Goal: Transaction & Acquisition: Purchase product/service

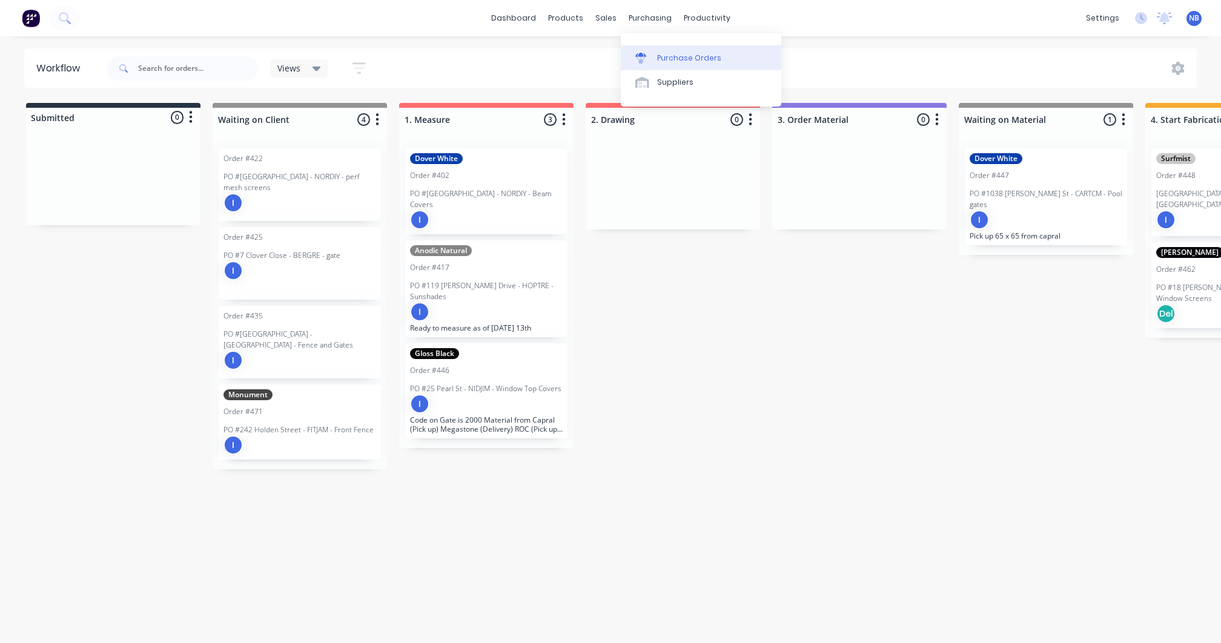
click at [652, 58] on div at bounding box center [644, 58] width 18 height 11
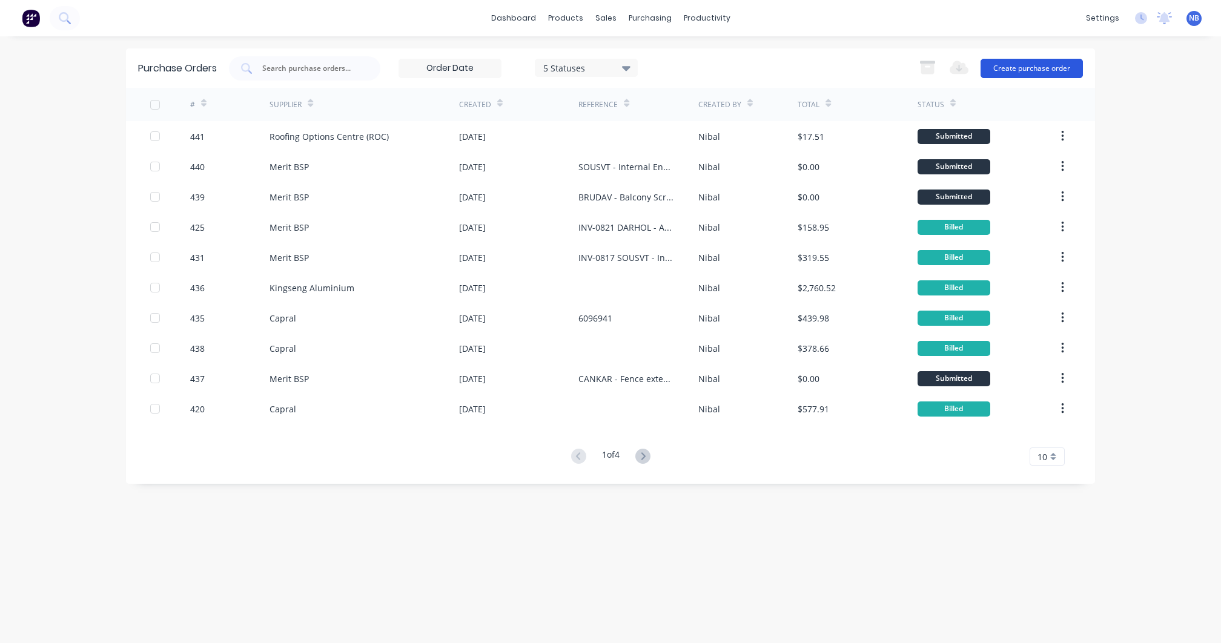
click at [1056, 73] on button "Create purchase order" at bounding box center [1032, 68] width 102 height 19
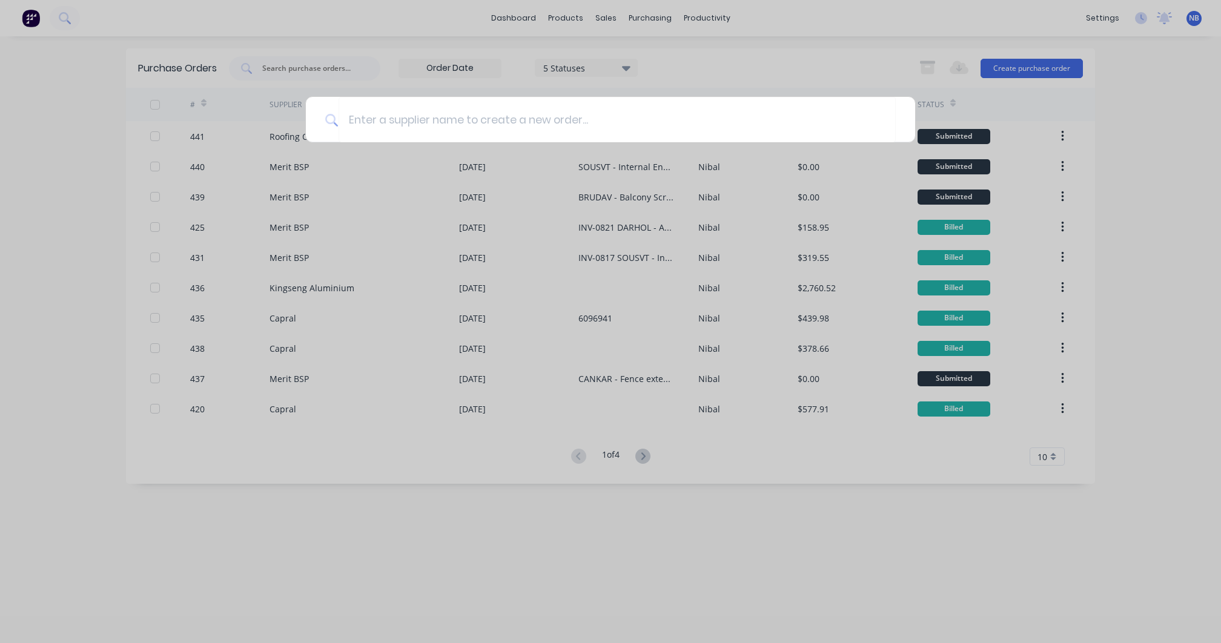
click at [597, 73] on div at bounding box center [610, 321] width 1221 height 643
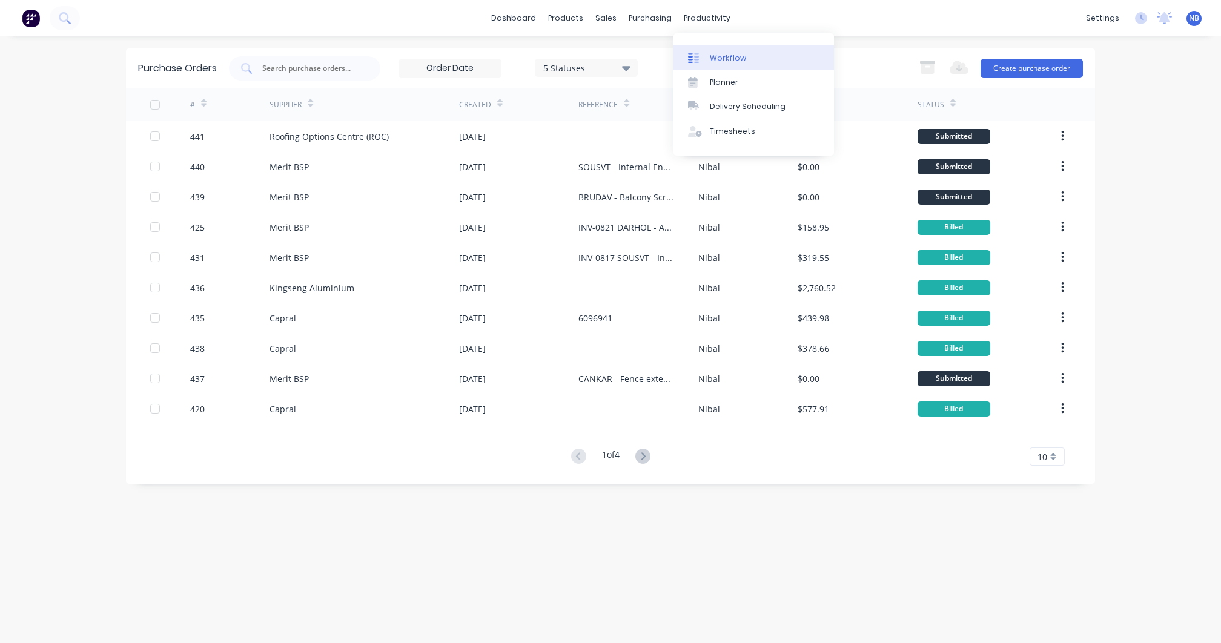
click at [720, 53] on div "Workflow" at bounding box center [728, 58] width 36 height 11
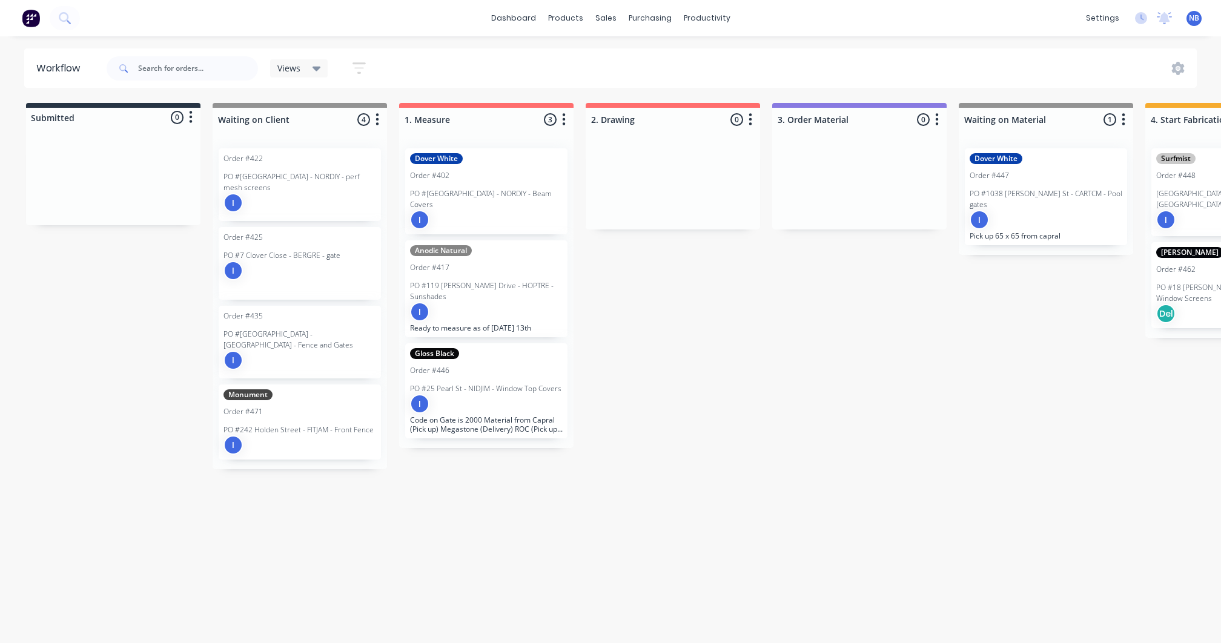
click at [498, 394] on div "I" at bounding box center [486, 403] width 153 height 19
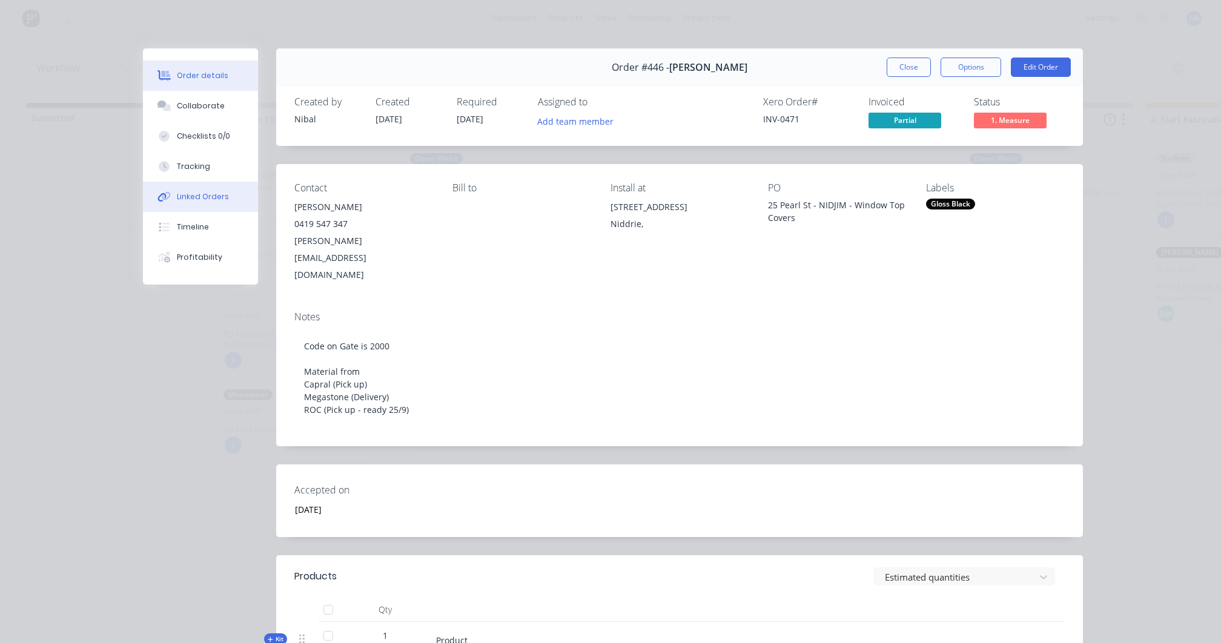
click at [194, 202] on div "Linked Orders" at bounding box center [203, 196] width 52 height 11
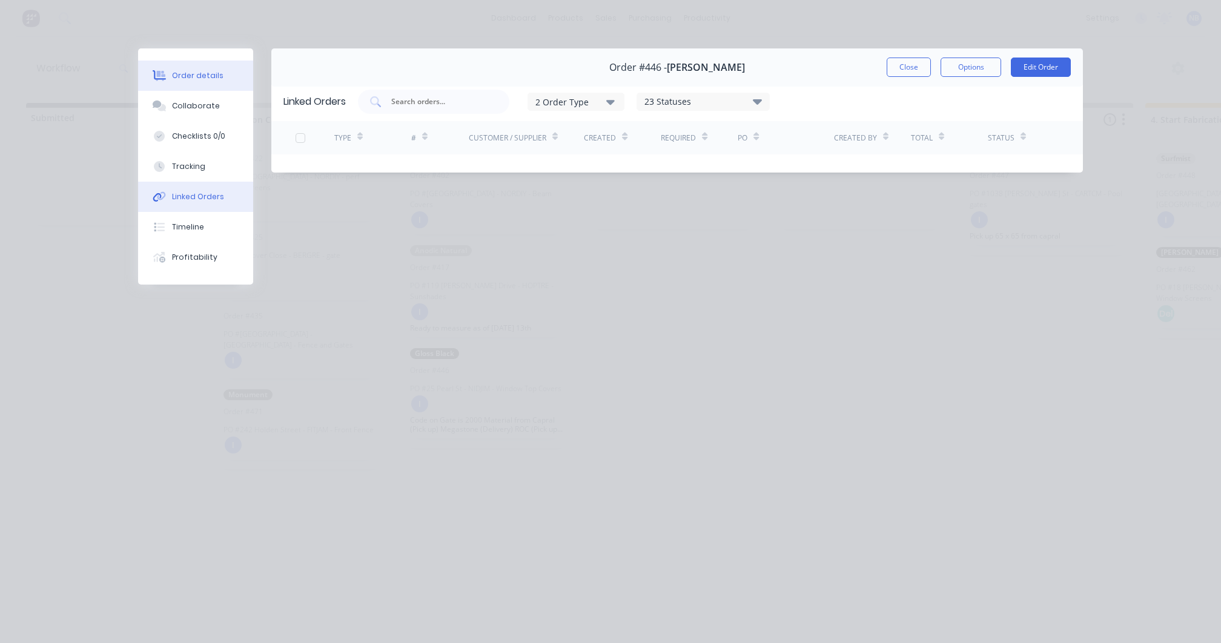
click at [210, 81] on div "Order details" at bounding box center [197, 75] width 51 height 11
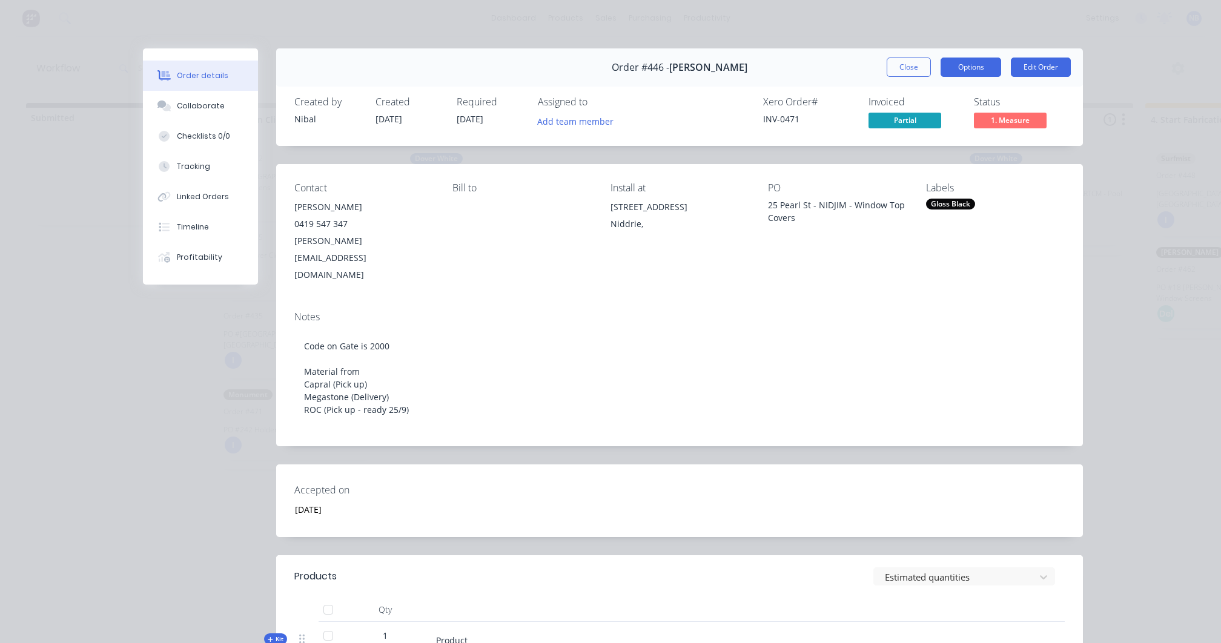
click at [972, 61] on button "Options" at bounding box center [971, 67] width 61 height 19
click at [964, 68] on button "Options" at bounding box center [971, 67] width 61 height 19
click at [899, 50] on div "Order #446 - Jim Belevski Close Options Edit Order" at bounding box center [679, 67] width 807 height 38
click at [899, 59] on button "Close" at bounding box center [909, 67] width 44 height 19
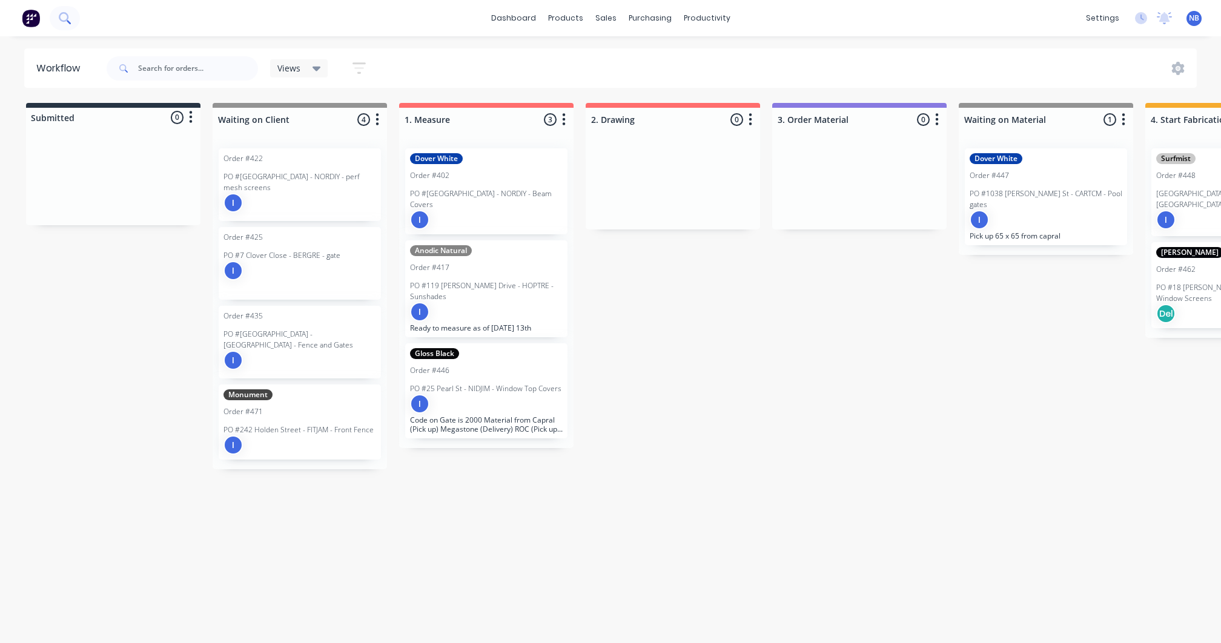
click at [74, 19] on button at bounding box center [65, 18] width 30 height 24
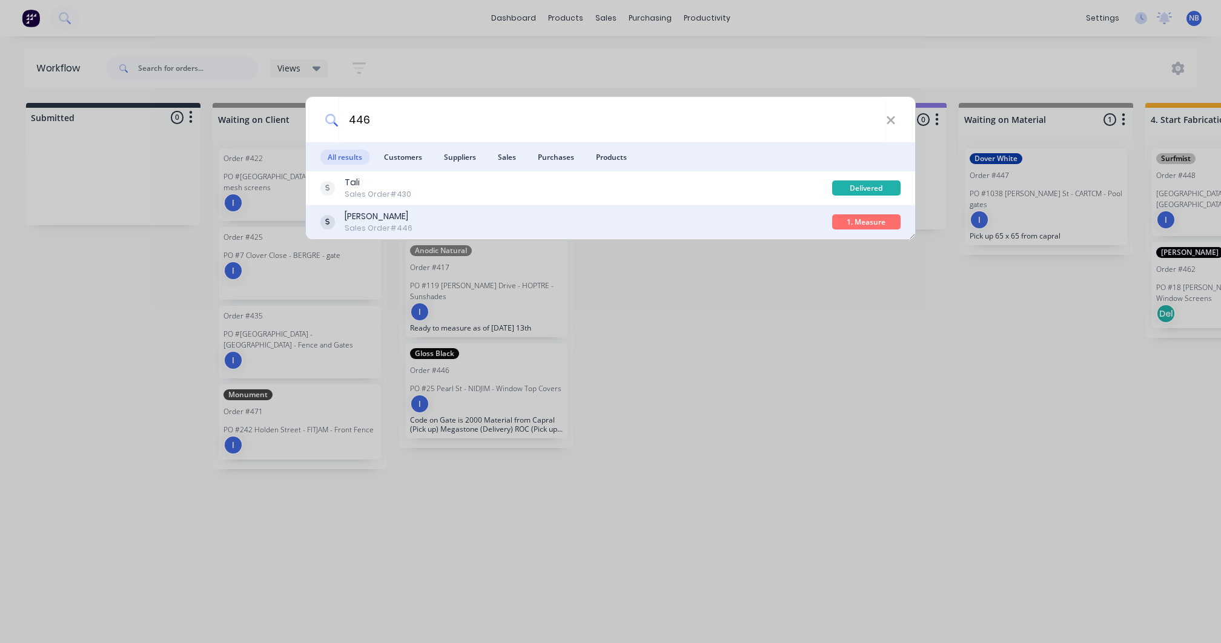
type input "446"
click at [562, 231] on div "Jim Belevski Sales Order #446" at bounding box center [576, 222] width 512 height 24
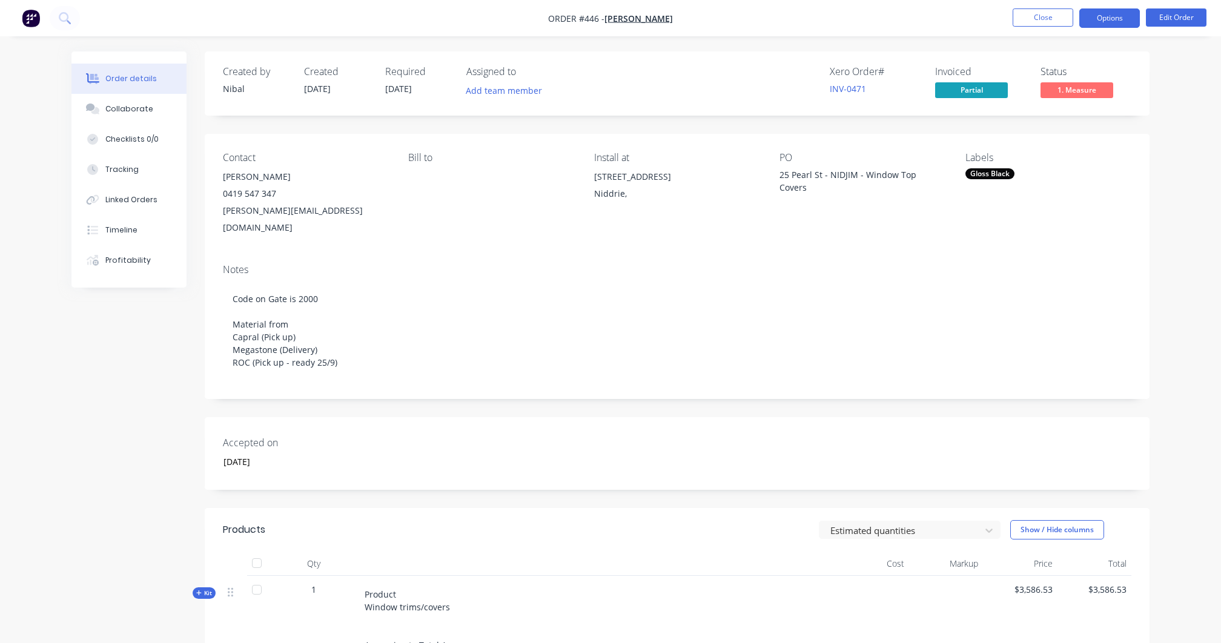
click at [1106, 17] on button "Options" at bounding box center [1109, 17] width 61 height 19
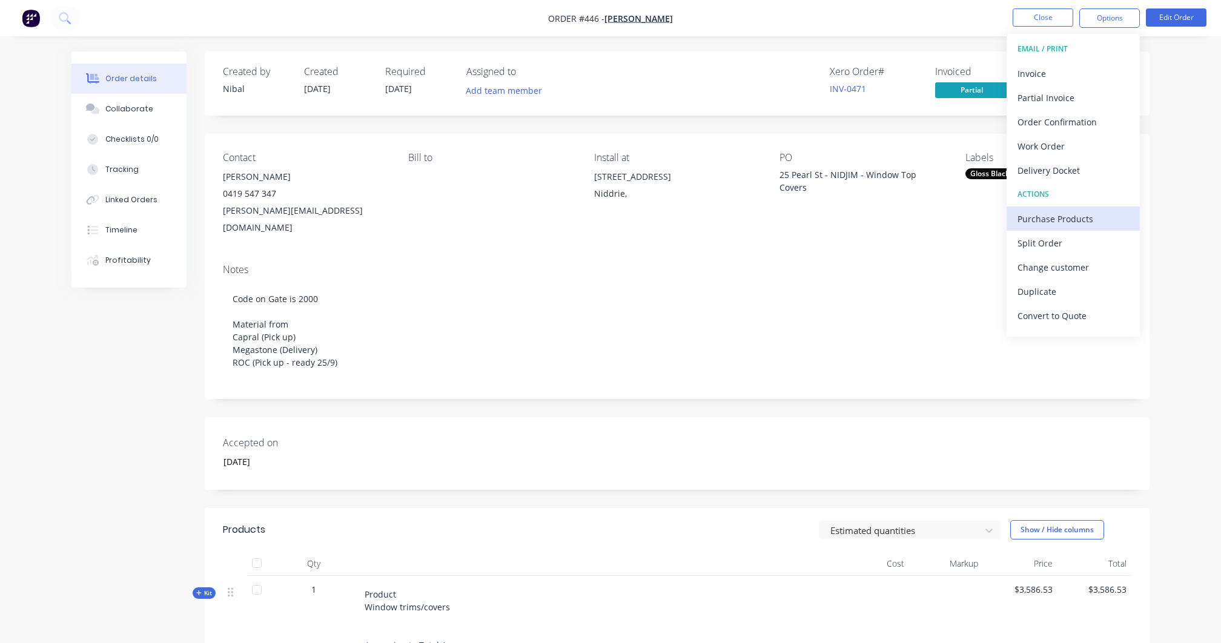
click at [1061, 214] on div "Purchase Products" at bounding box center [1073, 219] width 111 height 18
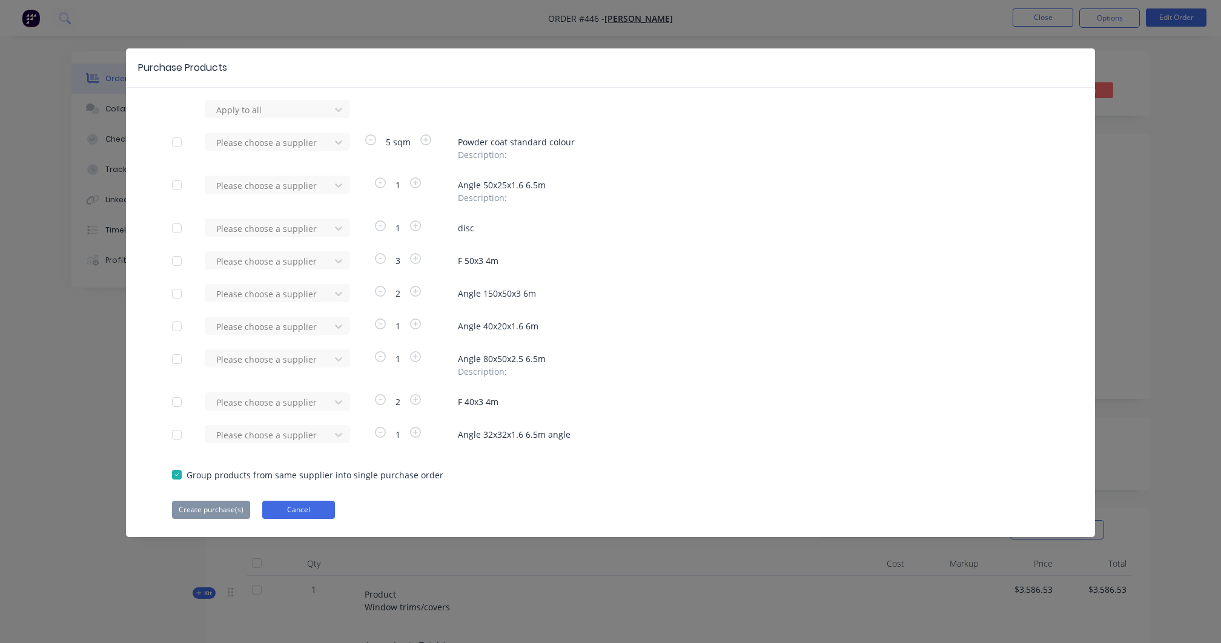
click at [313, 510] on button "Cancel" at bounding box center [298, 510] width 73 height 18
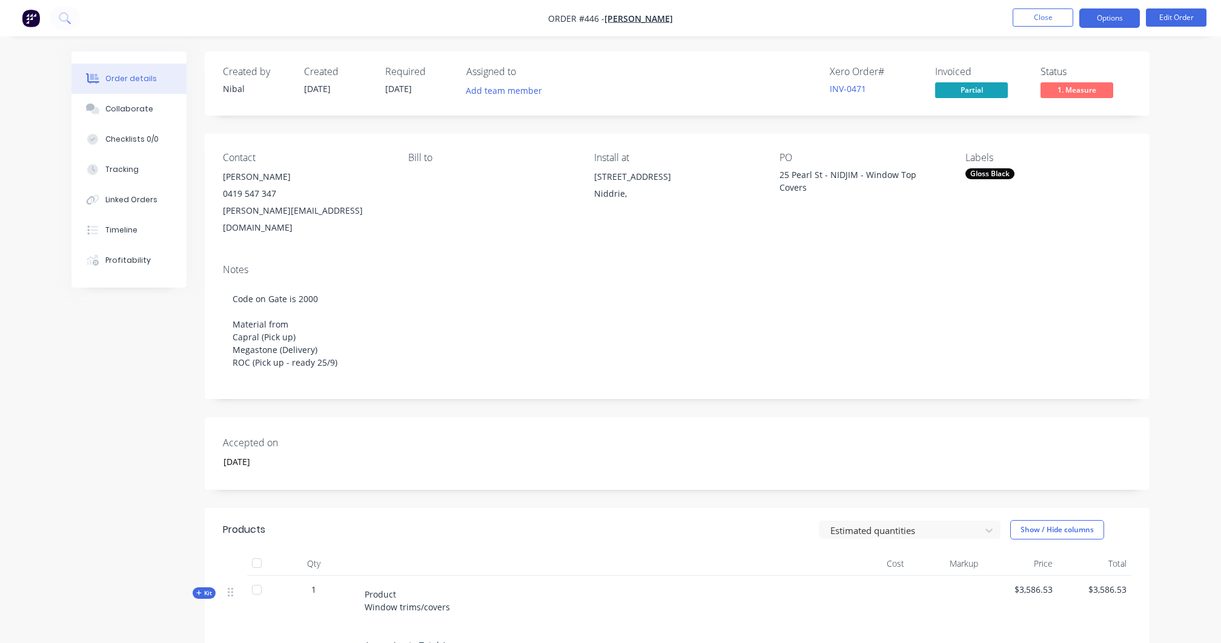
click at [1092, 22] on button "Options" at bounding box center [1109, 17] width 61 height 19
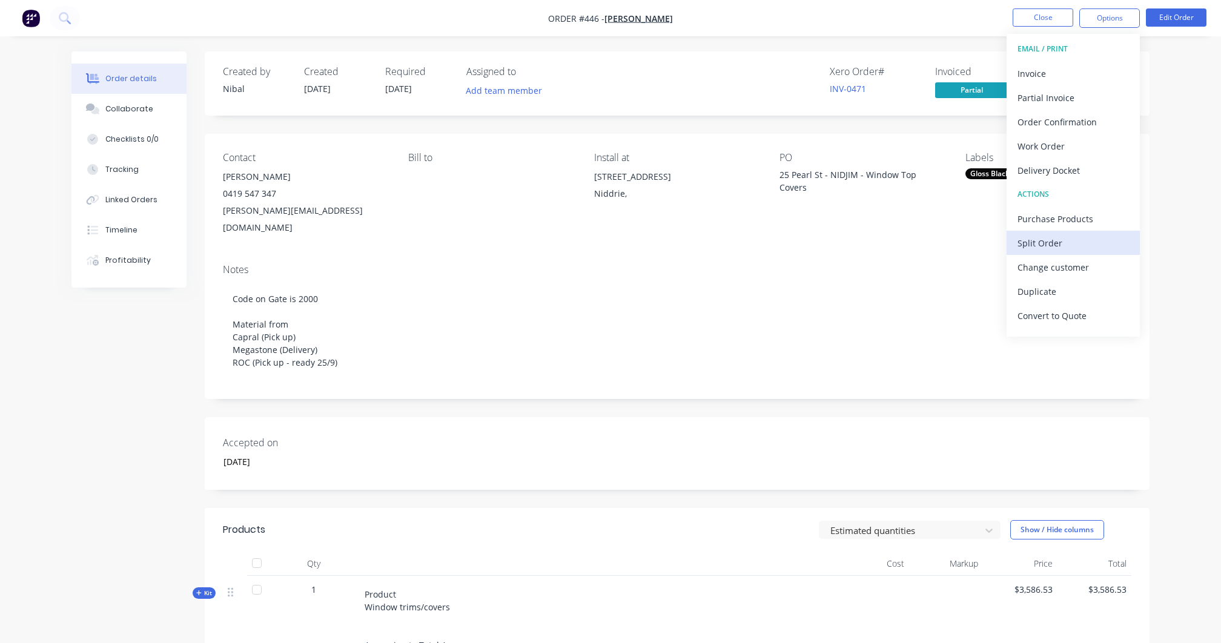
click at [1075, 234] on div "Split Order" at bounding box center [1073, 243] width 111 height 18
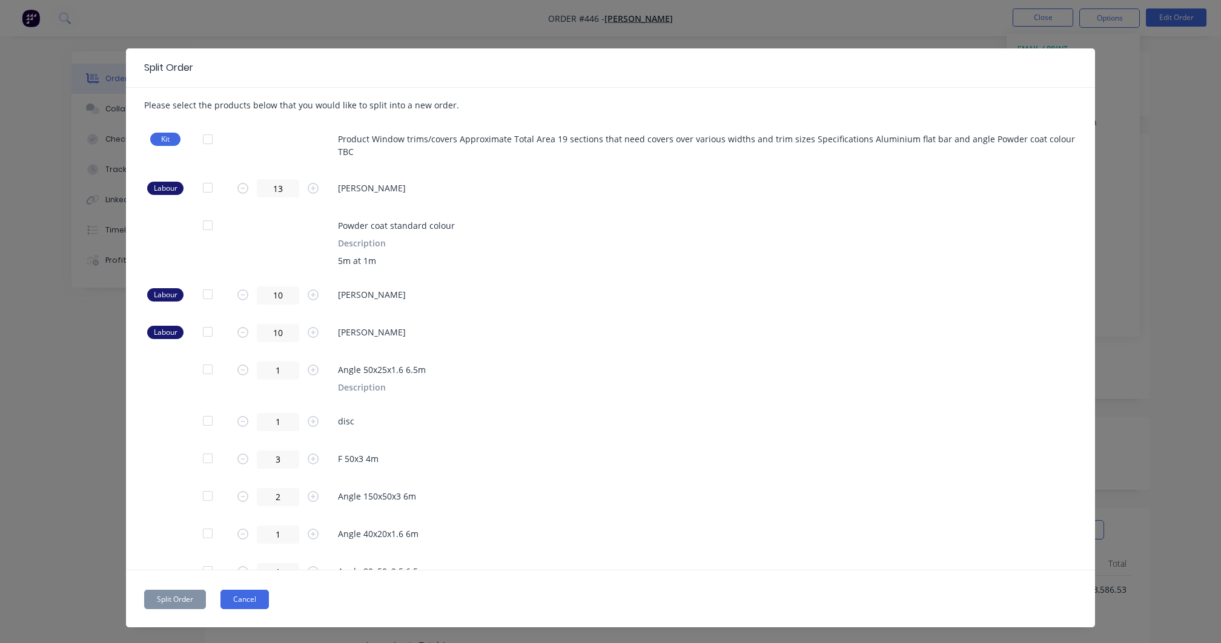
click at [250, 595] on button "Cancel" at bounding box center [245, 599] width 48 height 19
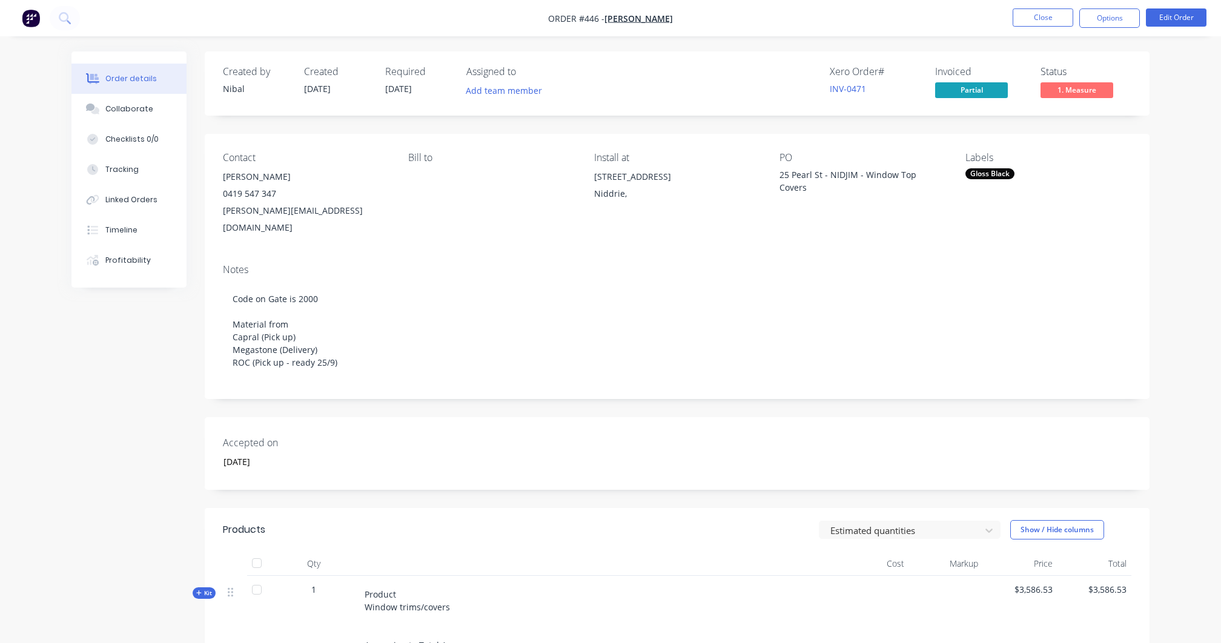
click at [1108, 29] on nav "Order #446 - Jim Belevski Close Options Edit Order" at bounding box center [610, 18] width 1221 height 36
click at [1108, 22] on button "Options" at bounding box center [1109, 17] width 61 height 19
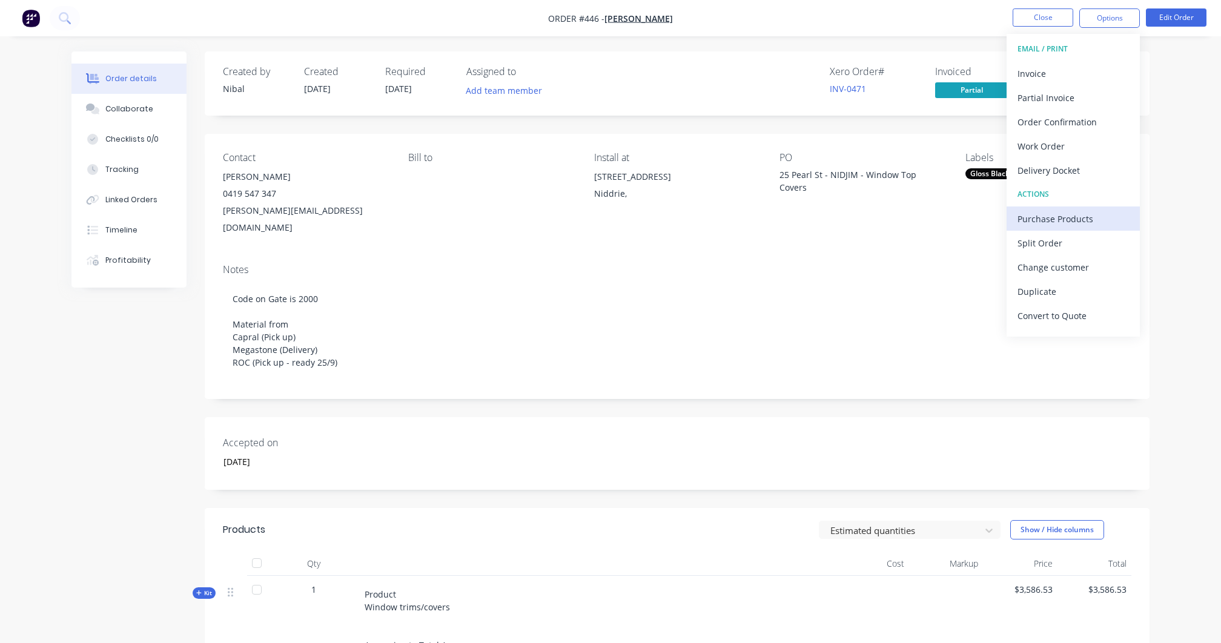
click at [1066, 224] on div "Purchase Products" at bounding box center [1073, 219] width 111 height 18
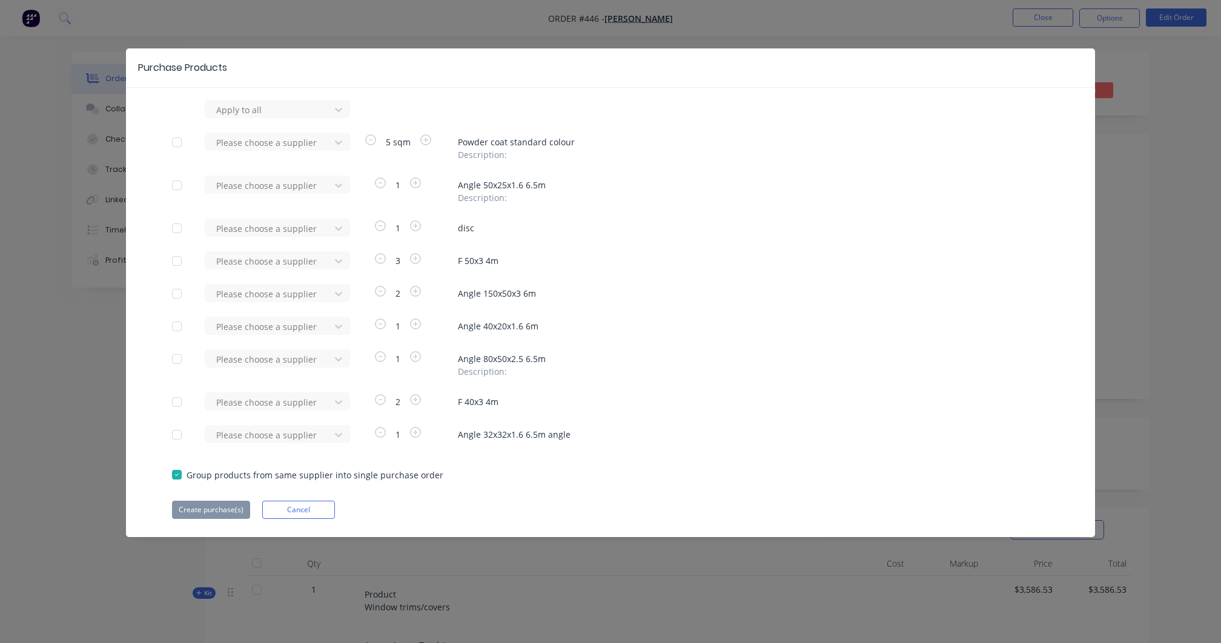
click at [176, 150] on div at bounding box center [177, 142] width 24 height 24
click at [176, 141] on div at bounding box center [177, 142] width 24 height 24
click at [173, 132] on div at bounding box center [177, 142] width 24 height 24
click at [245, 141] on div at bounding box center [269, 142] width 109 height 15
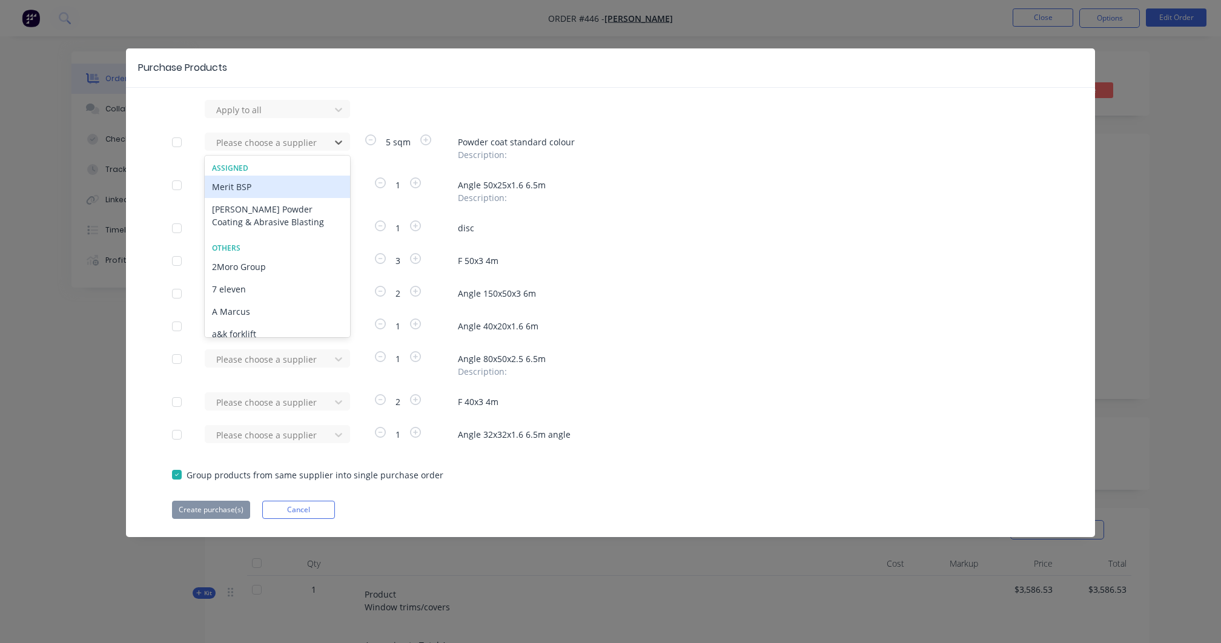
click at [259, 190] on div "Merit BSP" at bounding box center [277, 187] width 145 height 22
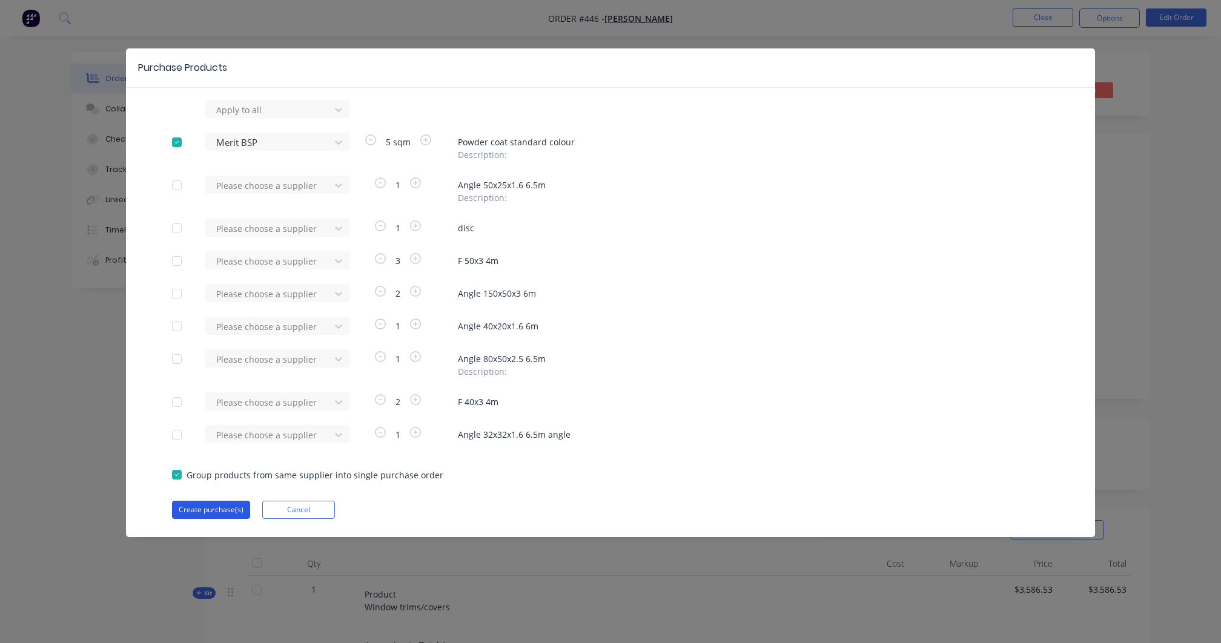
click at [204, 517] on button "Create purchase(s)" at bounding box center [211, 510] width 78 height 18
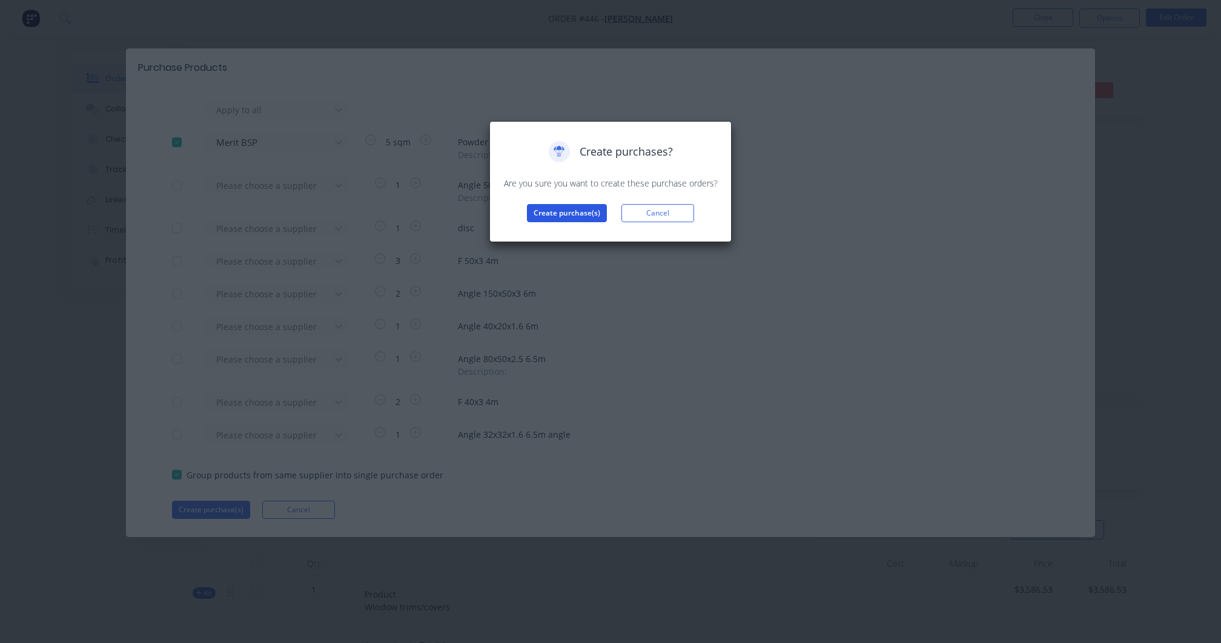
click at [570, 216] on button "Create purchase(s)" at bounding box center [567, 213] width 80 height 18
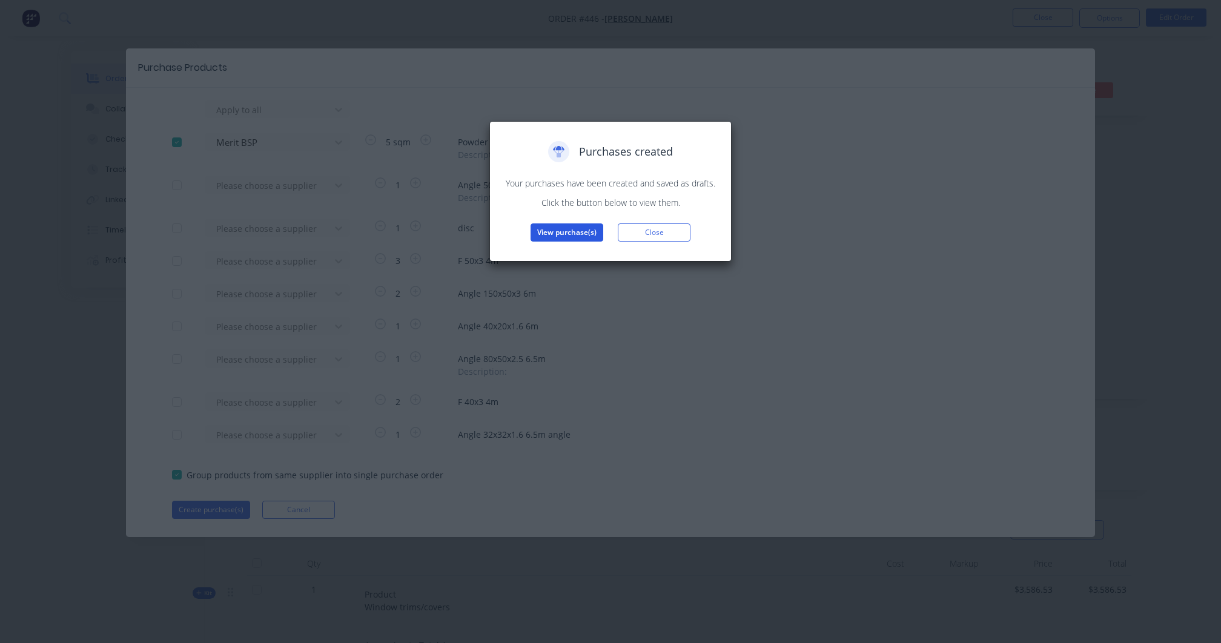
click at [574, 228] on button "View purchase(s)" at bounding box center [567, 233] width 73 height 18
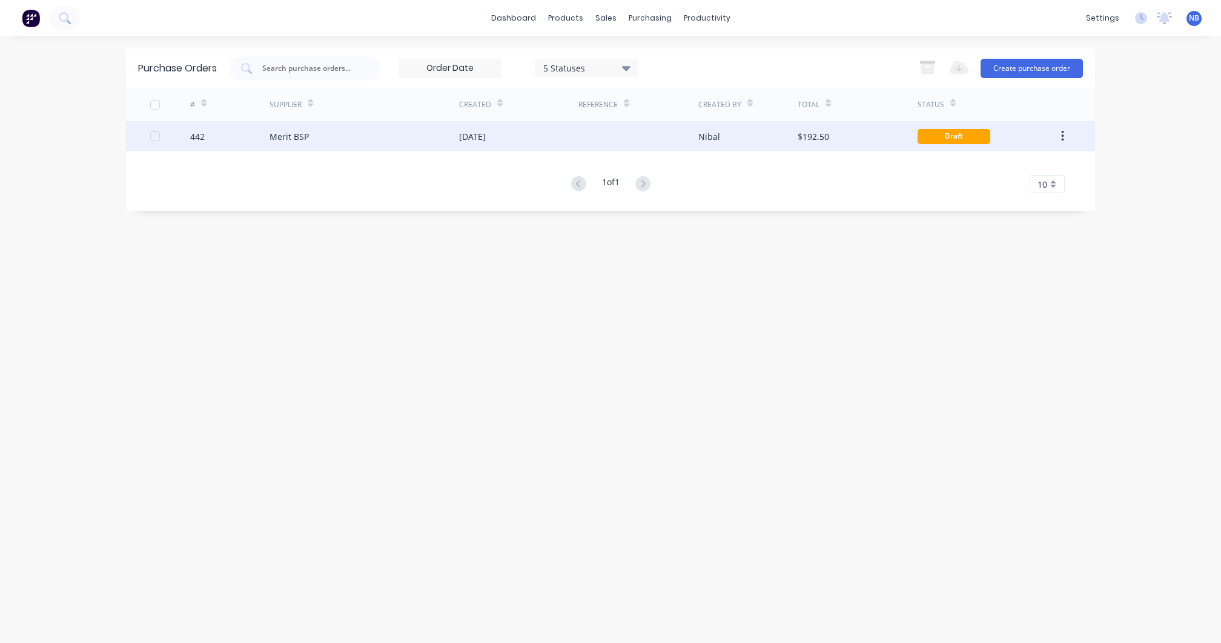
click at [542, 144] on div "[DATE]" at bounding box center [518, 136] width 119 height 30
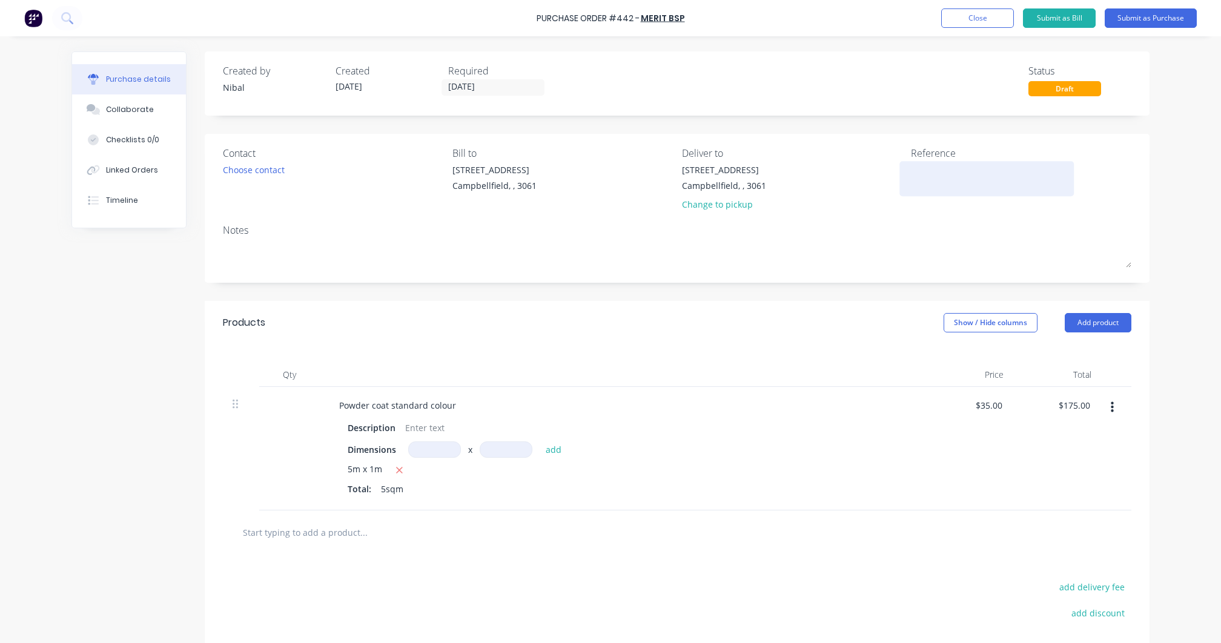
click at [958, 185] on textarea at bounding box center [986, 177] width 151 height 27
type textarea "NIDJIM - Window S"
type textarea "x"
type textarea "NIDJIM - Window"
type textarea "x"
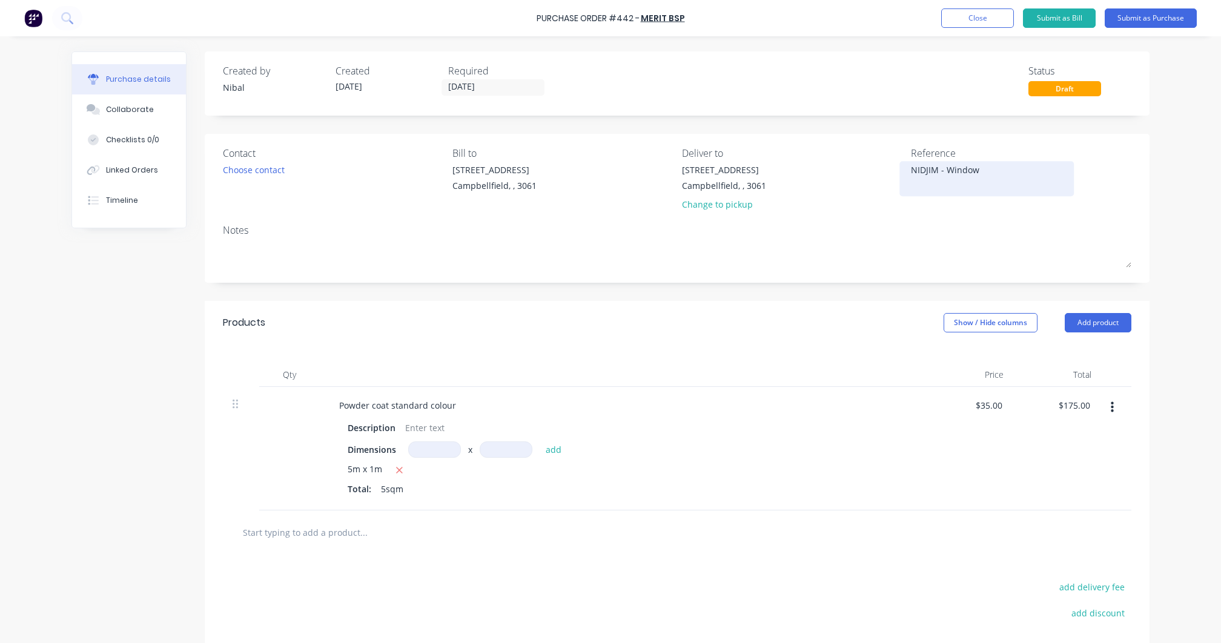
type textarea "NIDJIM - Window T"
type textarea "x"
type textarea "NIDJIM - Window To"
type textarea "x"
type textarea "NIDJIM - Window Top"
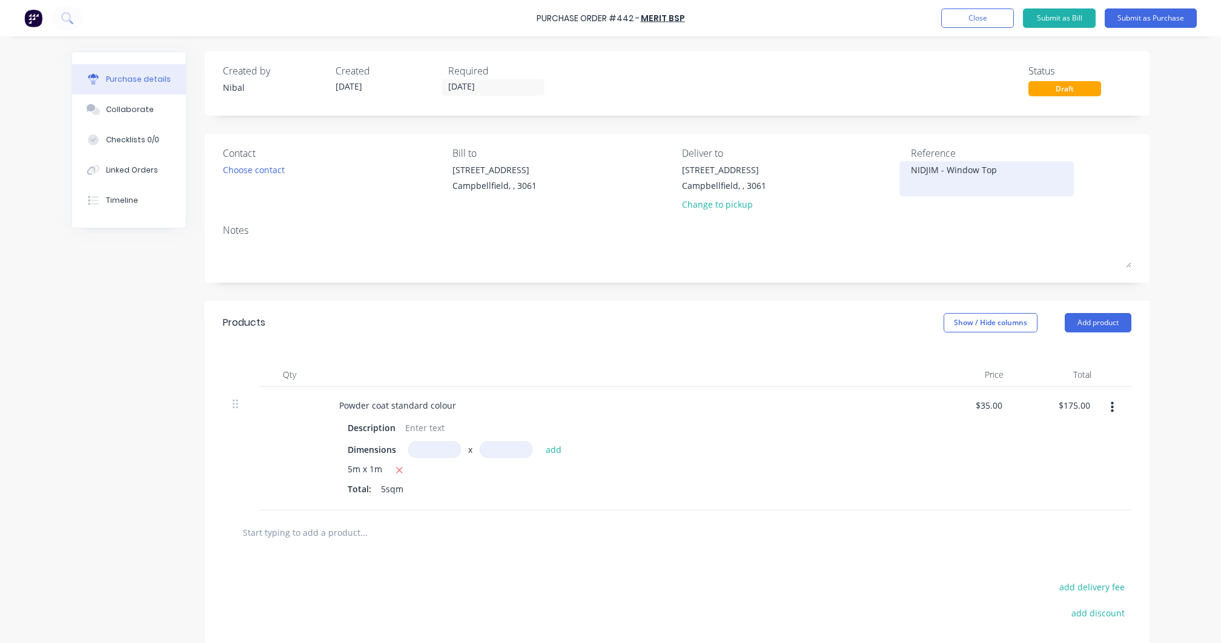
type textarea "x"
type textarea "NIDJIM - Window Top"
type textarea "x"
type textarea "NIDJIM - Window Top C"
type textarea "x"
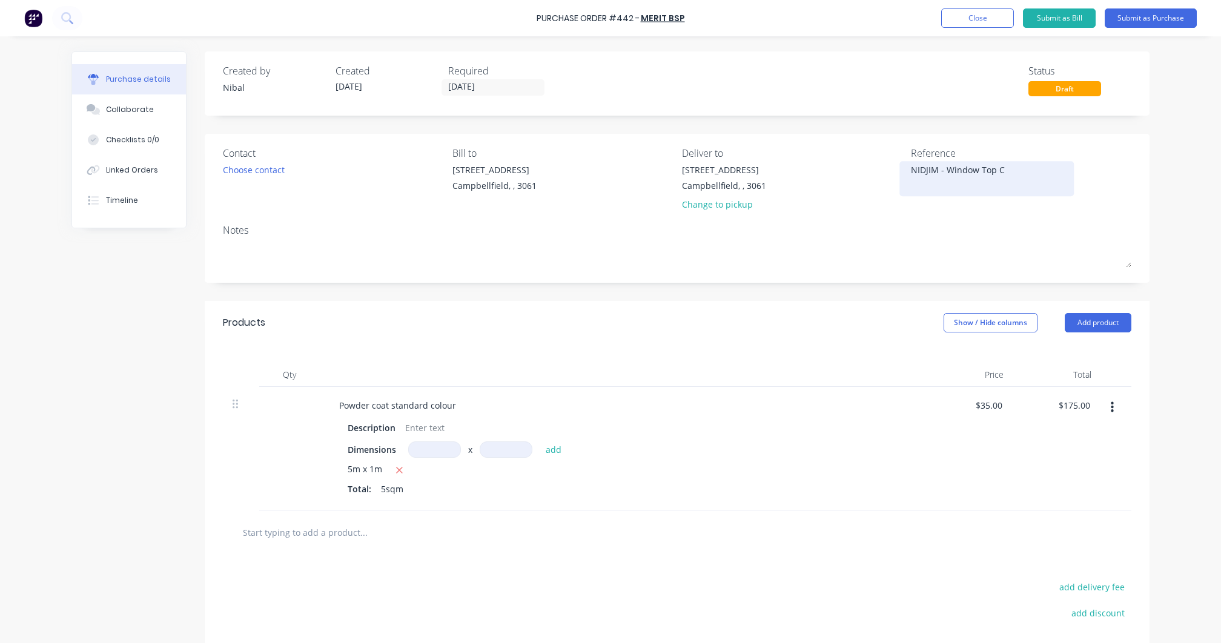
type textarea "NIDJIM - Window Top Co"
type textarea "x"
type textarea "NIDJIM - Window Top Cov"
type textarea "x"
type textarea "NIDJIM - Window Top Cove"
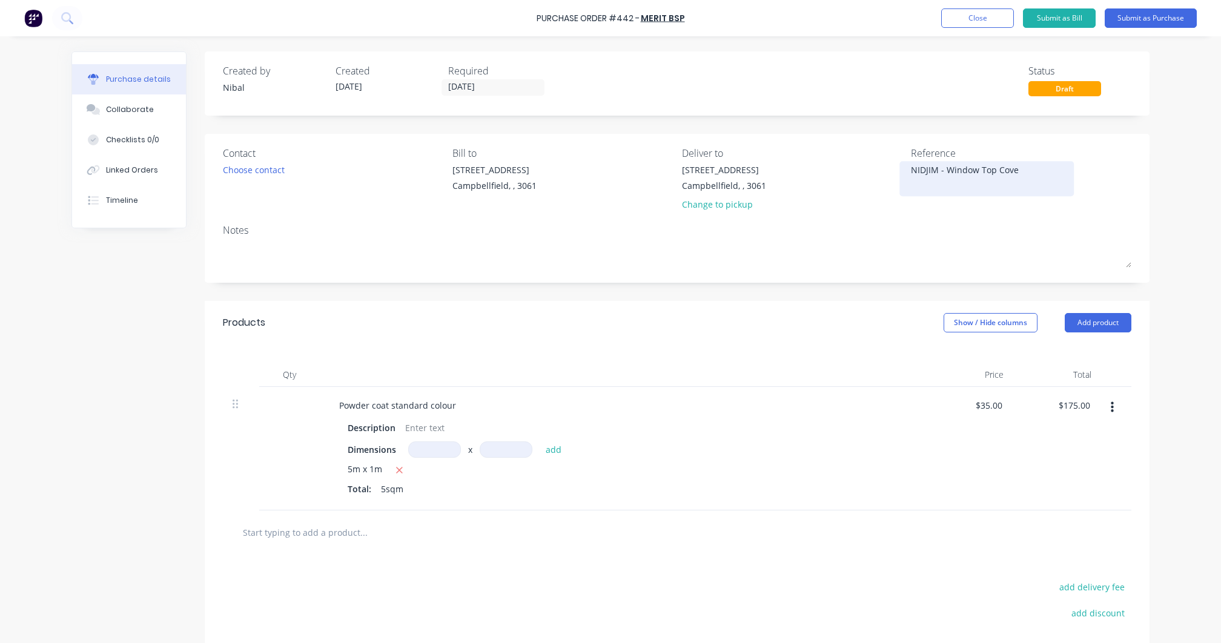
type textarea "x"
type textarea "NIDJIM - Window Top Cover"
type textarea "x"
type textarea "NIDJIM - Window Top Covers"
type textarea "x"
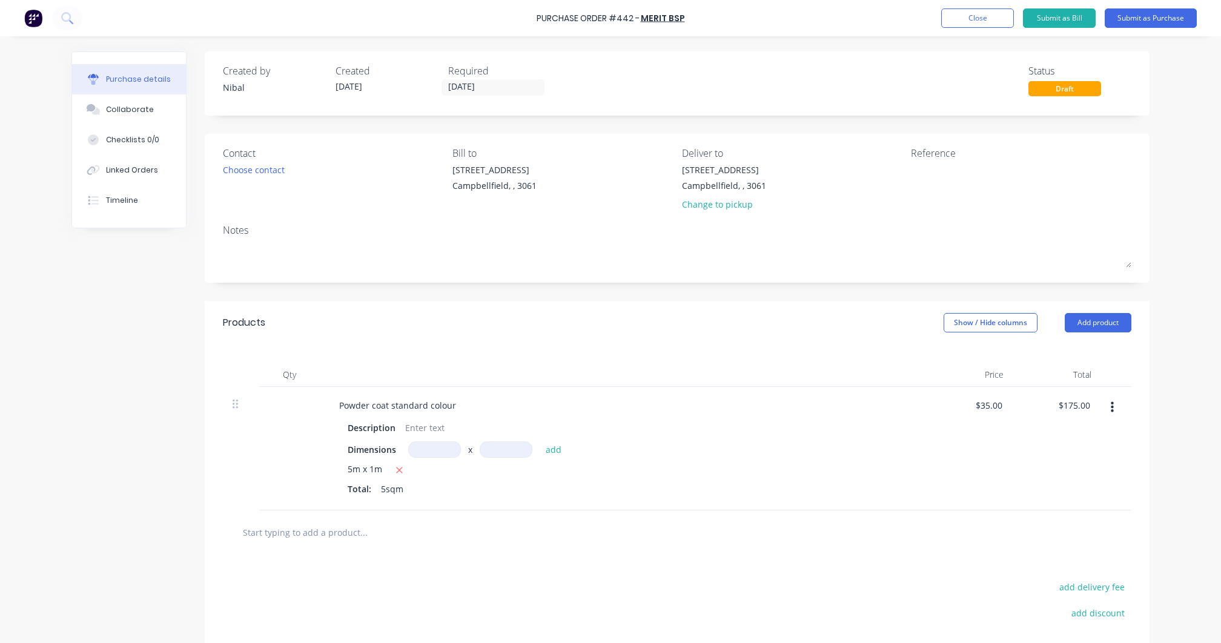
type textarea "x"
type textarea "NIDJIM - Window Top Covers"
click at [1185, 194] on div "Purchase Order #442 - Merit BSP Add product Close Submit as Bill Submit as Purc…" at bounding box center [610, 321] width 1221 height 643
click at [981, 23] on button "Close" at bounding box center [977, 17] width 73 height 19
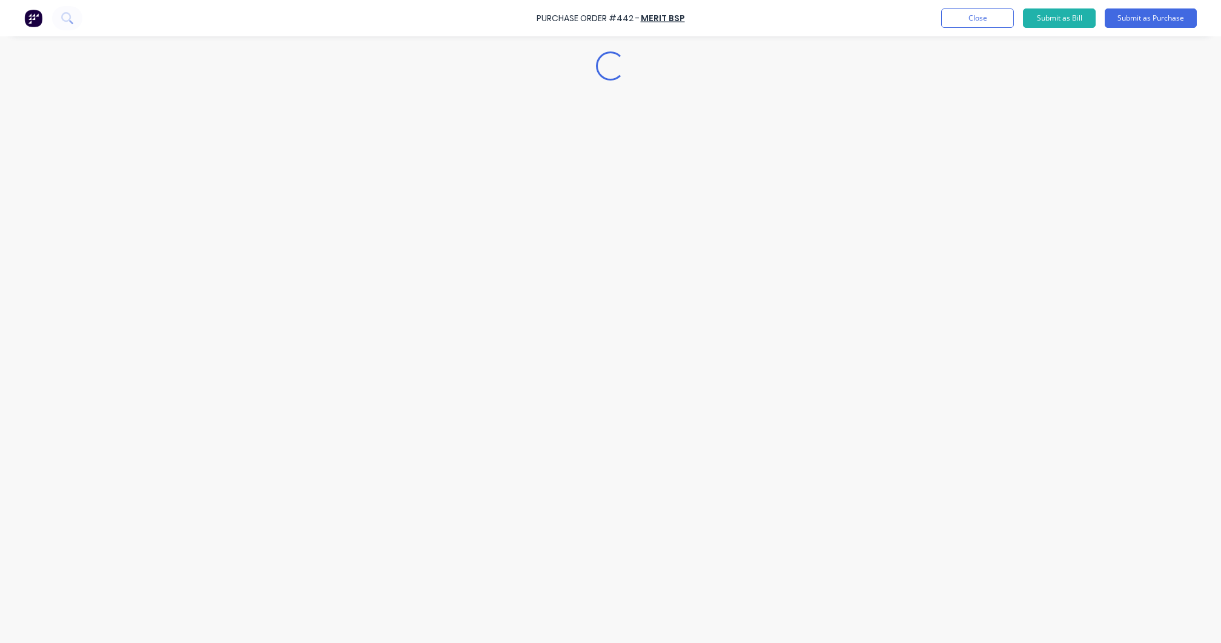
type textarea "x"
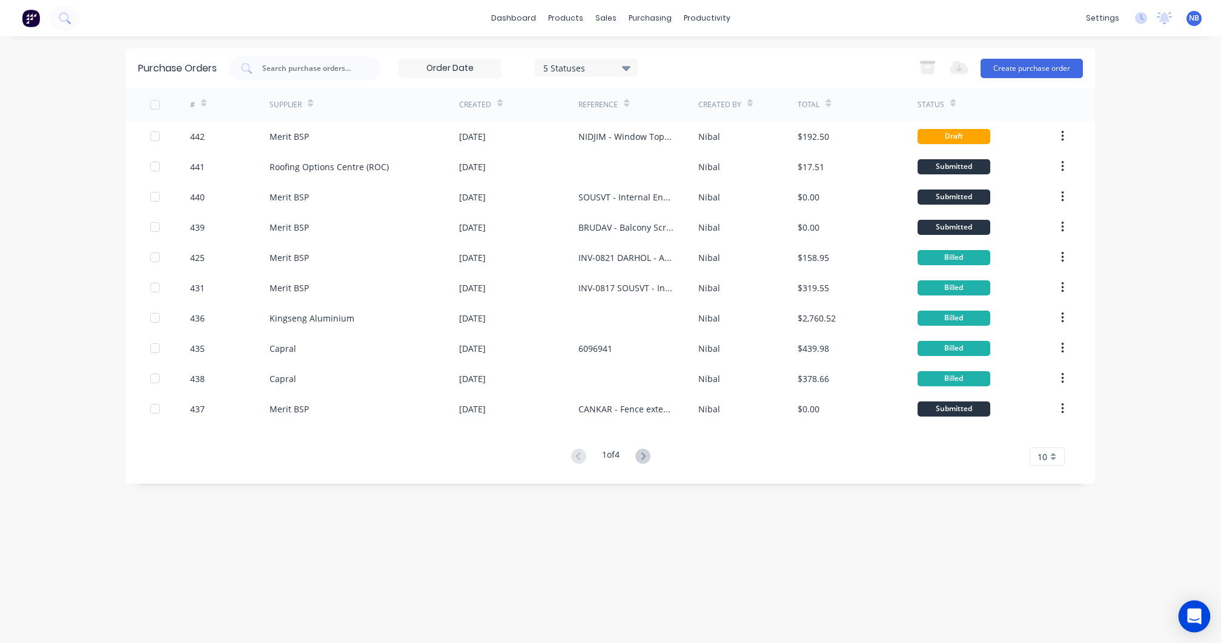
click at [1198, 615] on icon "Open Intercom Messenger" at bounding box center [1194, 617] width 14 height 16
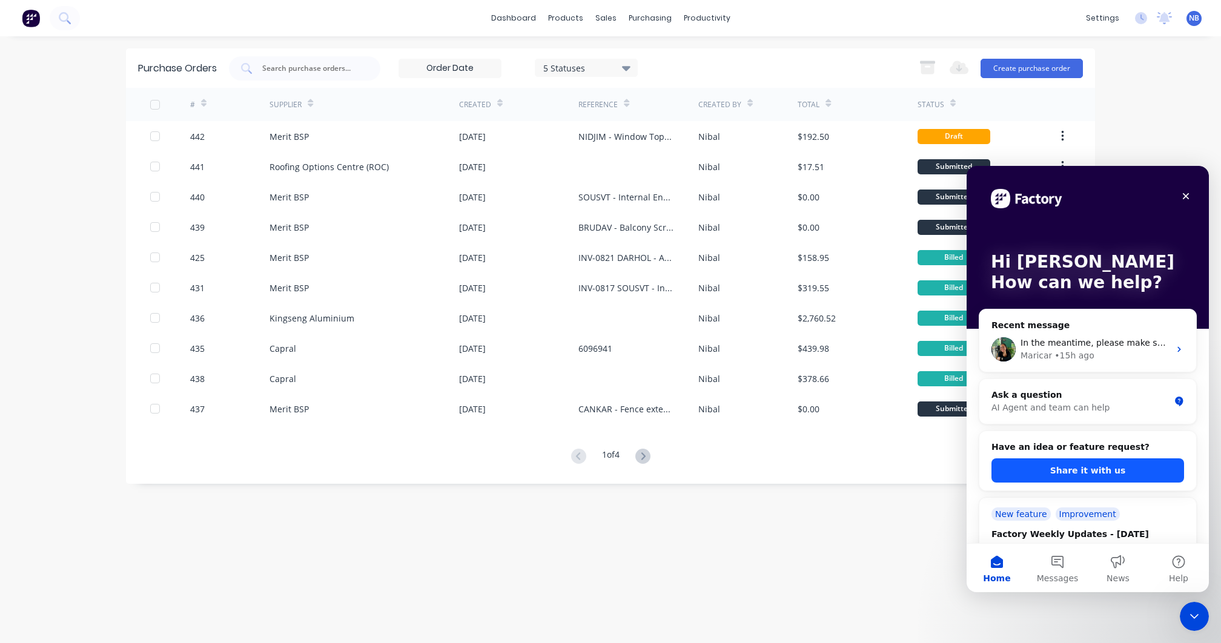
click at [1069, 474] on button "Share it with us" at bounding box center [1088, 471] width 193 height 24
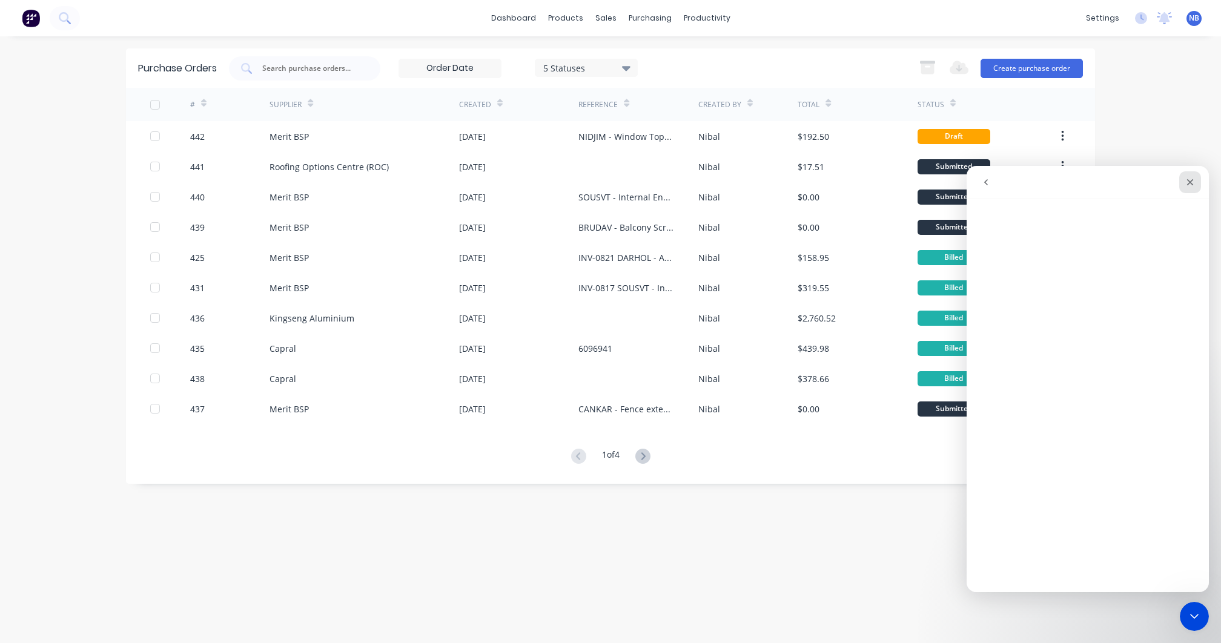
click at [1191, 179] on icon "Close" at bounding box center [1190, 182] width 10 height 10
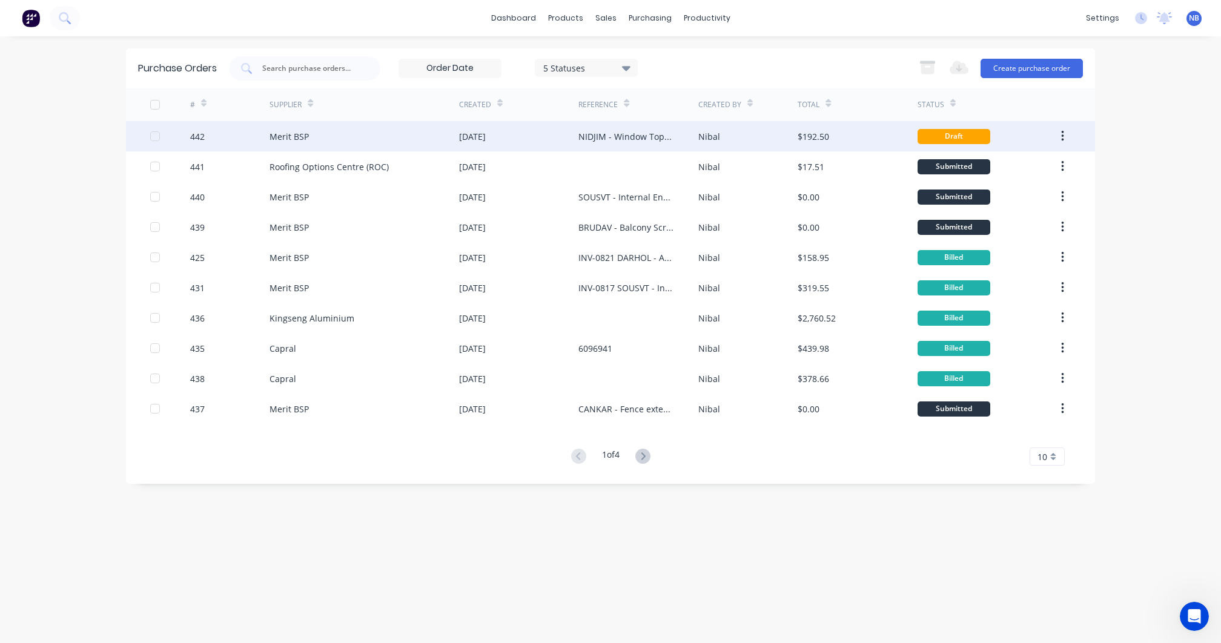
click at [539, 138] on div "[DATE]" at bounding box center [518, 136] width 119 height 30
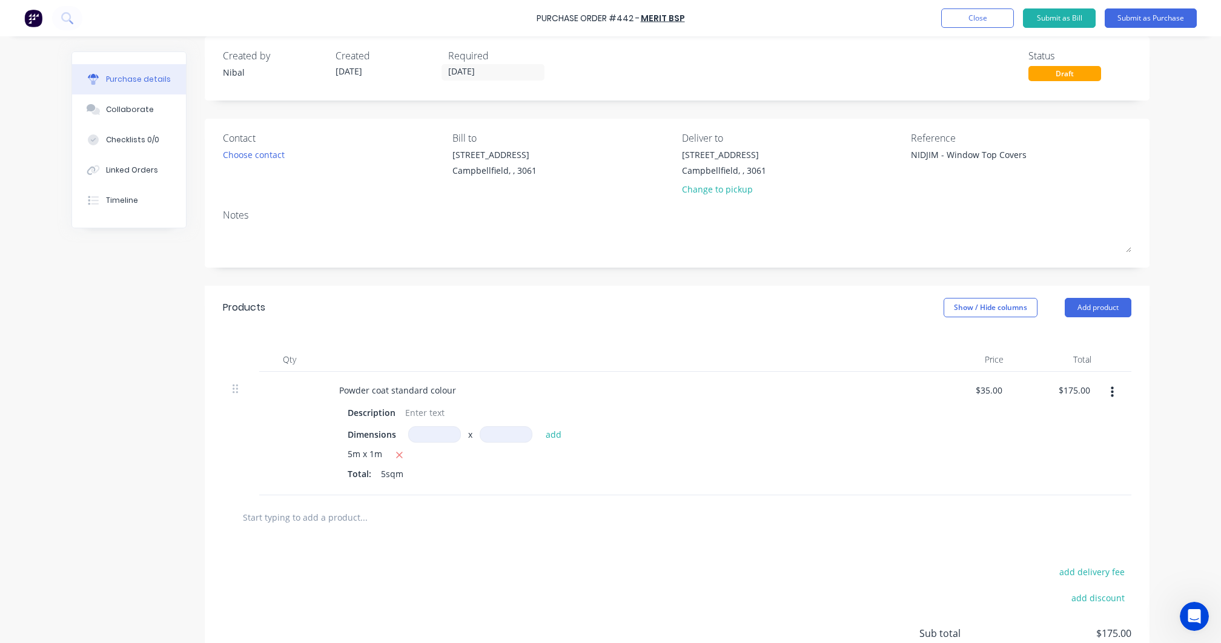
scroll to position [53, 0]
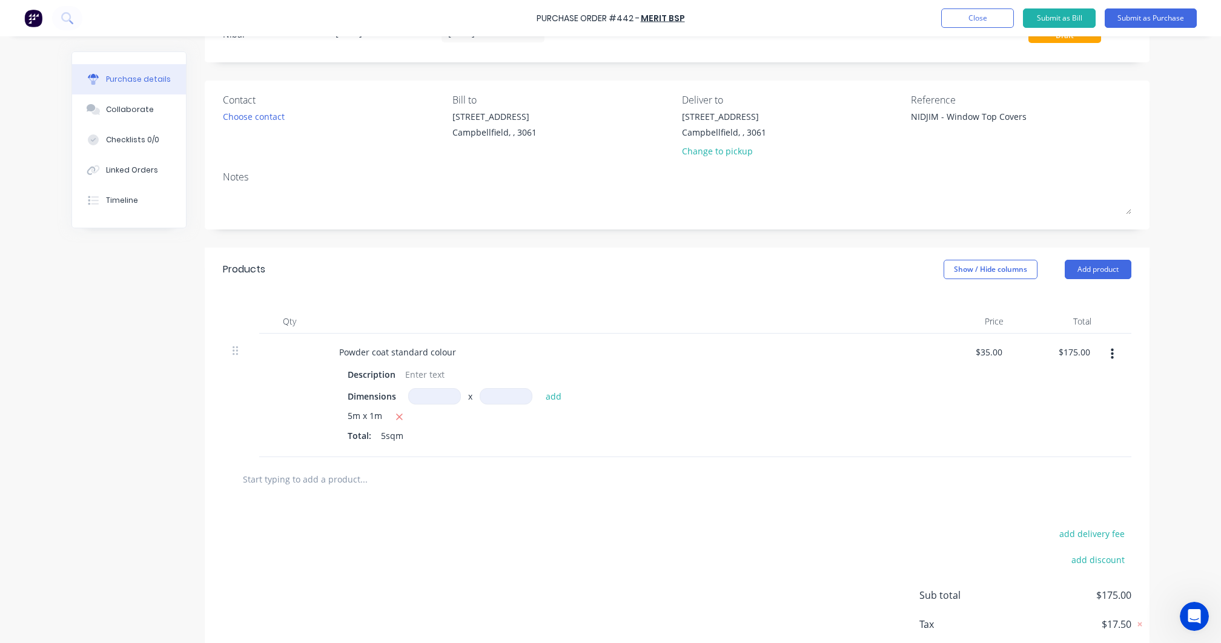
click at [1113, 352] on icon "button" at bounding box center [1112, 354] width 3 height 13
click at [1056, 459] on button "Delete" at bounding box center [1075, 459] width 103 height 24
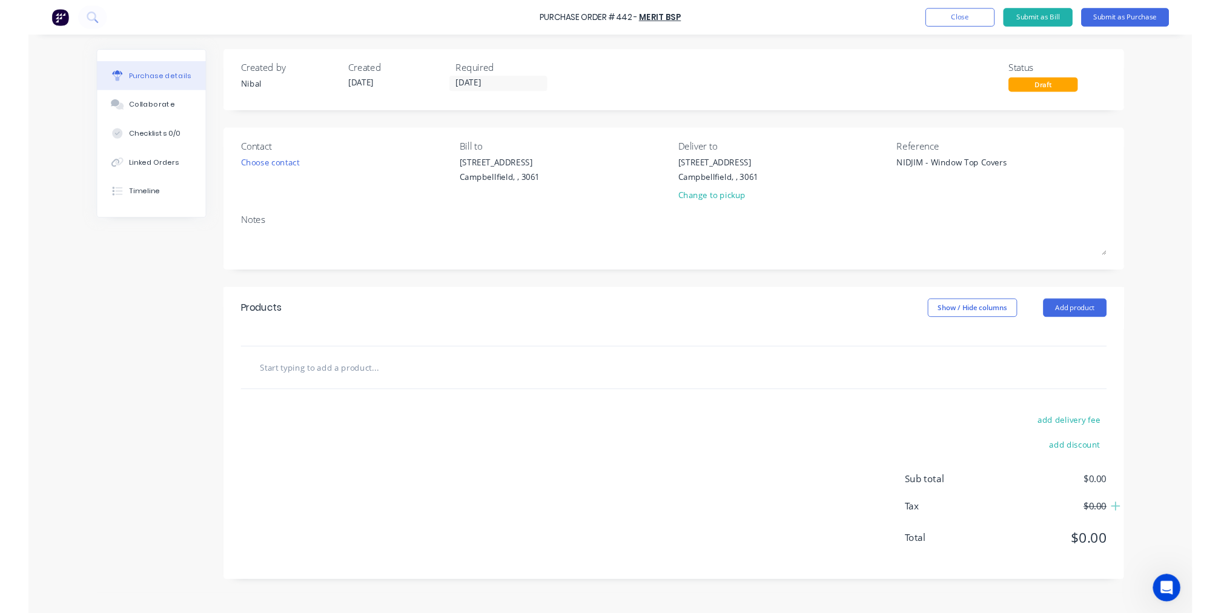
scroll to position [0, 0]
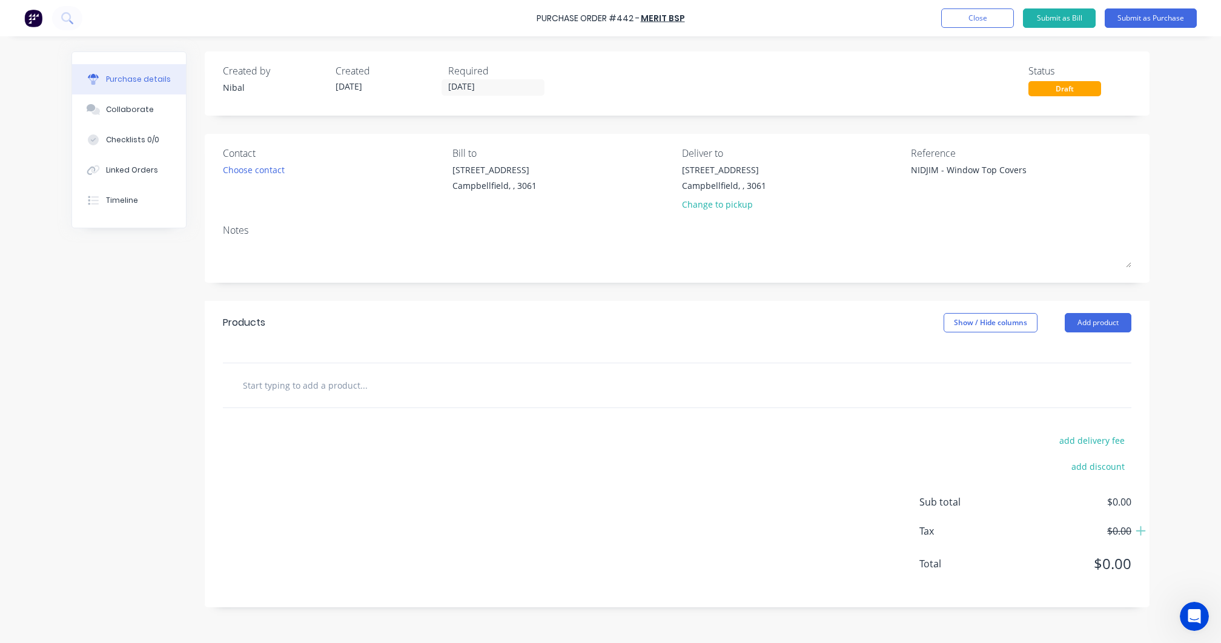
click at [366, 376] on input "text" at bounding box center [363, 385] width 242 height 24
type textarea "x"
type input "P"
type textarea "x"
type input "Po"
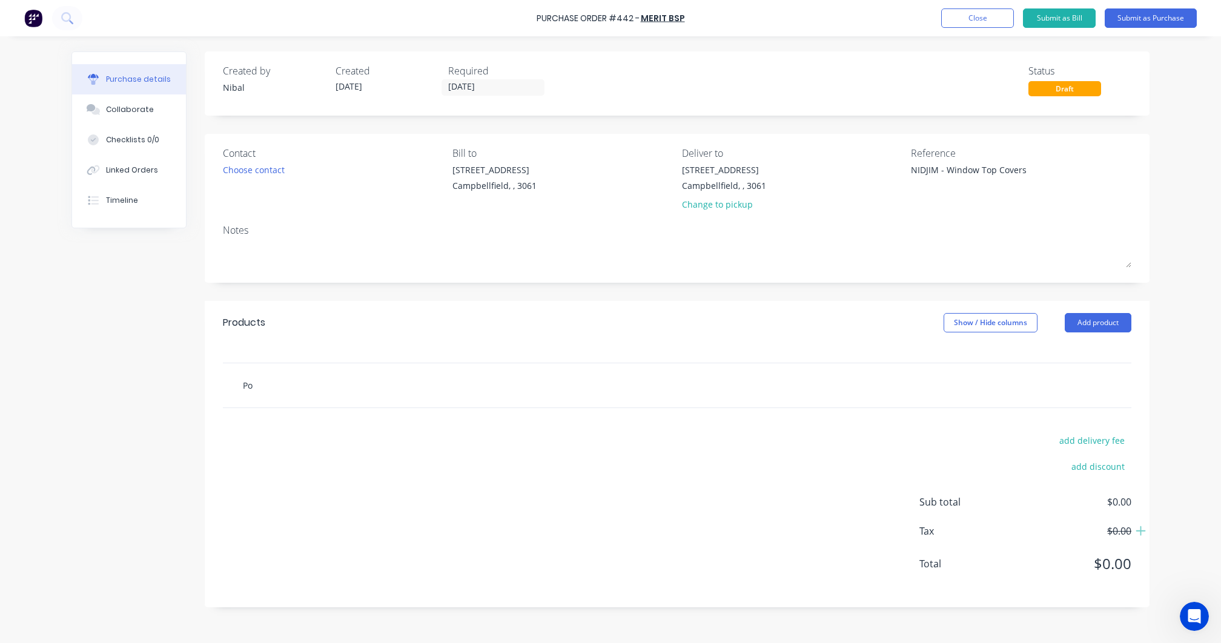
type textarea "x"
type input "Pow"
type textarea "x"
type input "Powd"
type textarea "x"
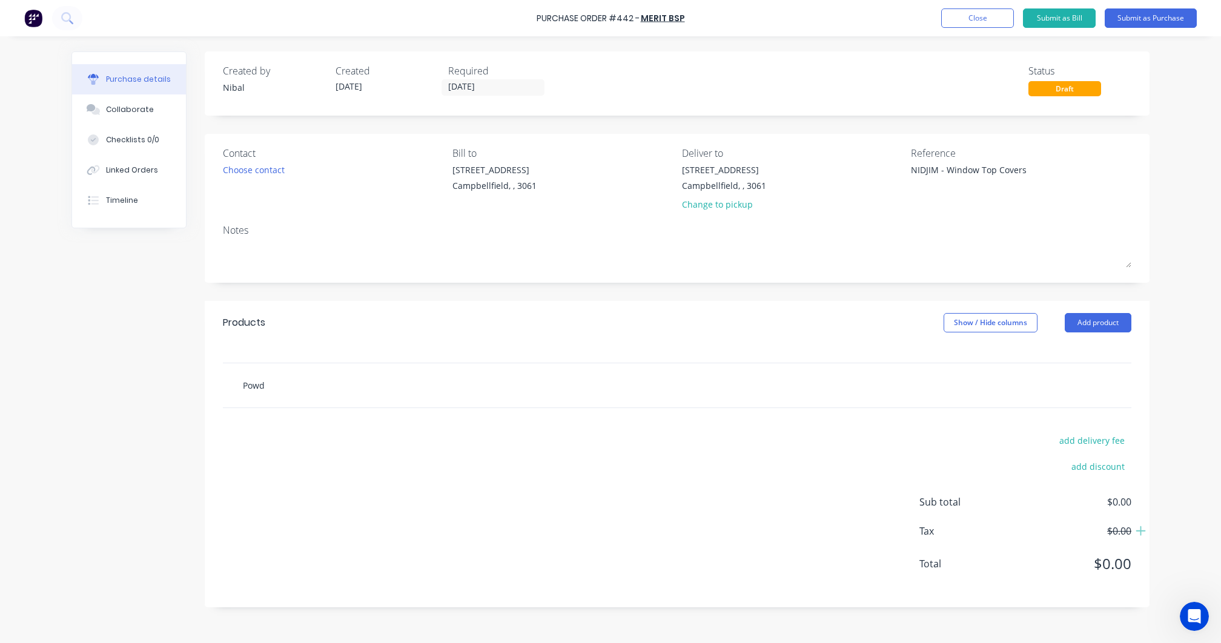
type input "Powde"
type textarea "x"
type input "Powder"
type textarea "x"
type input "Powder"
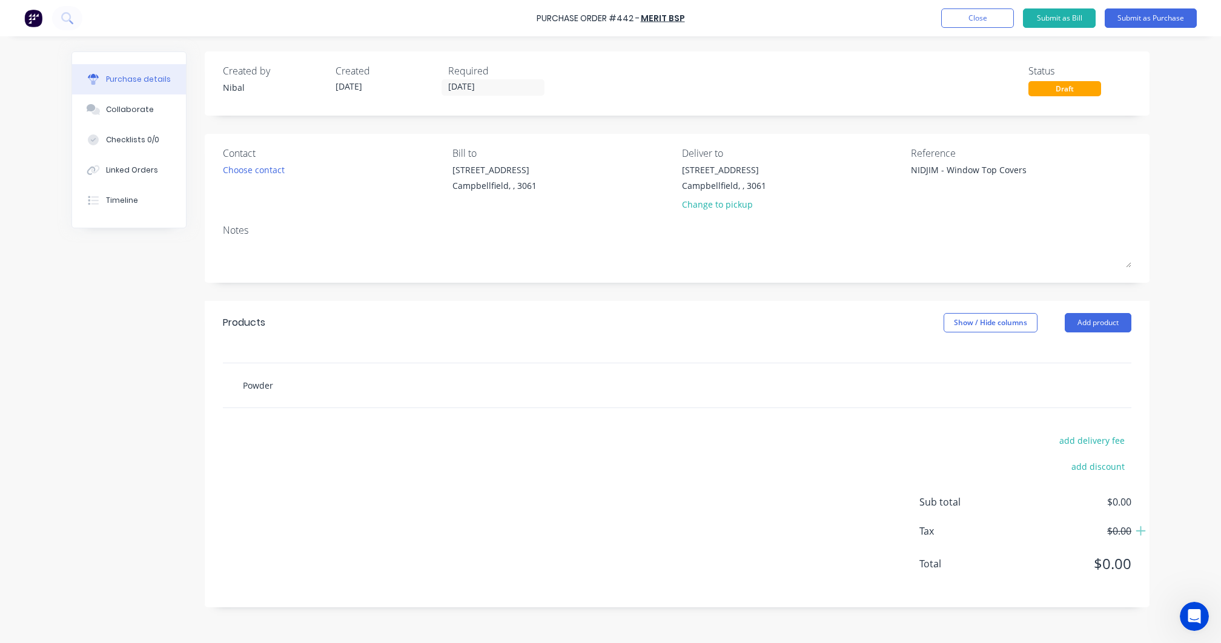
type textarea "x"
type input "Powder c"
type textarea "x"
type input "Powder co"
type textarea "x"
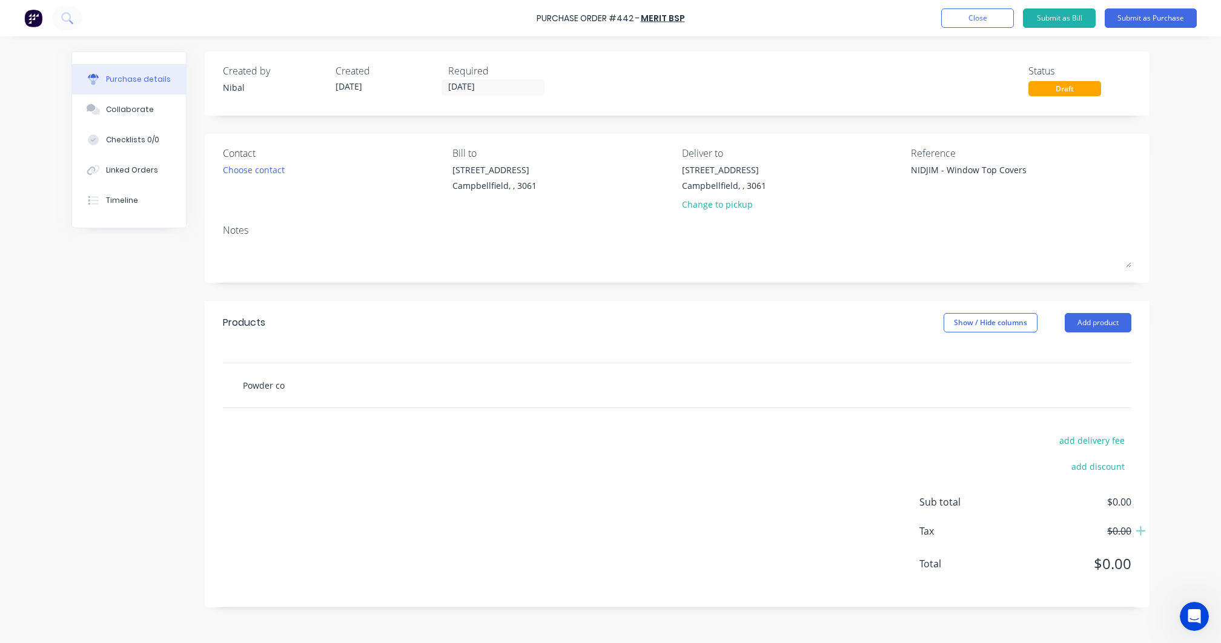
type input "Powder coa"
type textarea "x"
type input "Powder coat"
type textarea "x"
type input "Powder coat"
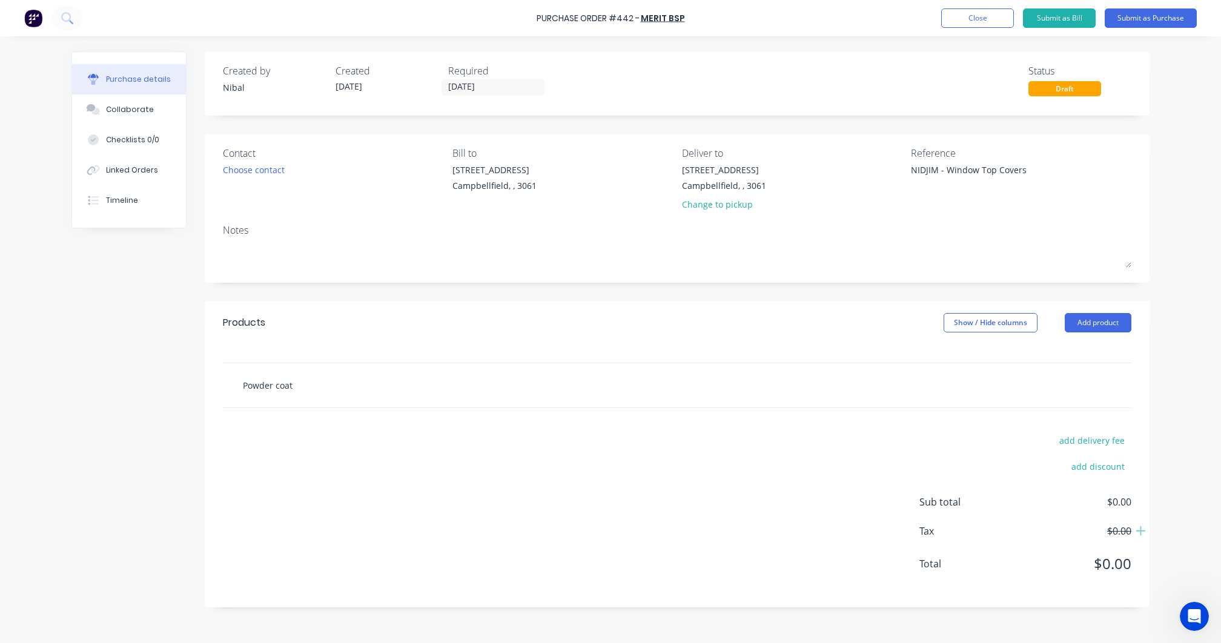
type textarea "x"
type input "Powder coat c"
type textarea "x"
type input "Powder coat co"
type textarea "x"
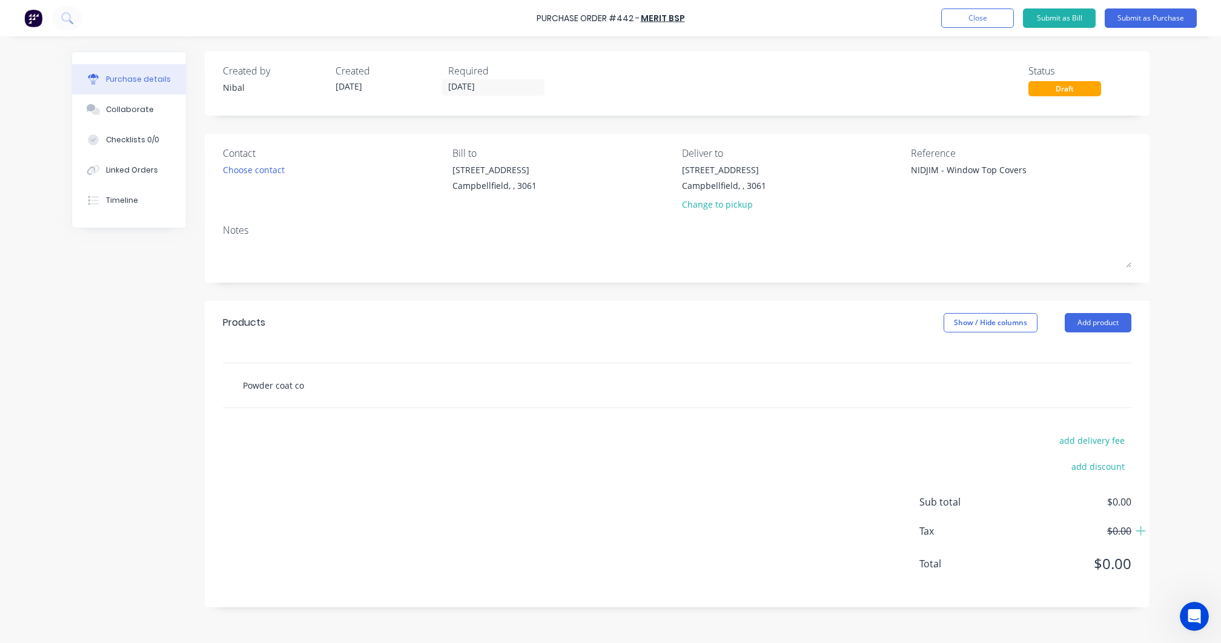
type input "Powder coat col"
type textarea "x"
type input "Powder coat colo"
type textarea "x"
type input "Powder coat colou"
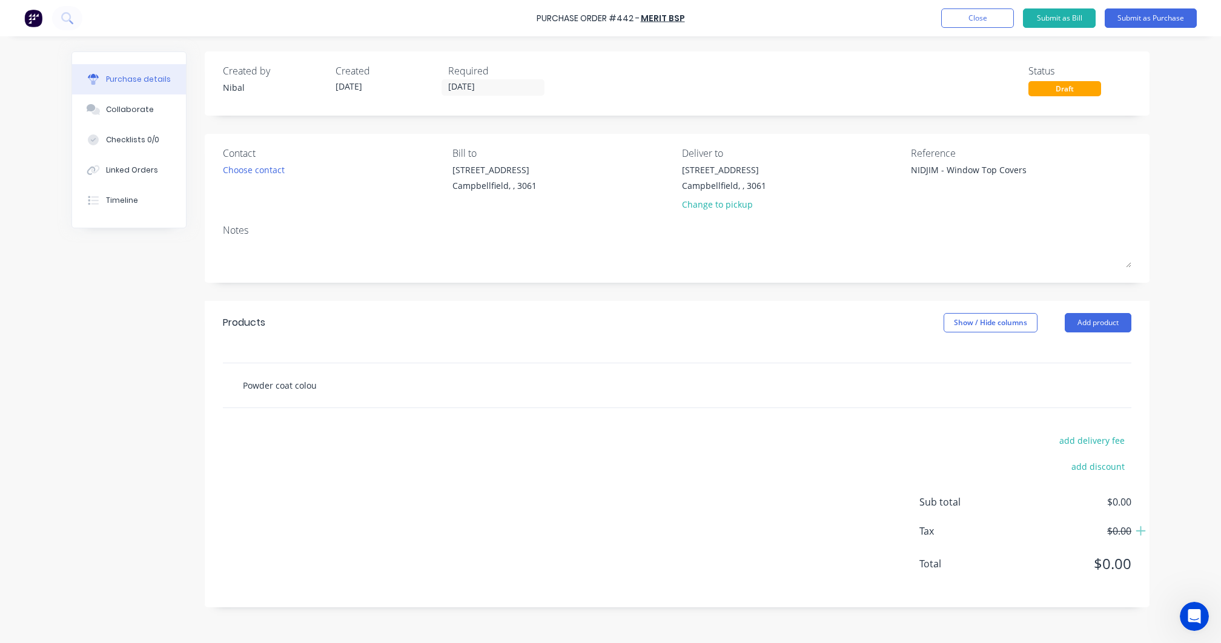
type textarea "x"
type input "Powder coat colour"
type textarea "x"
type input "Powder coat colour"
type textarea "x"
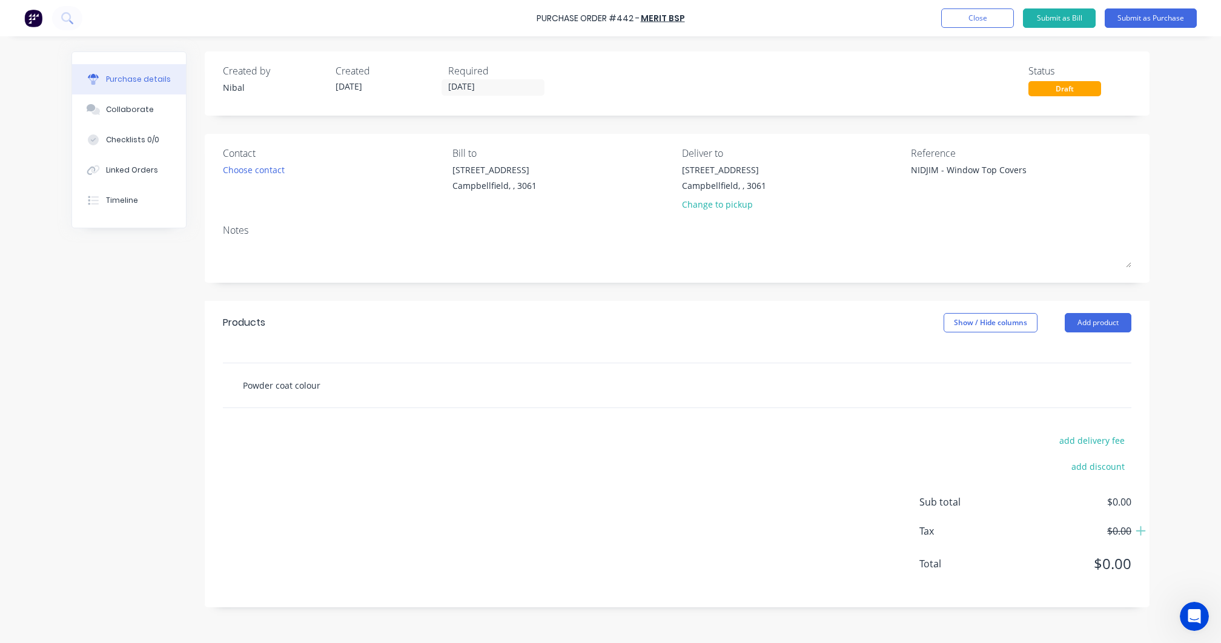
type input "Powder coat colour -"
type textarea "x"
type input "Powder coat colour -"
type textarea "x"
type input "Powder coat colour - G"
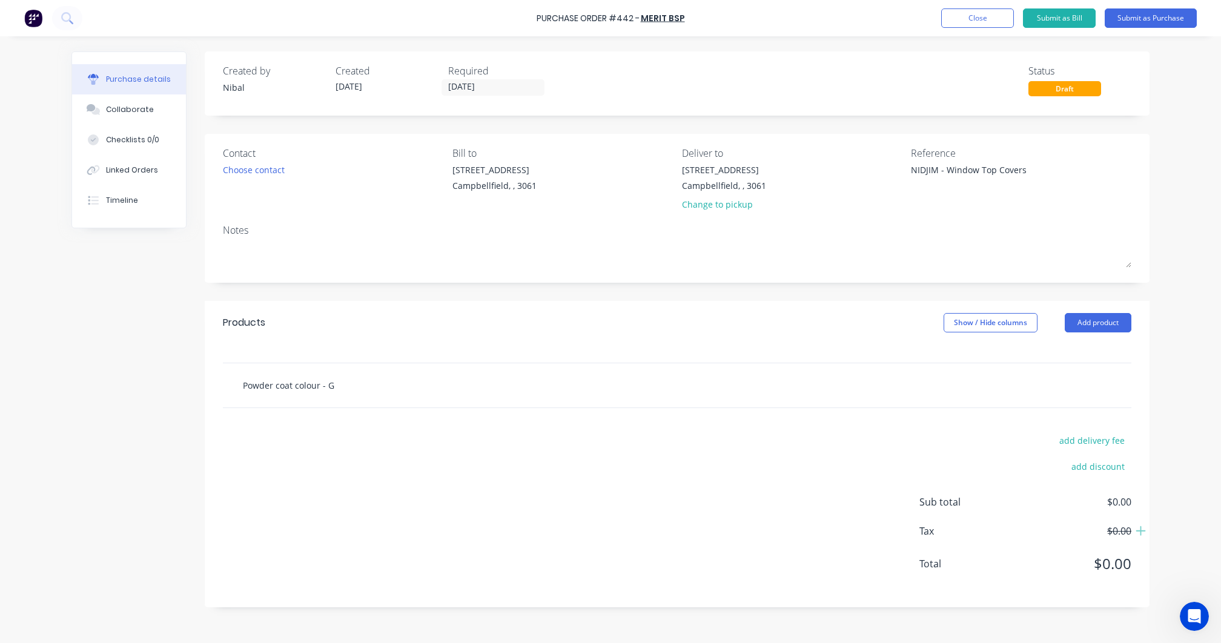
type textarea "x"
type input "Powder coat colour - Gl"
type textarea "x"
type input "Powder coat colour - Glo"
type textarea "x"
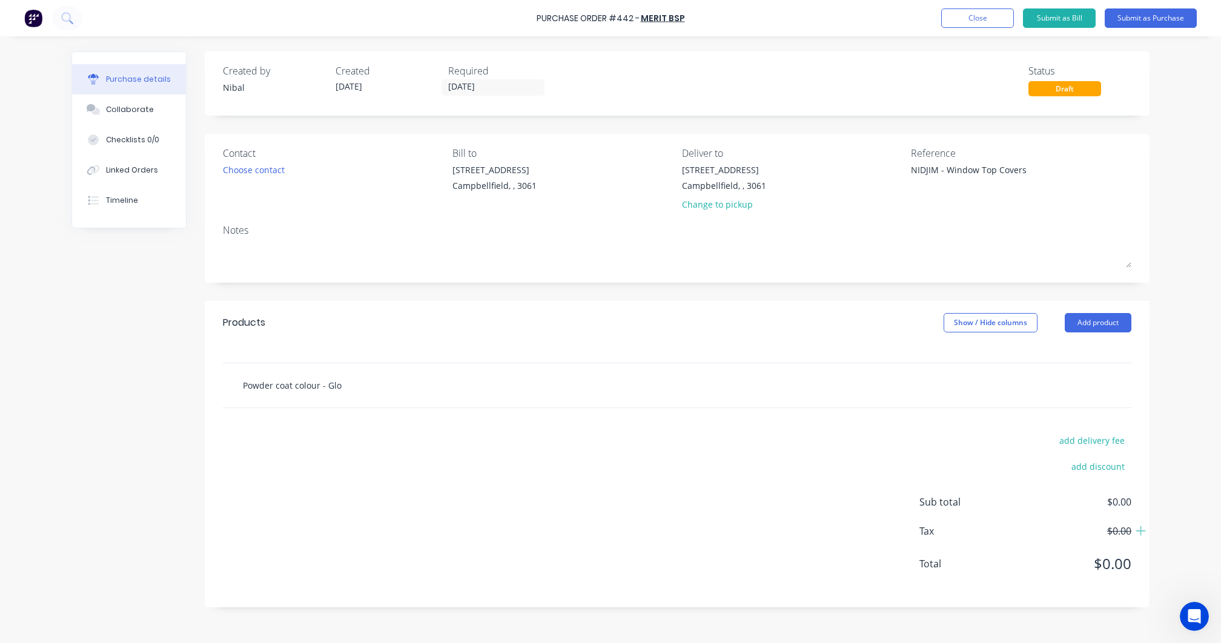
type input "Powder coat colour - Glos"
type textarea "x"
type input "Powder coat colour - Gloss"
type textarea "x"
type input "Powder coat colour - Gloss"
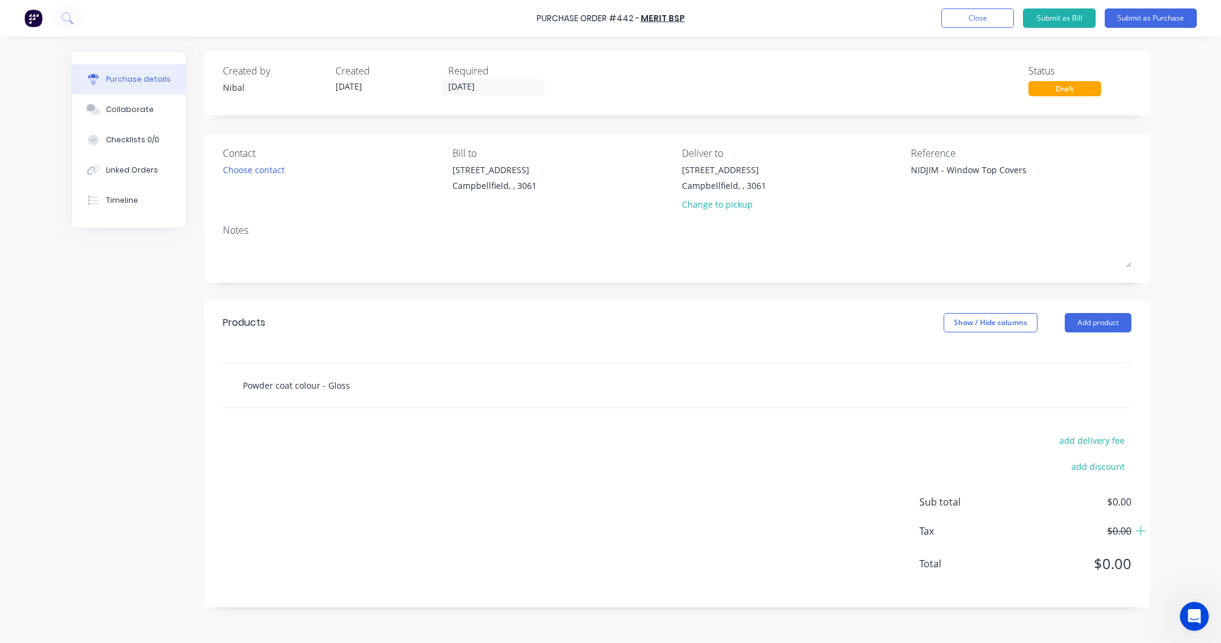
type textarea "x"
type input "Powder coat colour - Gloss B"
type textarea "x"
type input "Powder coat colour - Gloss Bl"
type textarea "x"
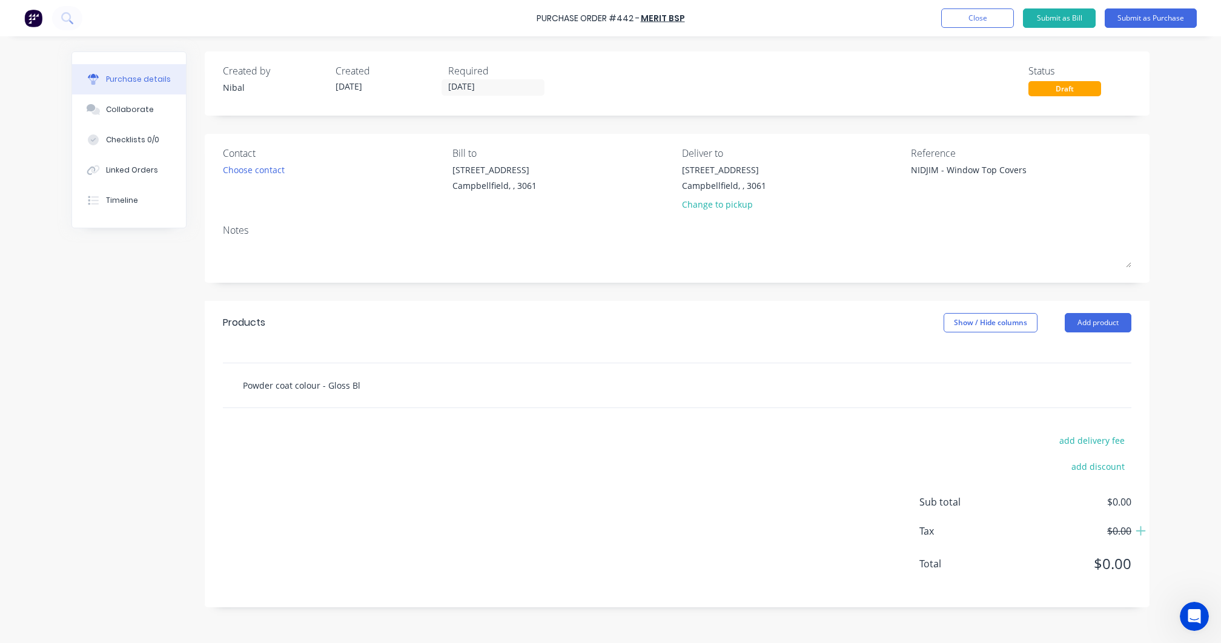
type input "Powder coat colour - Gloss Bla"
type textarea "x"
type input "Powder coat colour - Gloss Blac"
type textarea "x"
type input "Powder coat colour - Gloss Black"
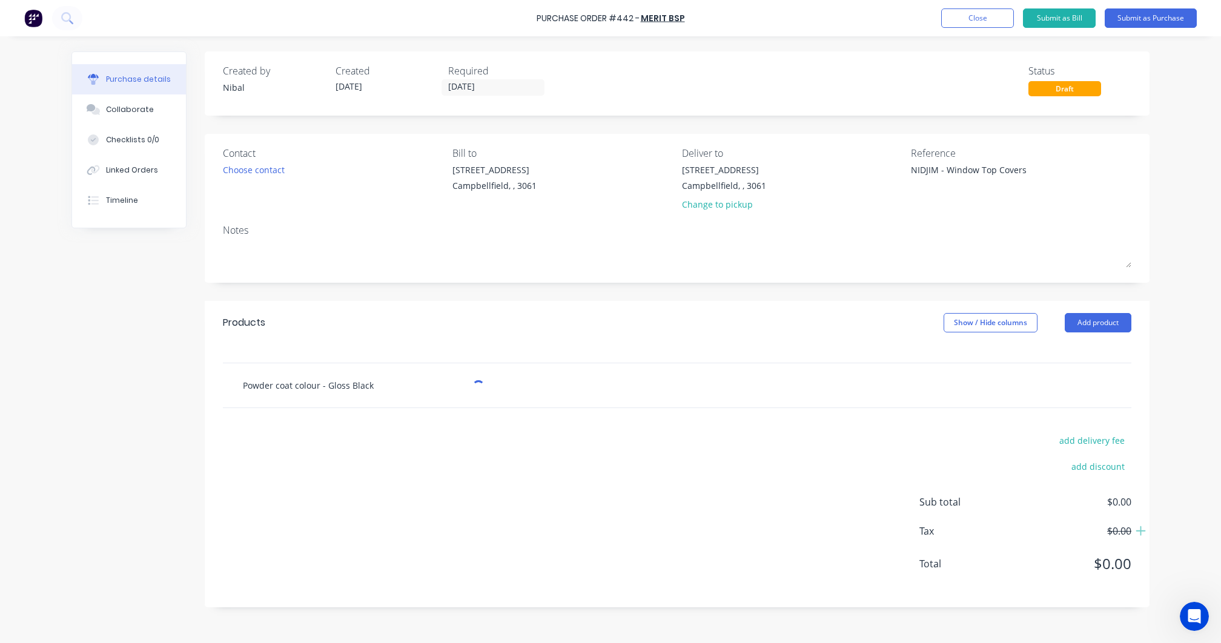
type textarea "x"
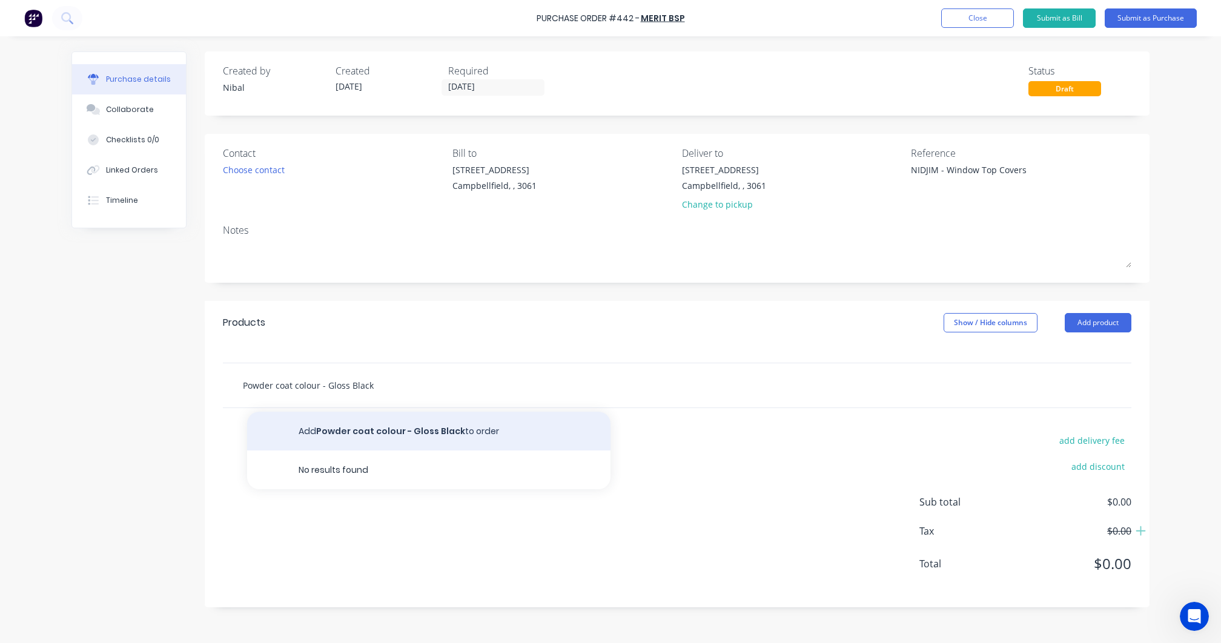
type input "Powder coat colour - Gloss Black"
click at [417, 436] on button "Add Powder coat colour - Gloss Black to order" at bounding box center [428, 431] width 363 height 39
type textarea "x"
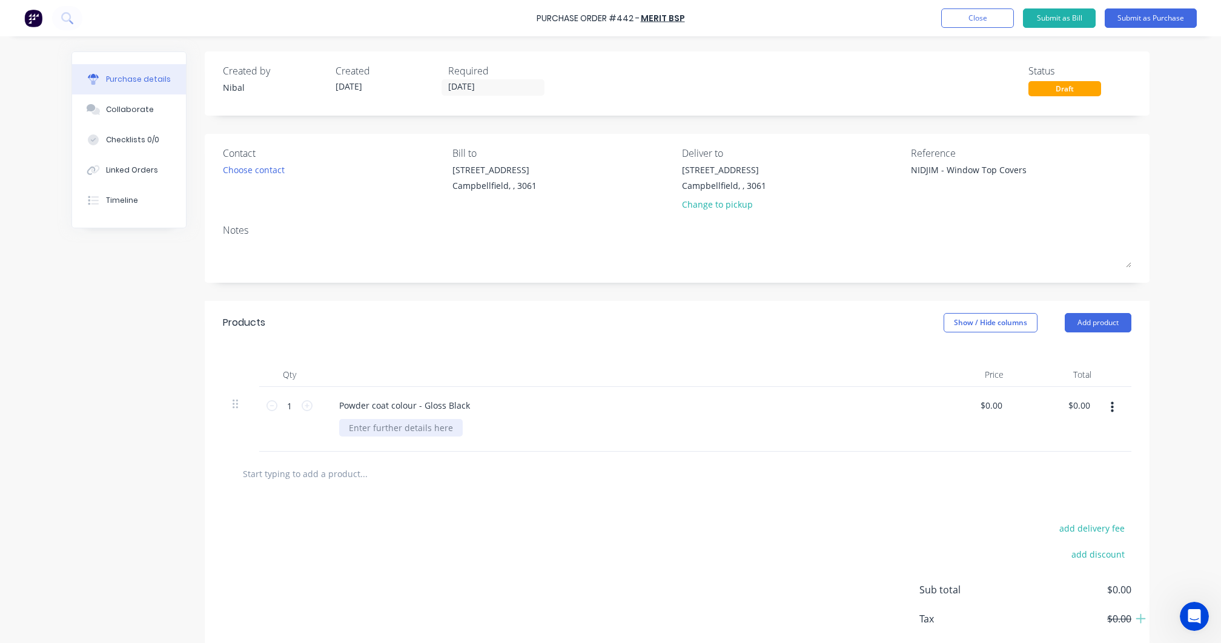
type textarea "x"
click at [359, 423] on div at bounding box center [401, 428] width 124 height 18
click at [431, 422] on div "1x 230x50 folded gal at 3035 2x 150x50 an" at bounding box center [406, 434] width 134 height 30
click at [457, 429] on div "1x 230x50 folded gal angle at 3035 2x 150x50 an" at bounding box center [418, 434] width 159 height 30
click at [452, 441] on div "1x 230x50 folded gal angle at 3035 2x 150x50 an" at bounding box center [418, 434] width 159 height 30
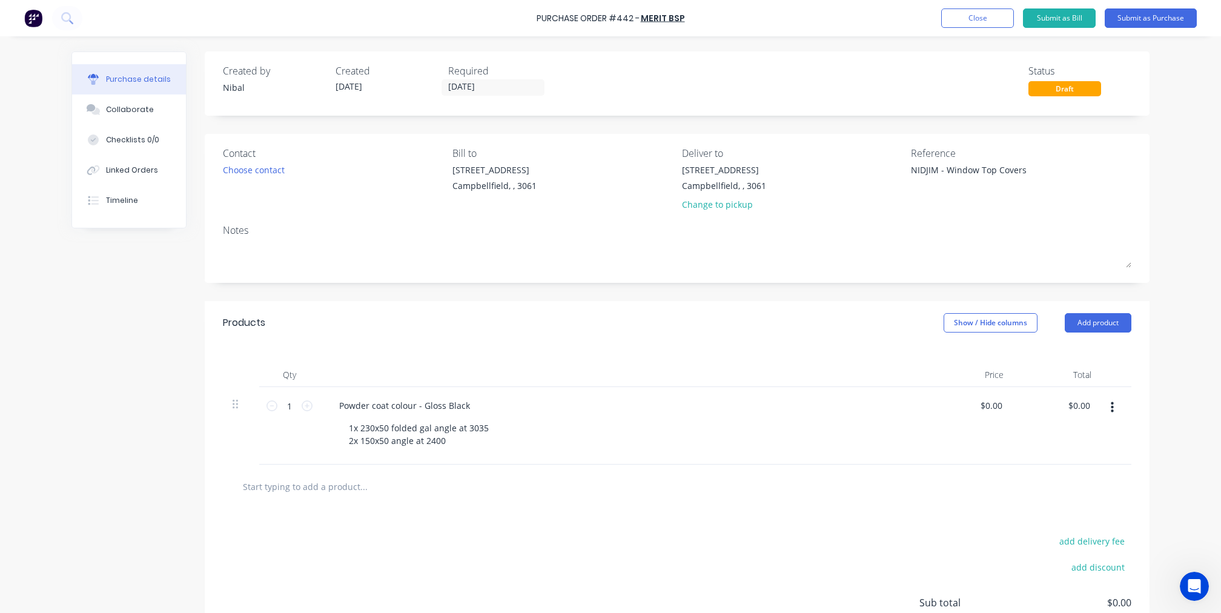
click at [101, 458] on div "Created by [PERSON_NAME] Created [DATE] Required [DATE] Status Draft Contact Ch…" at bounding box center [610, 379] width 1078 height 657
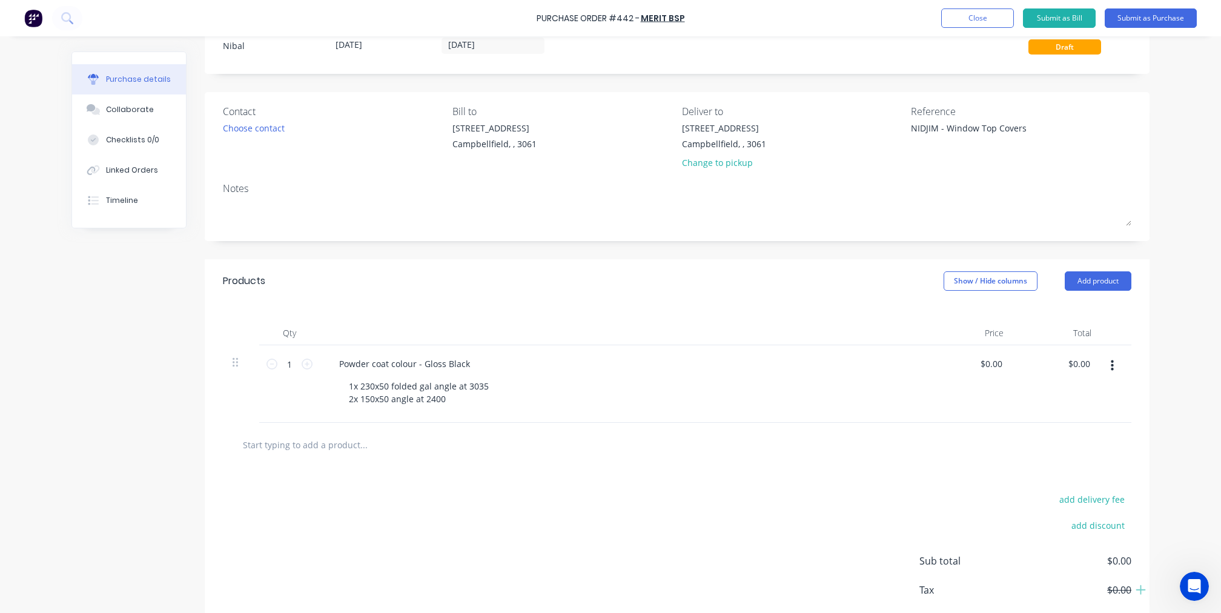
scroll to position [27, 0]
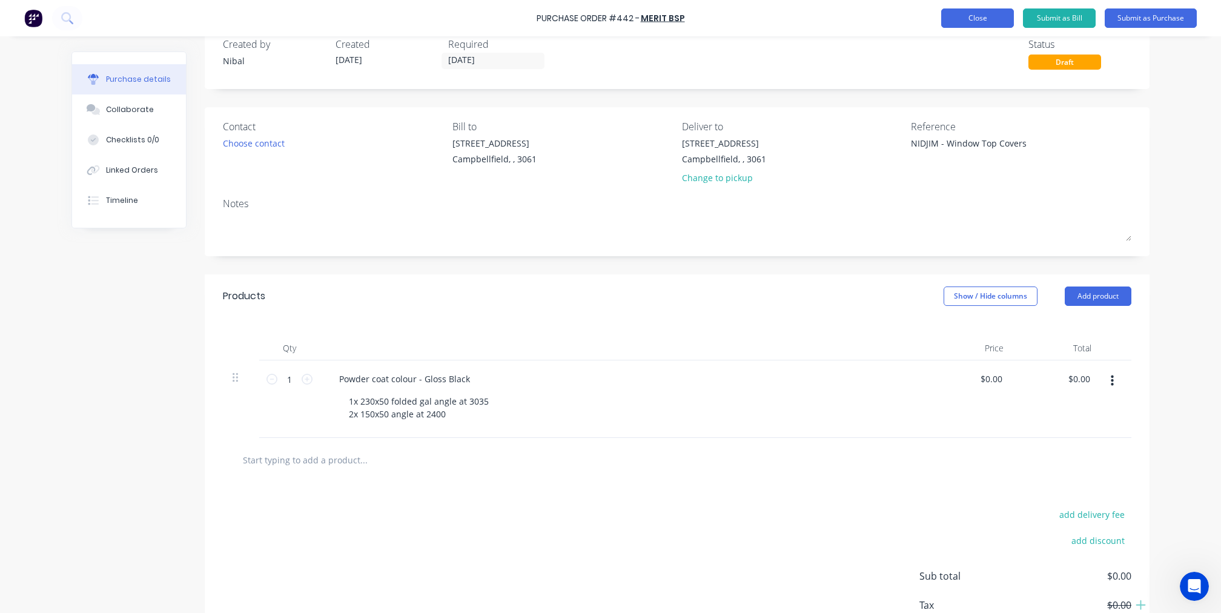
click at [996, 19] on button "Close" at bounding box center [977, 17] width 73 height 19
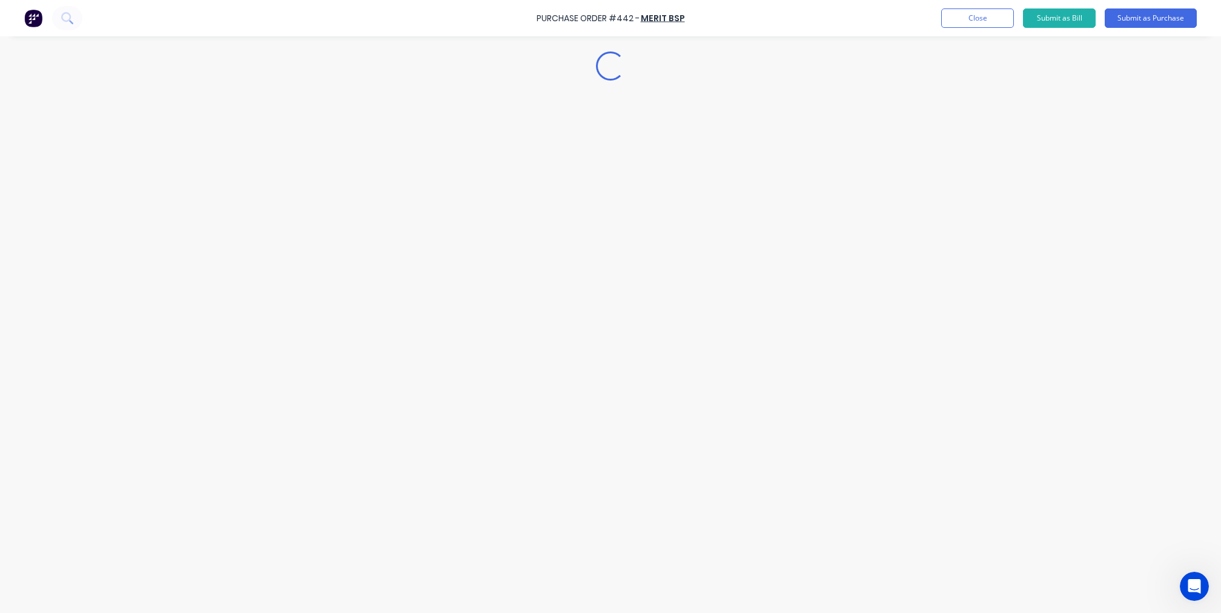
type textarea "x"
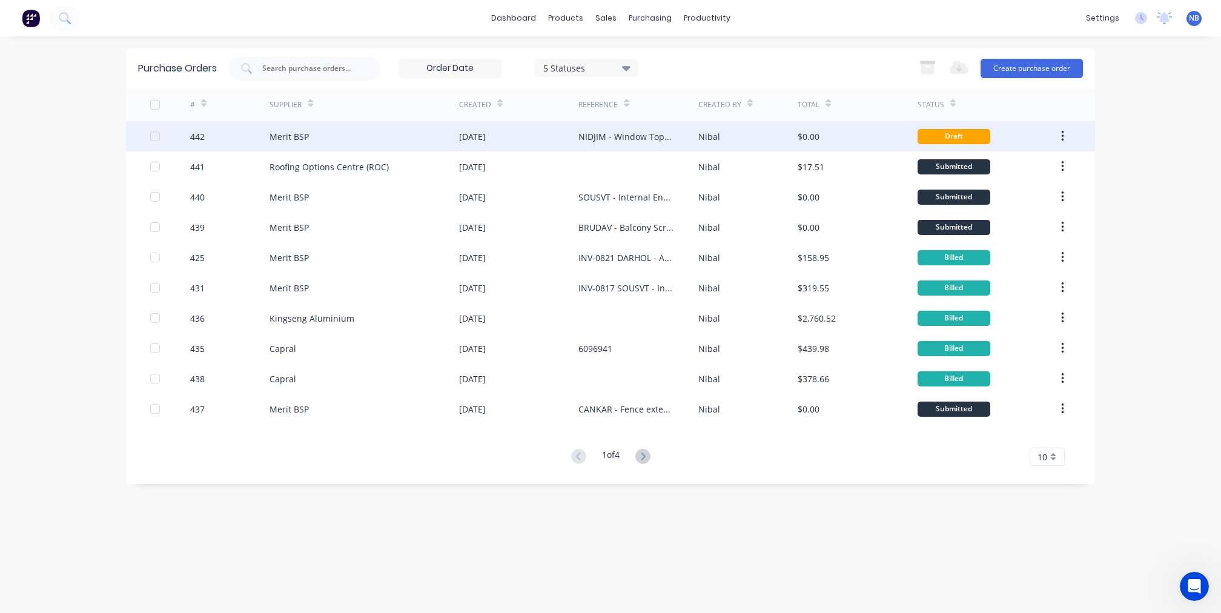
click at [1057, 131] on button "button" at bounding box center [1063, 136] width 28 height 22
click at [1023, 177] on div "Archive" at bounding box center [1019, 168] width 93 height 18
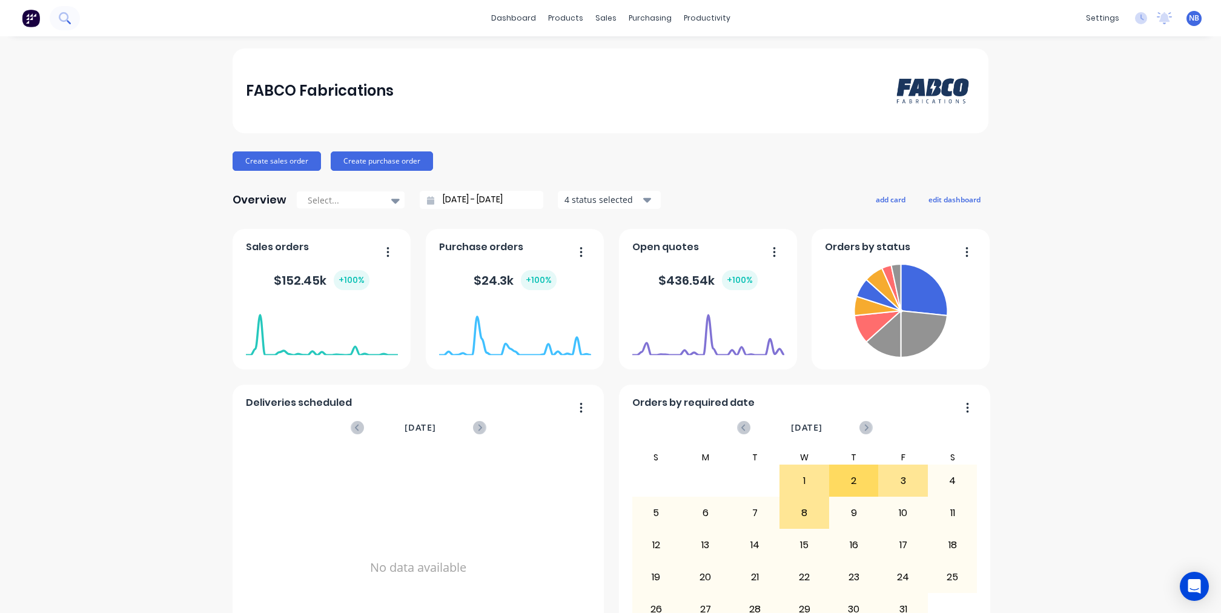
click at [69, 7] on button at bounding box center [65, 18] width 30 height 24
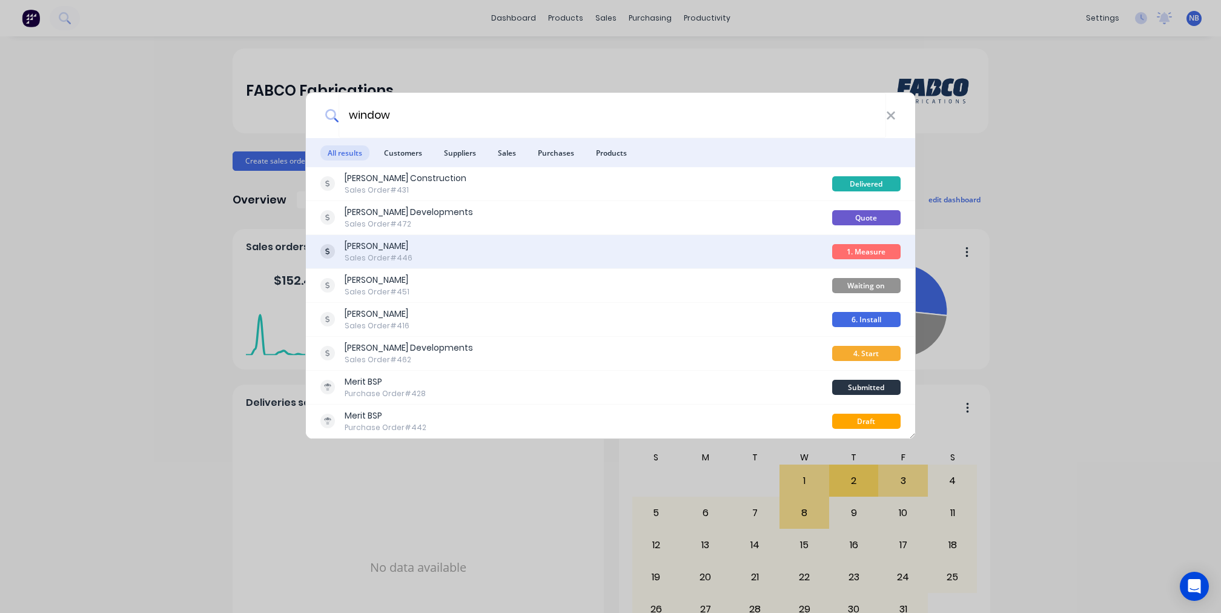
type input "window"
click at [443, 251] on div "Jim Belevski Sales Order #446" at bounding box center [576, 252] width 512 height 24
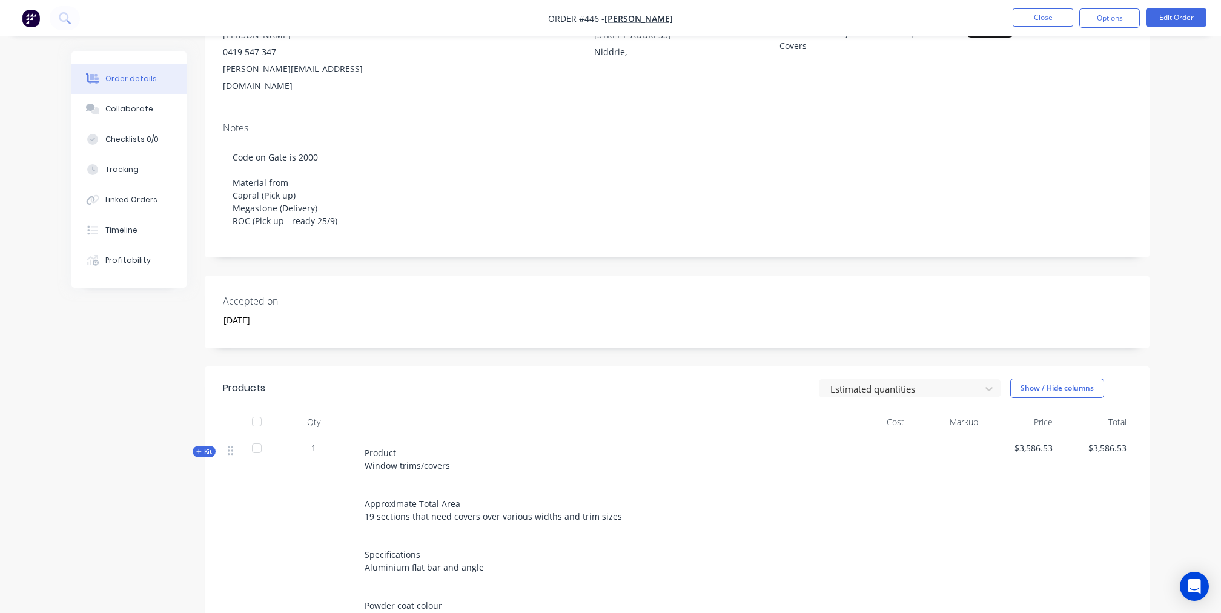
scroll to position [170, 0]
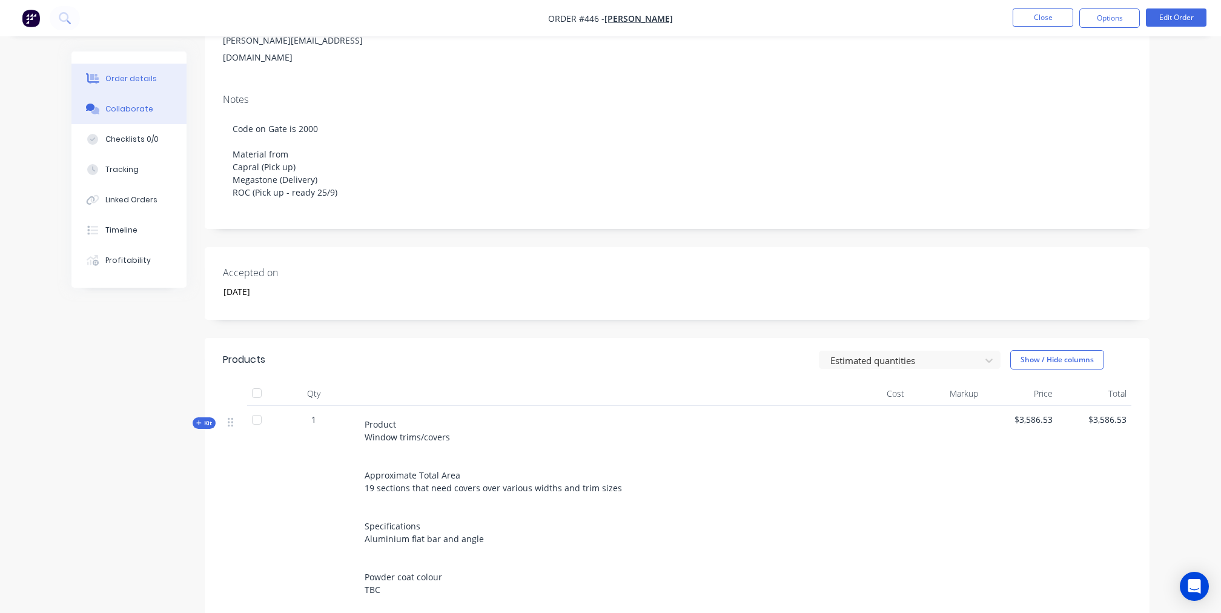
click at [127, 105] on button "Collaborate" at bounding box center [128, 109] width 115 height 30
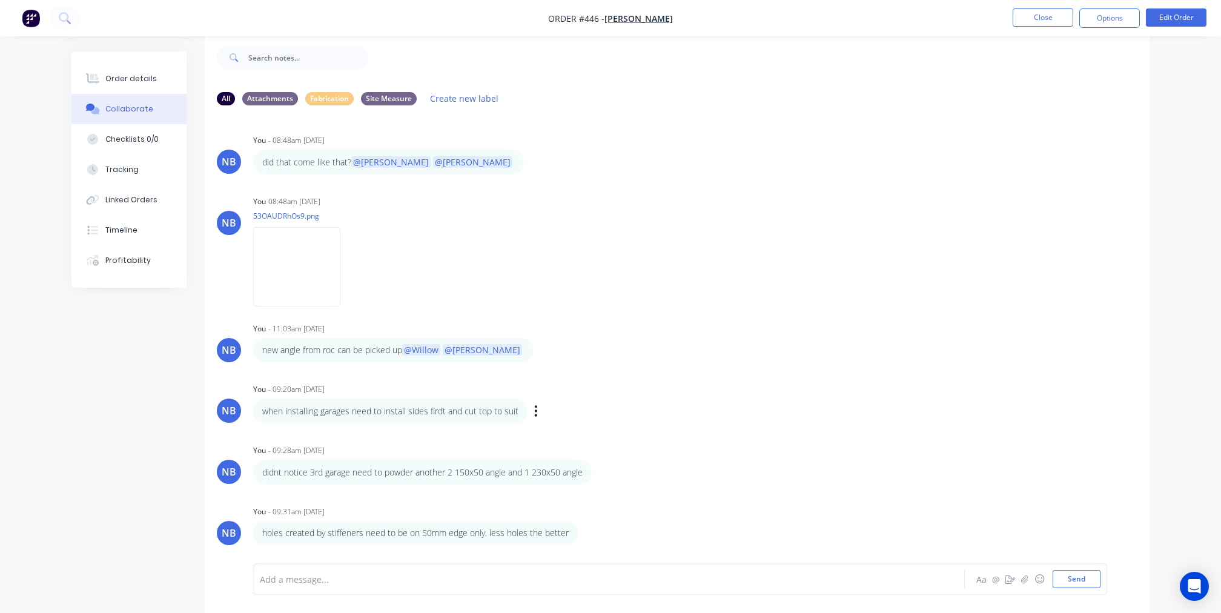
scroll to position [18, 0]
click at [422, 573] on div at bounding box center [575, 579] width 630 height 13
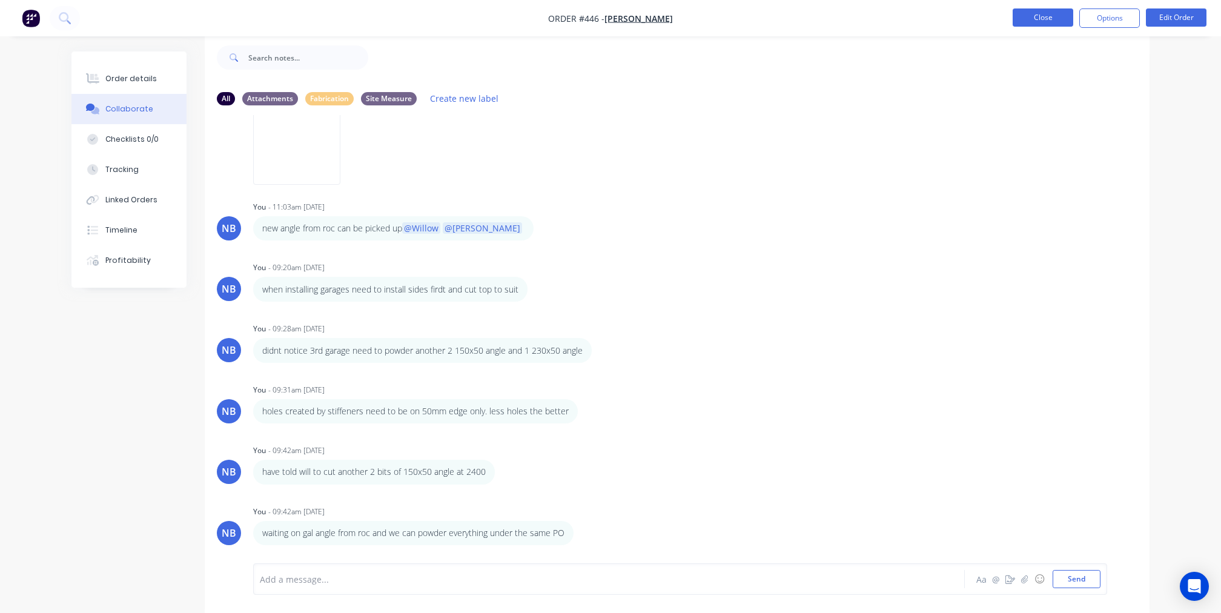
click at [1052, 18] on button "Close" at bounding box center [1043, 17] width 61 height 18
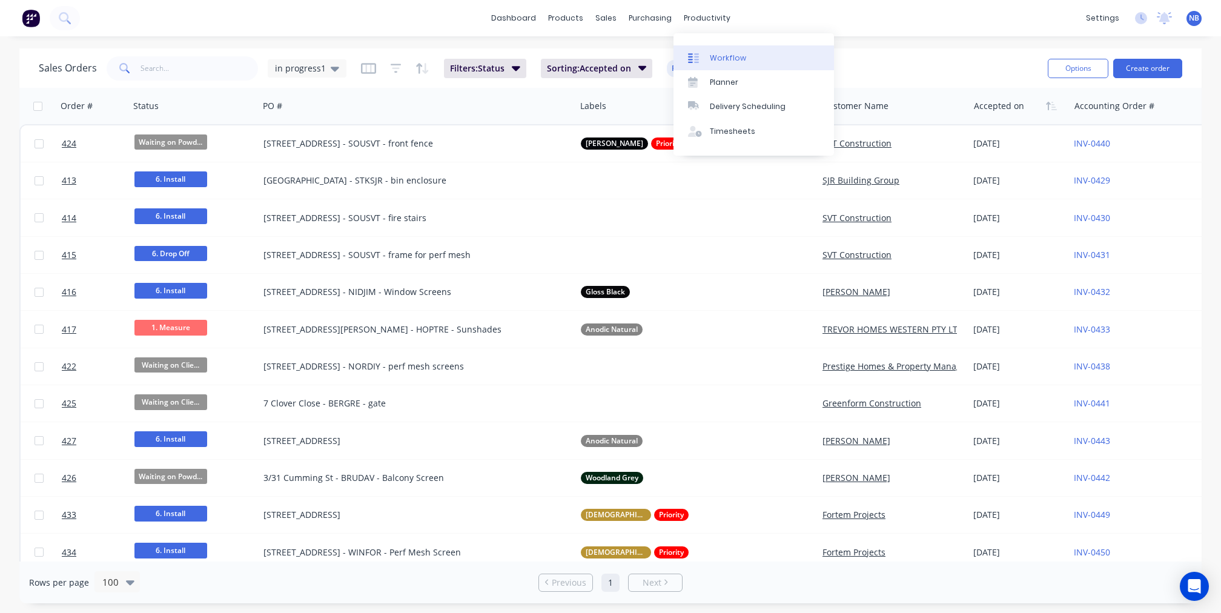
click at [716, 56] on div "Workflow" at bounding box center [728, 58] width 36 height 11
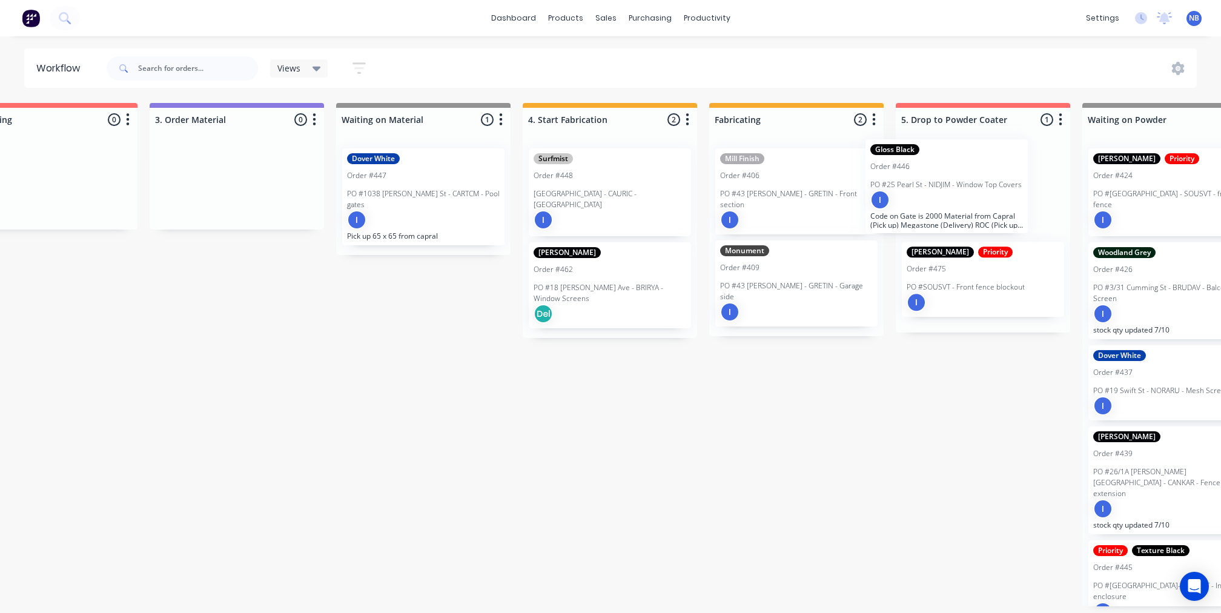
scroll to position [0, 623]
drag, startPoint x: 240, startPoint y: 364, endPoint x: 904, endPoint y: 177, distance: 689.8
click at [904, 177] on div "Submitted 0 Status colour #273444 hex #273444 Save Cancel Summaries Total order…" at bounding box center [641, 354] width 2547 height 503
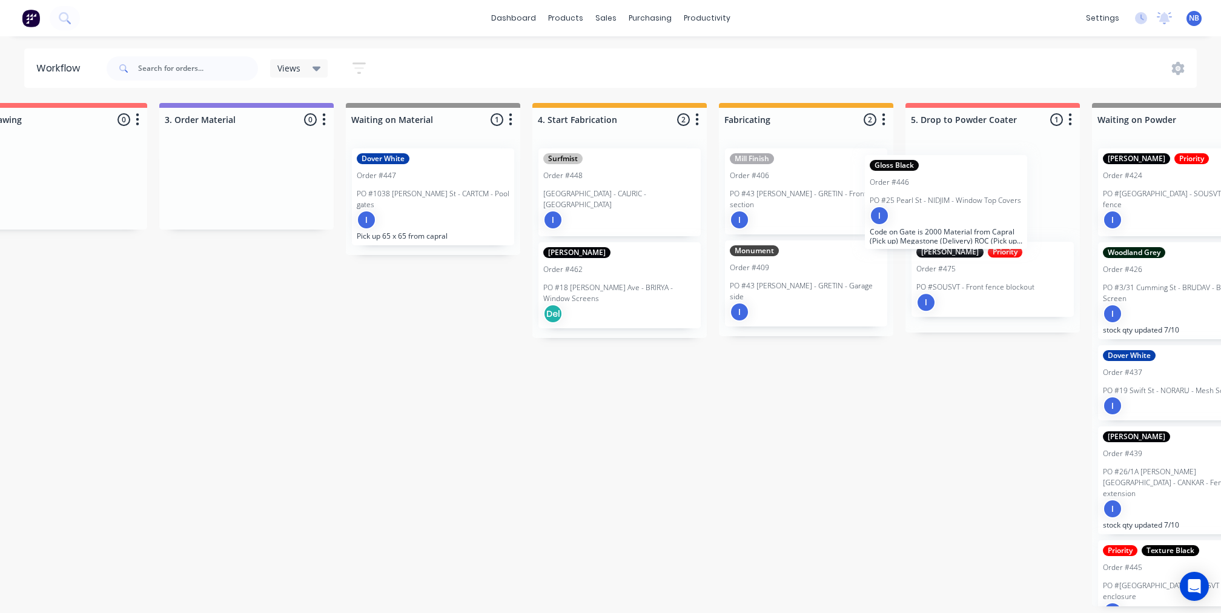
scroll to position [0, 617]
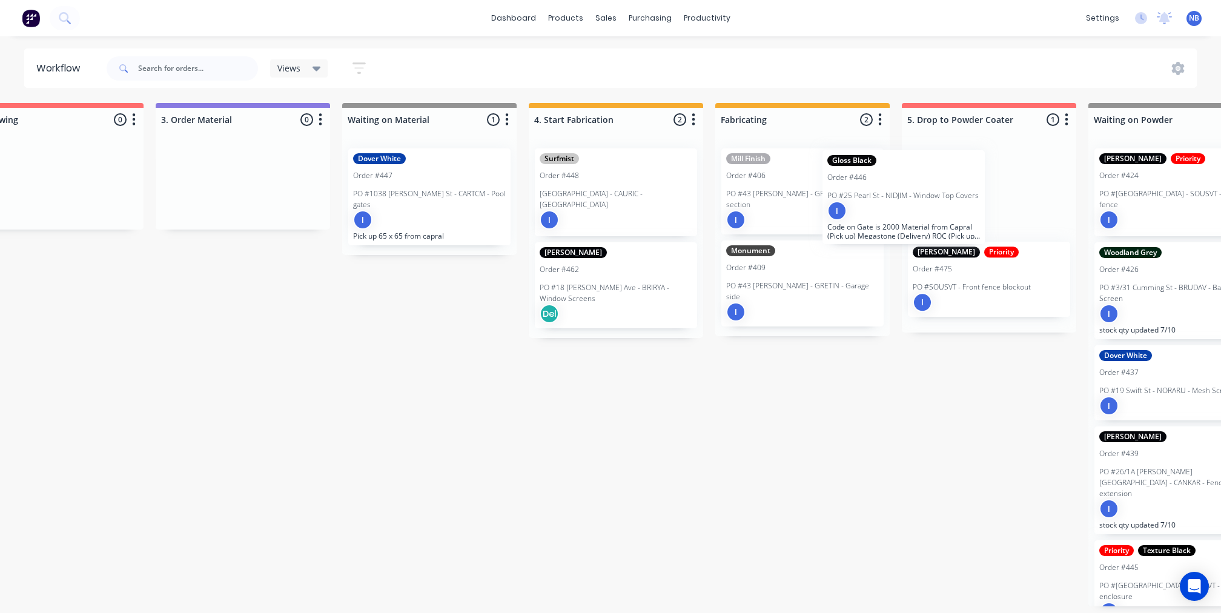
drag, startPoint x: 376, startPoint y: 376, endPoint x: 926, endPoint y: 207, distance: 575.4
click at [926, 207] on div "Submitted 0 Status colour #273444 hex #273444 Save Cancel Summaries Total order…" at bounding box center [647, 354] width 2547 height 503
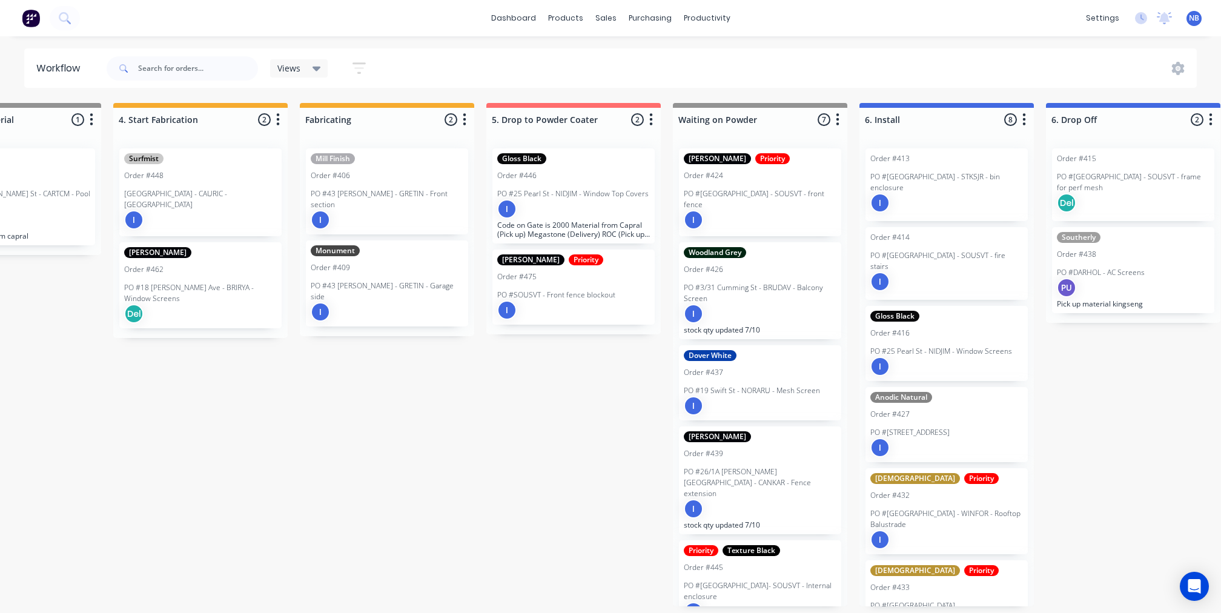
scroll to position [0, 1033]
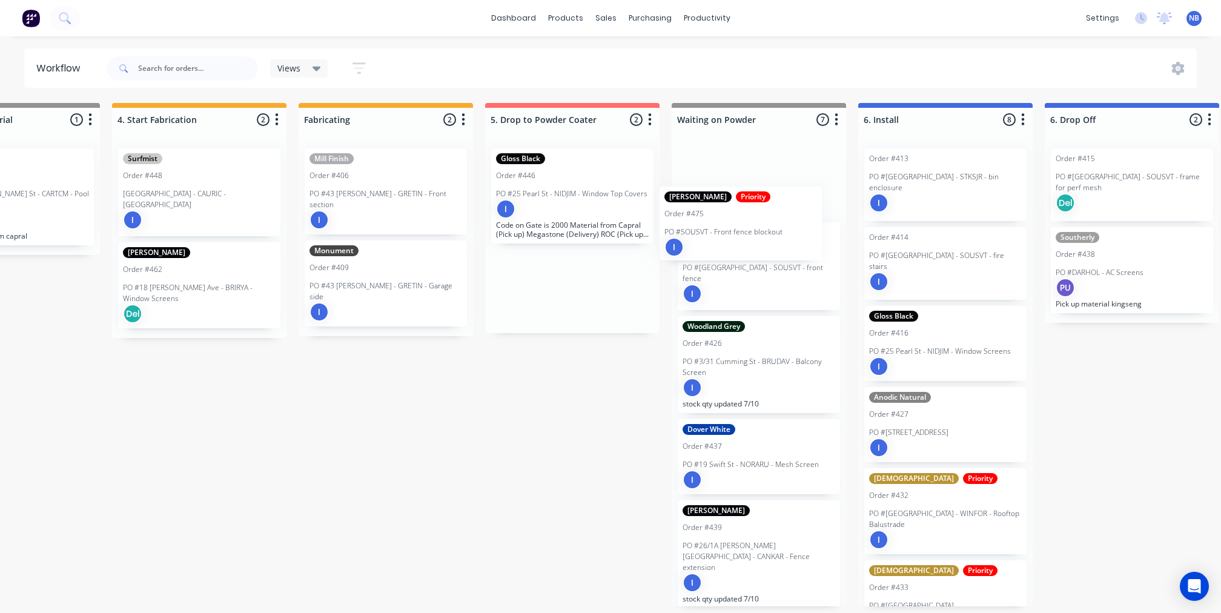
drag, startPoint x: 627, startPoint y: 313, endPoint x: 801, endPoint y: 248, distance: 185.5
click at [801, 248] on div "Submitted 0 Status colour #273444 hex #273444 Save Cancel Summaries Total order…" at bounding box center [230, 354] width 2547 height 503
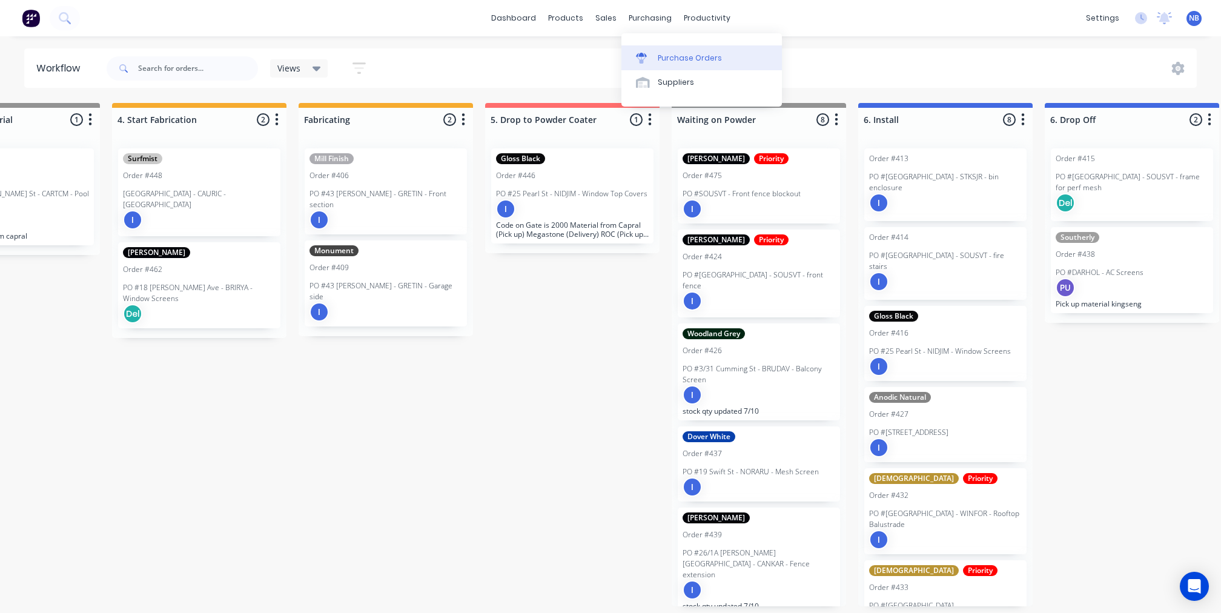
click at [669, 64] on div "Purchase Orders" at bounding box center [690, 58] width 64 height 11
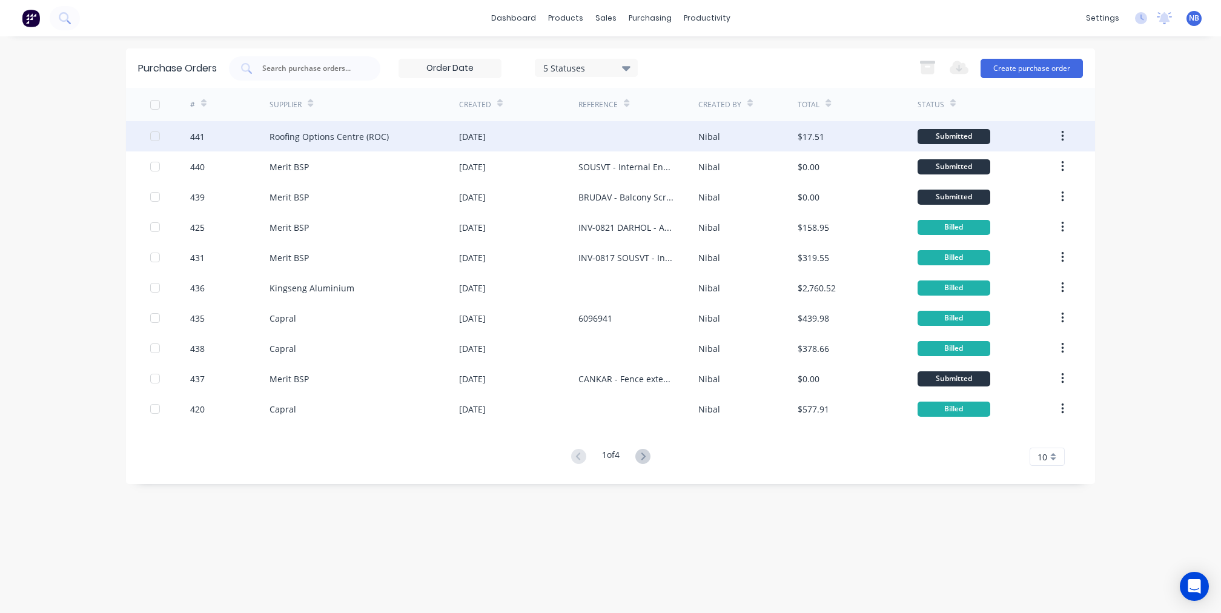
click at [357, 141] on div "Roofing Options Centre (ROC)" at bounding box center [329, 136] width 119 height 13
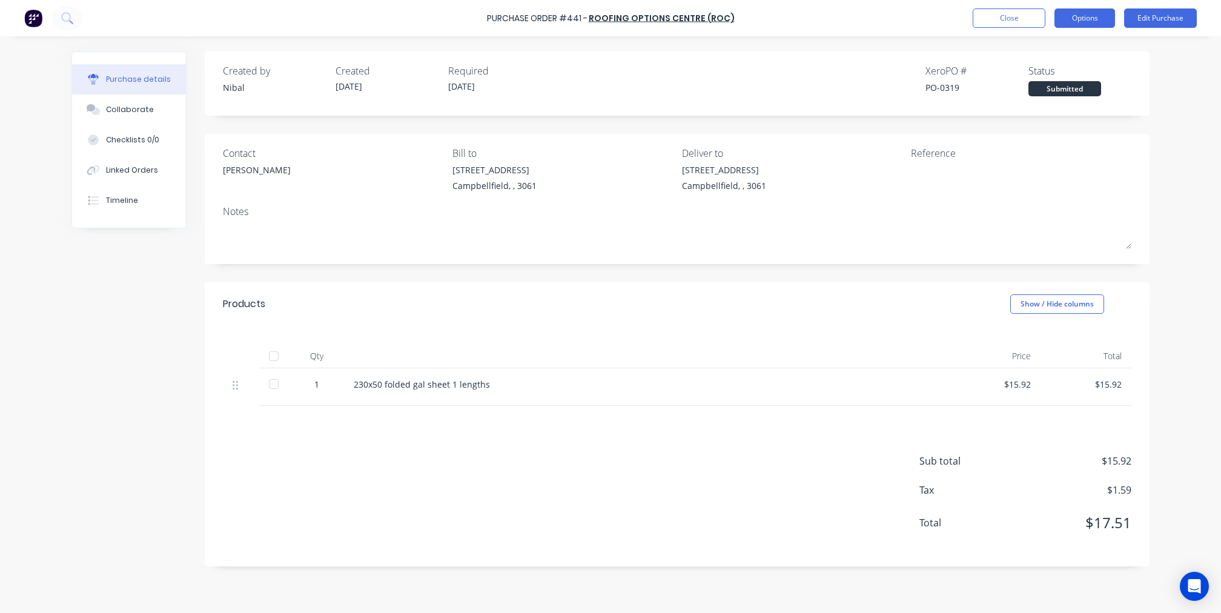
click at [1115, 16] on div "Close Options Edit Purchase" at bounding box center [1085, 17] width 224 height 19
click at [1101, 18] on button "Options" at bounding box center [1085, 17] width 61 height 19
click at [1070, 70] on div "Convert to Bill" at bounding box center [1057, 74] width 93 height 18
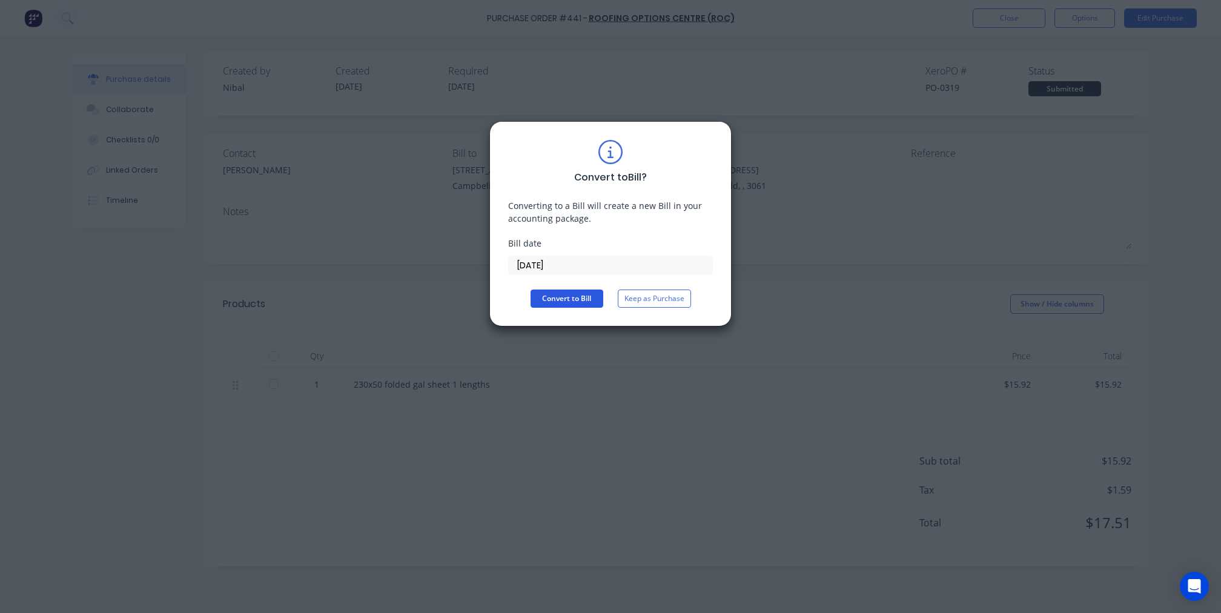
click at [555, 291] on button "Convert to Bill" at bounding box center [567, 299] width 73 height 18
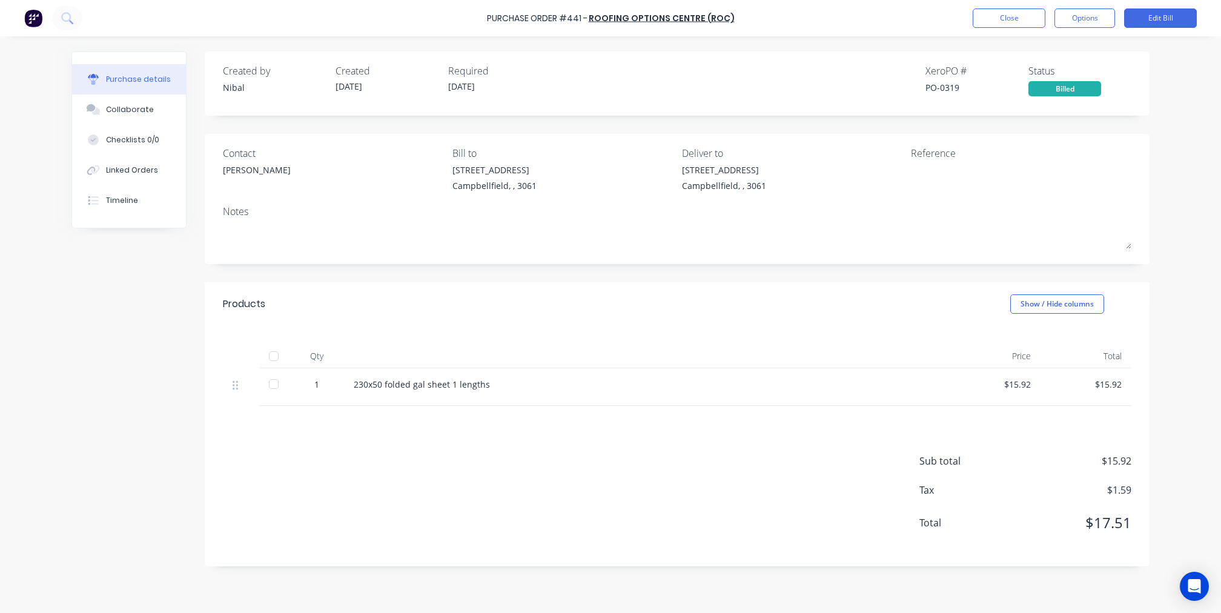
click at [1094, 4] on div "Purchase Order #441 - Roofing Options Centre (ROC) Close Options Edit Bill" at bounding box center [610, 18] width 1221 height 36
click at [1094, 19] on button "Options" at bounding box center [1085, 17] width 61 height 19
click at [1060, 69] on div "Convert to Purchase Order" at bounding box center [1057, 76] width 93 height 30
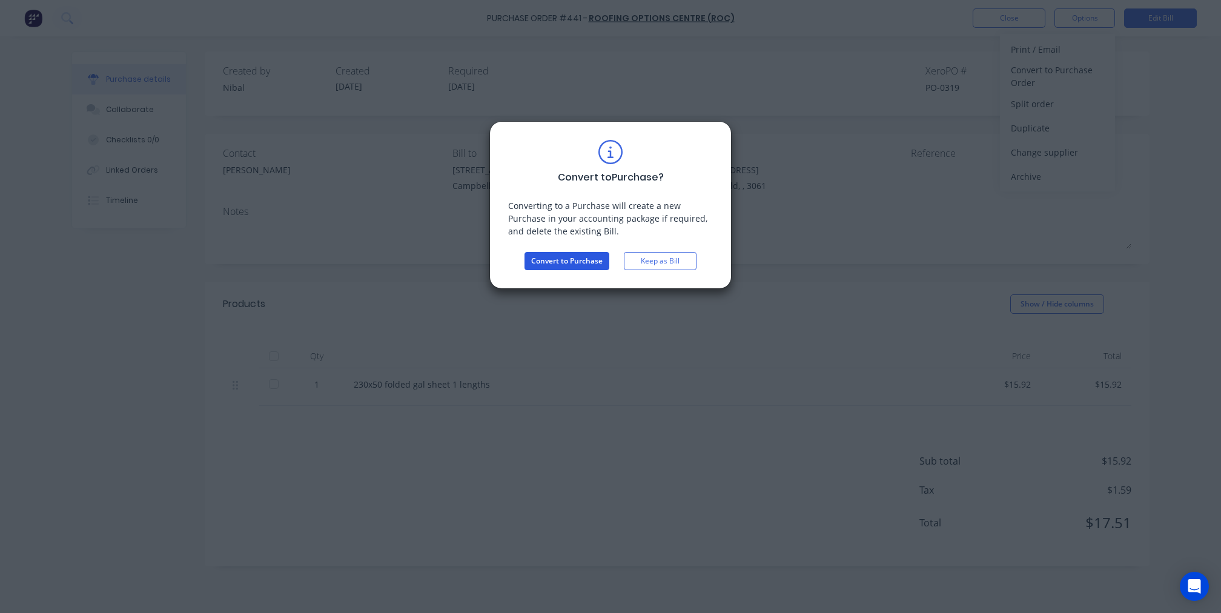
click at [592, 257] on button "Convert to Purchase" at bounding box center [567, 261] width 85 height 18
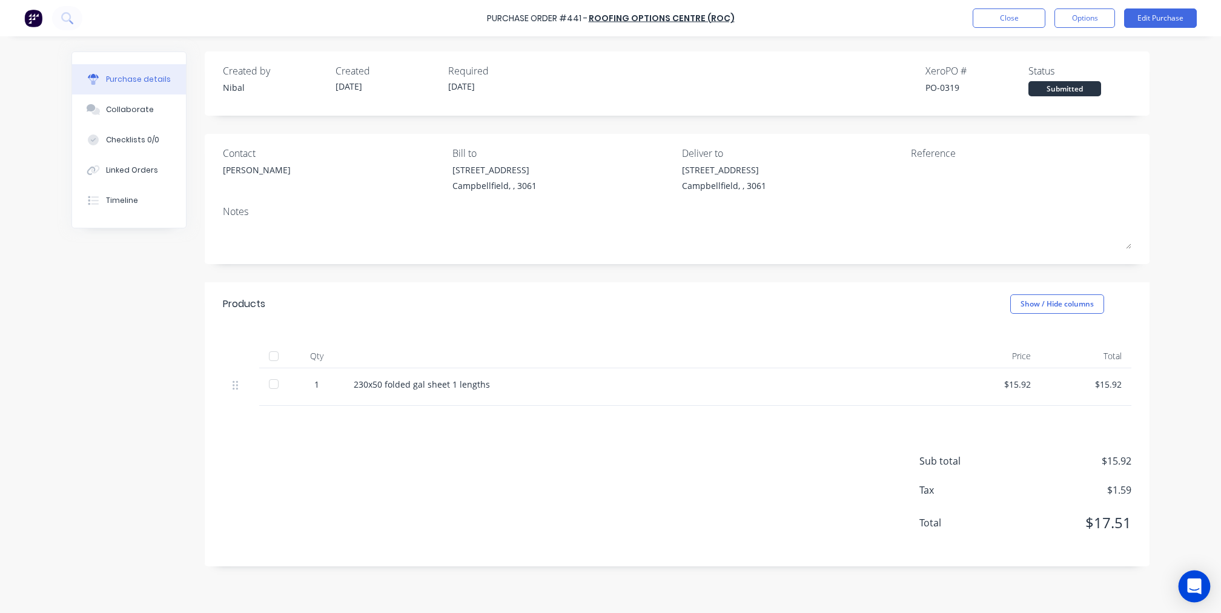
click at [1197, 588] on icon "Open Intercom Messenger" at bounding box center [1194, 587] width 14 height 16
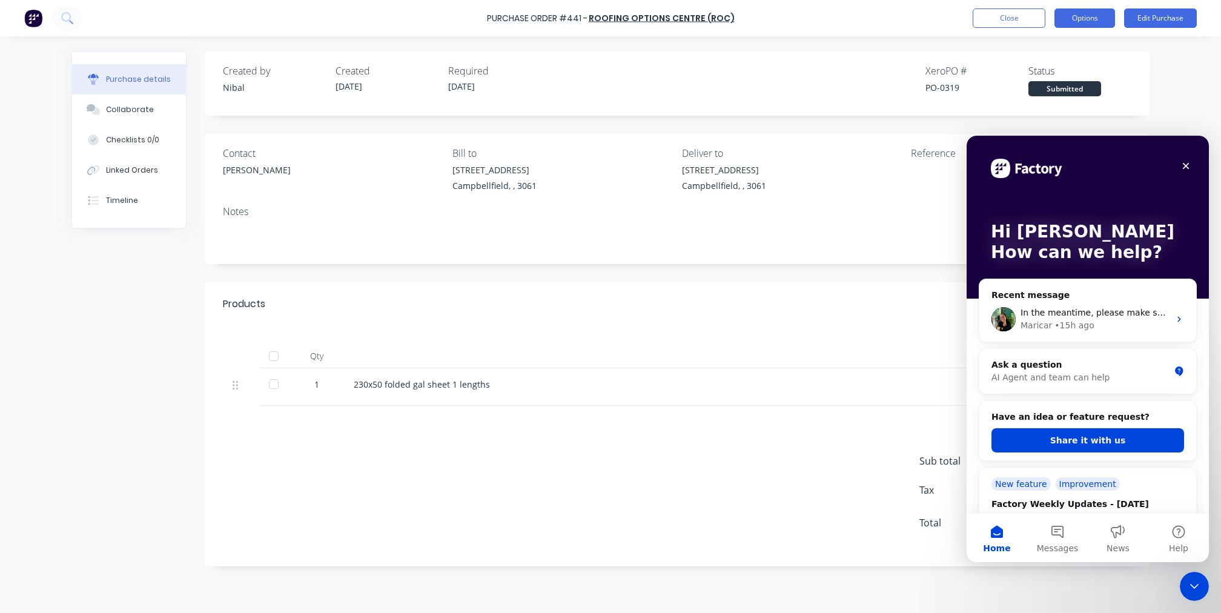
click at [1089, 8] on button "Options" at bounding box center [1085, 17] width 61 height 19
click at [1063, 71] on div "Convert to Bill" at bounding box center [1057, 74] width 93 height 18
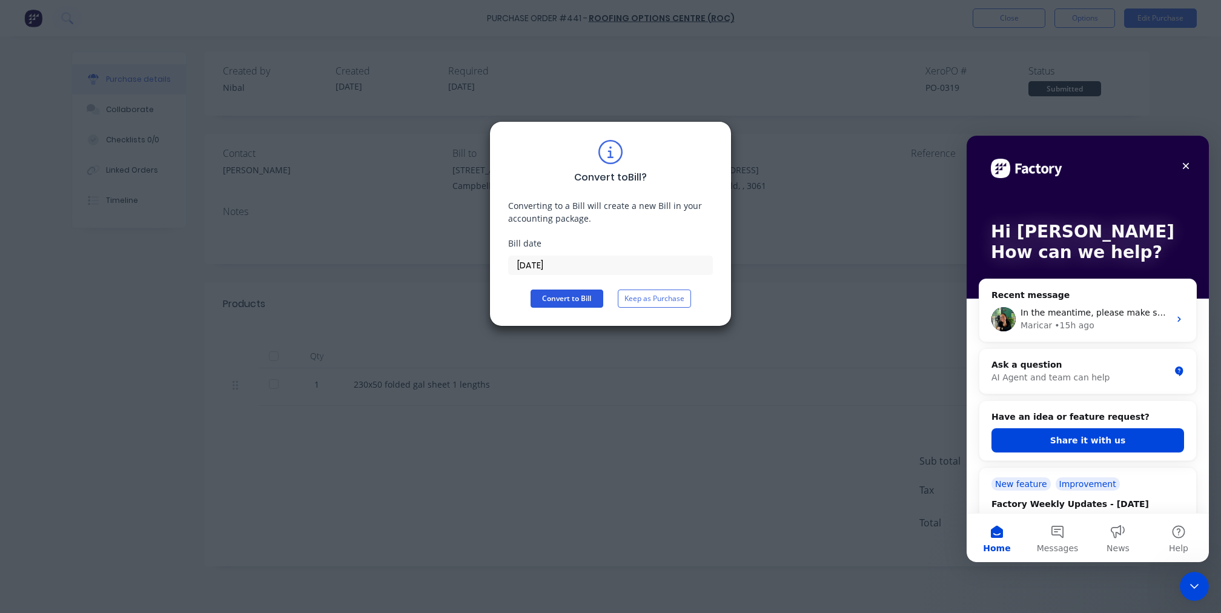
click at [582, 297] on button "Convert to Bill" at bounding box center [567, 299] width 73 height 18
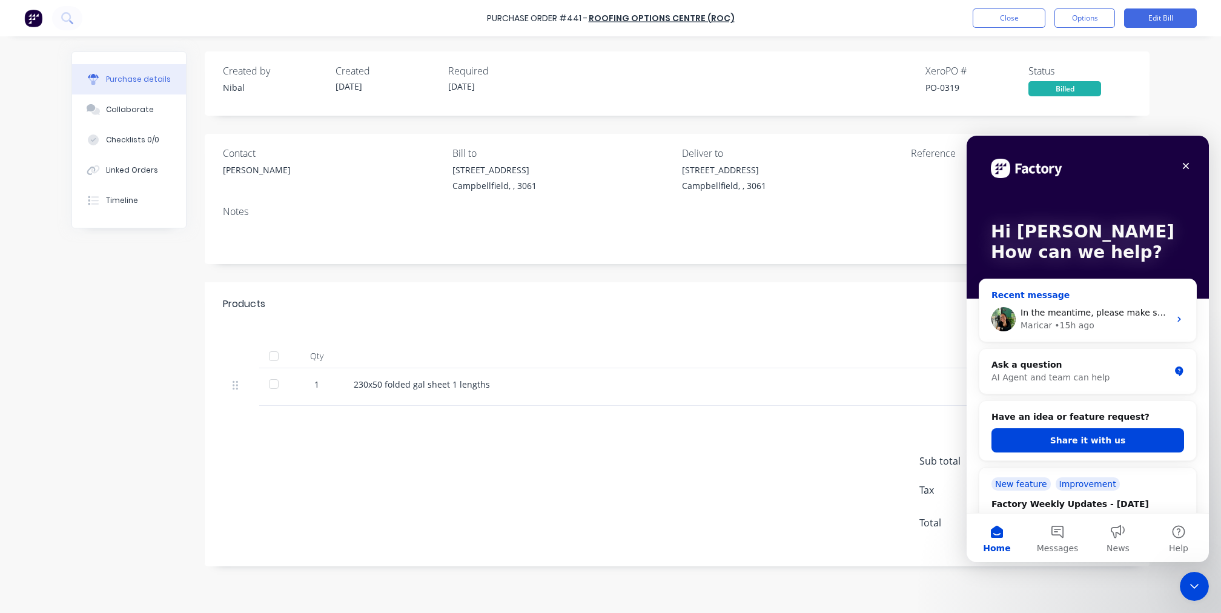
click at [1064, 325] on div "• 15h ago" at bounding box center [1074, 325] width 39 height 13
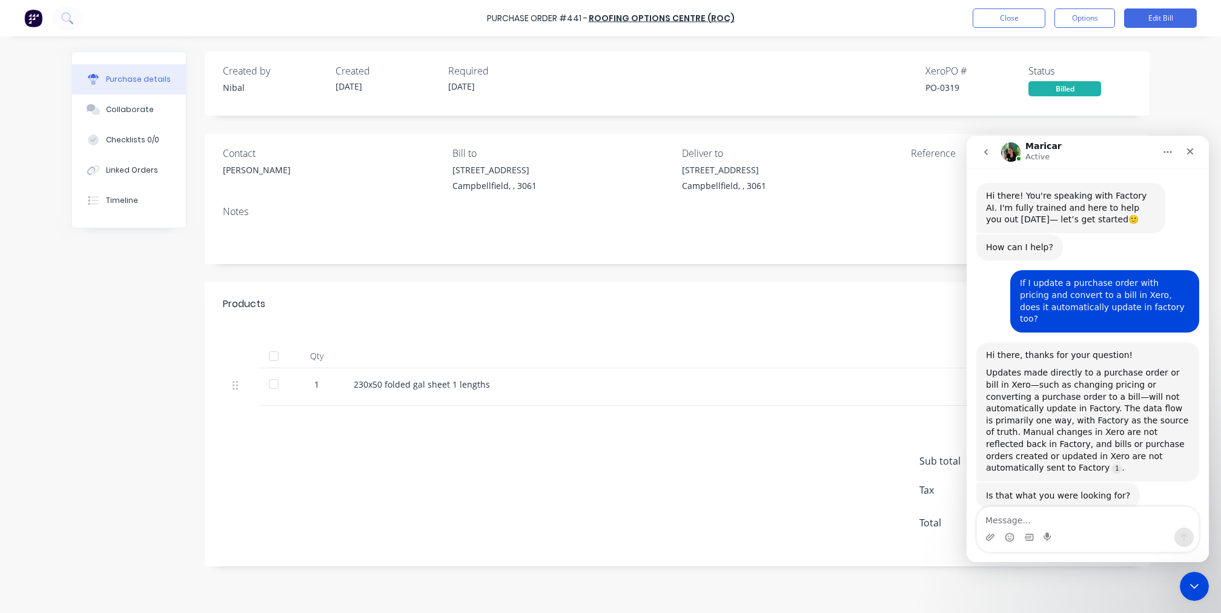
scroll to position [512, 0]
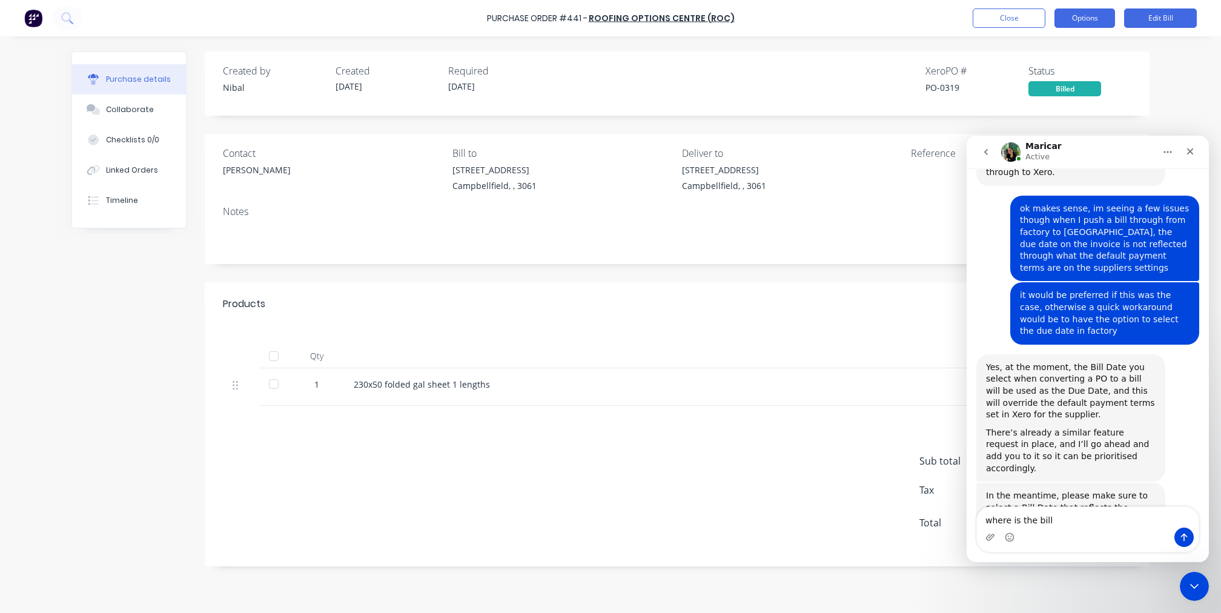
click at [1087, 22] on button "Options" at bounding box center [1085, 17] width 61 height 19
click at [1063, 76] on div "Convert to Purchase Order" at bounding box center [1057, 76] width 93 height 30
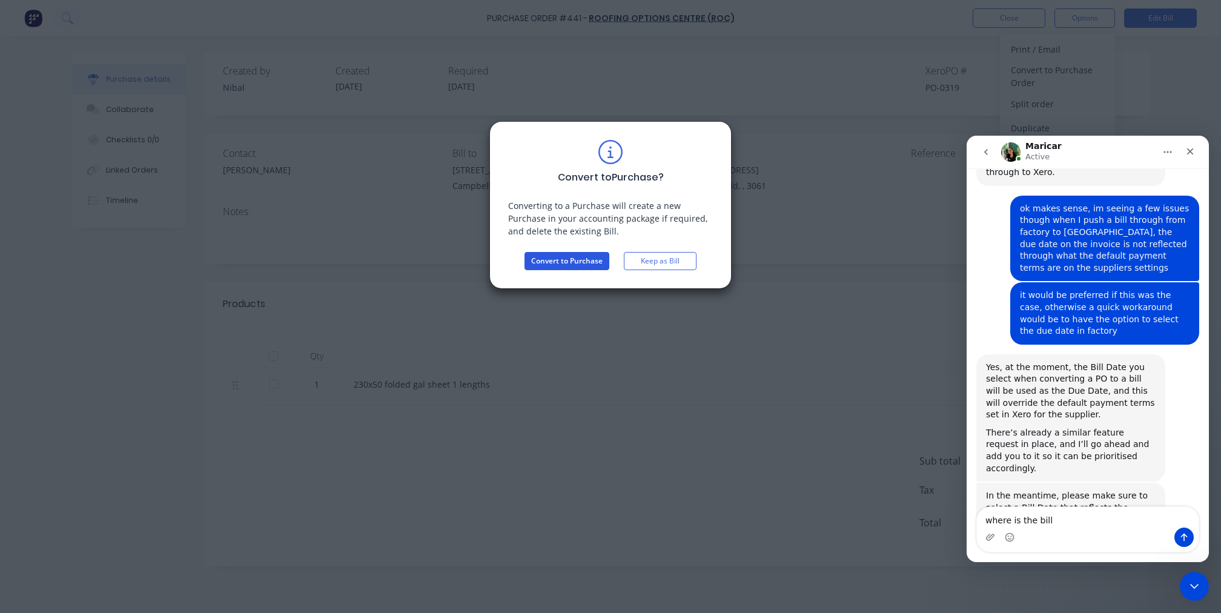
click at [582, 256] on button "Convert to Purchase" at bounding box center [567, 261] width 85 height 18
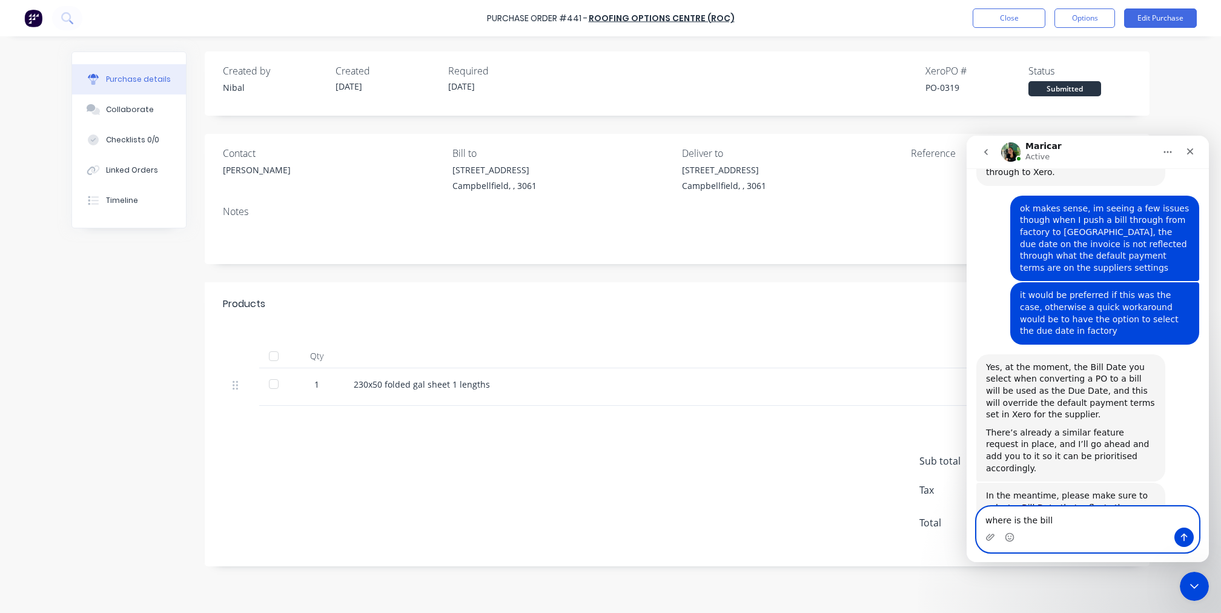
click at [1086, 523] on textarea "where is the bill" at bounding box center [1088, 517] width 222 height 21
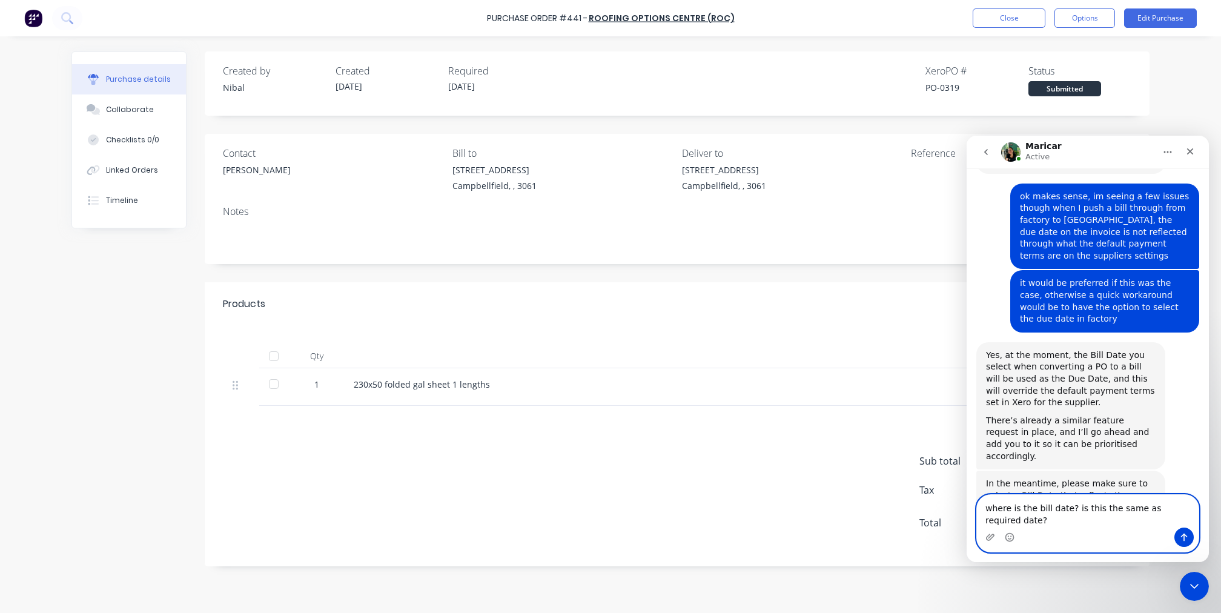
type textarea "where is the bill date? is this the same as required date?"
click at [1168, 22] on button "Edit Purchase" at bounding box center [1160, 17] width 73 height 19
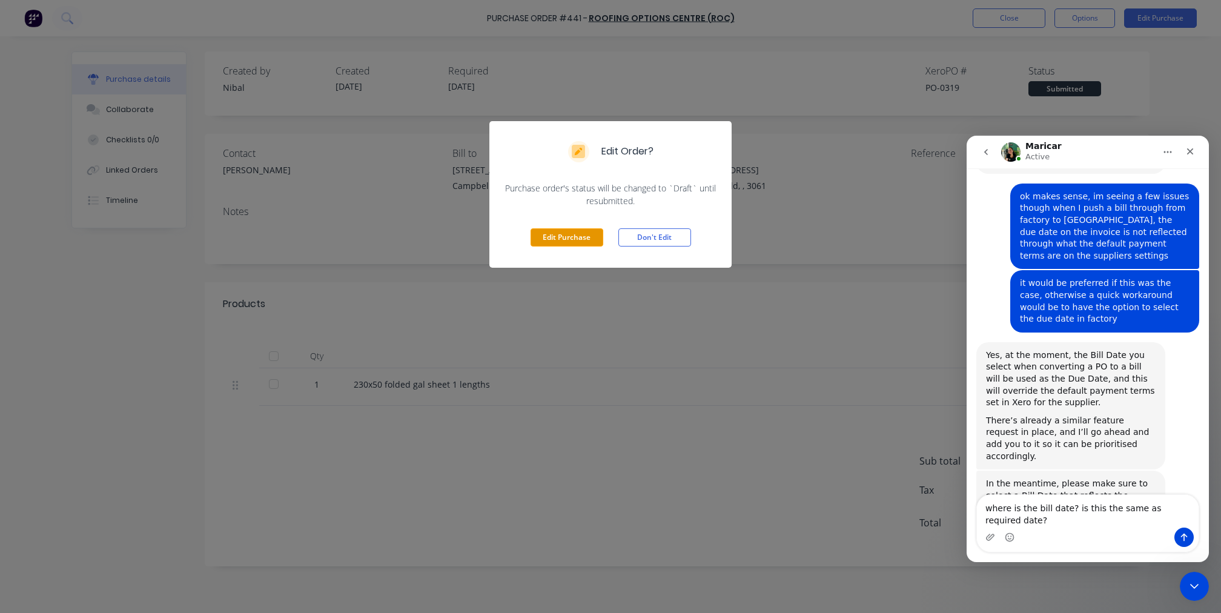
click at [568, 235] on button "Edit Purchase" at bounding box center [567, 237] width 73 height 18
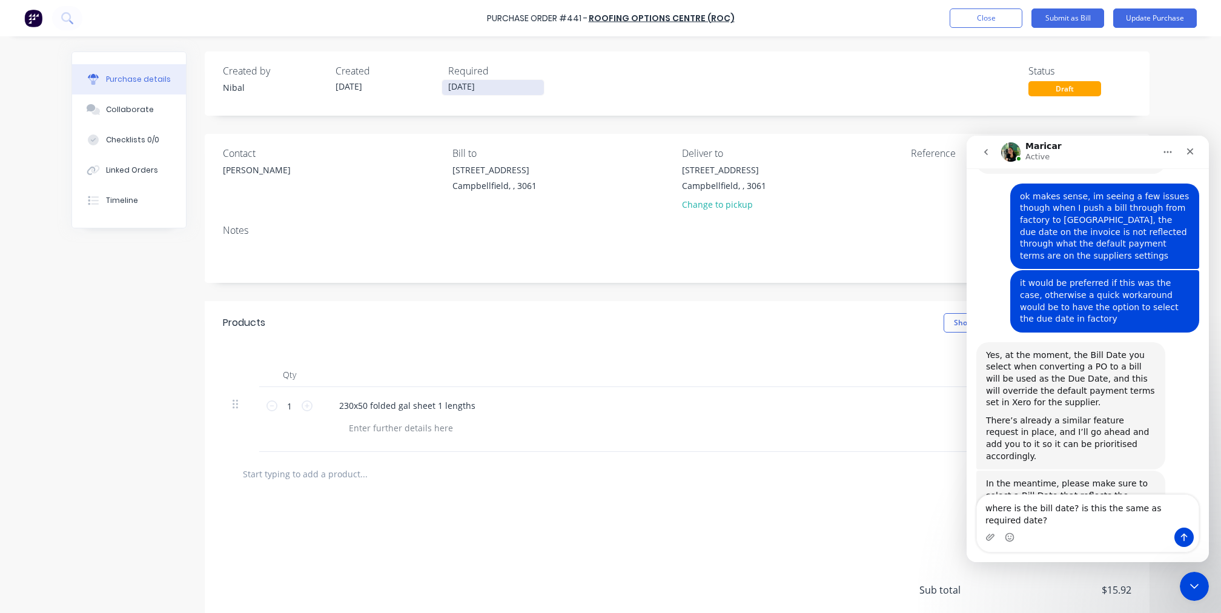
click at [483, 93] on label "[DATE]" at bounding box center [493, 87] width 103 height 16
click at [483, 93] on input "[DATE]" at bounding box center [493, 87] width 102 height 15
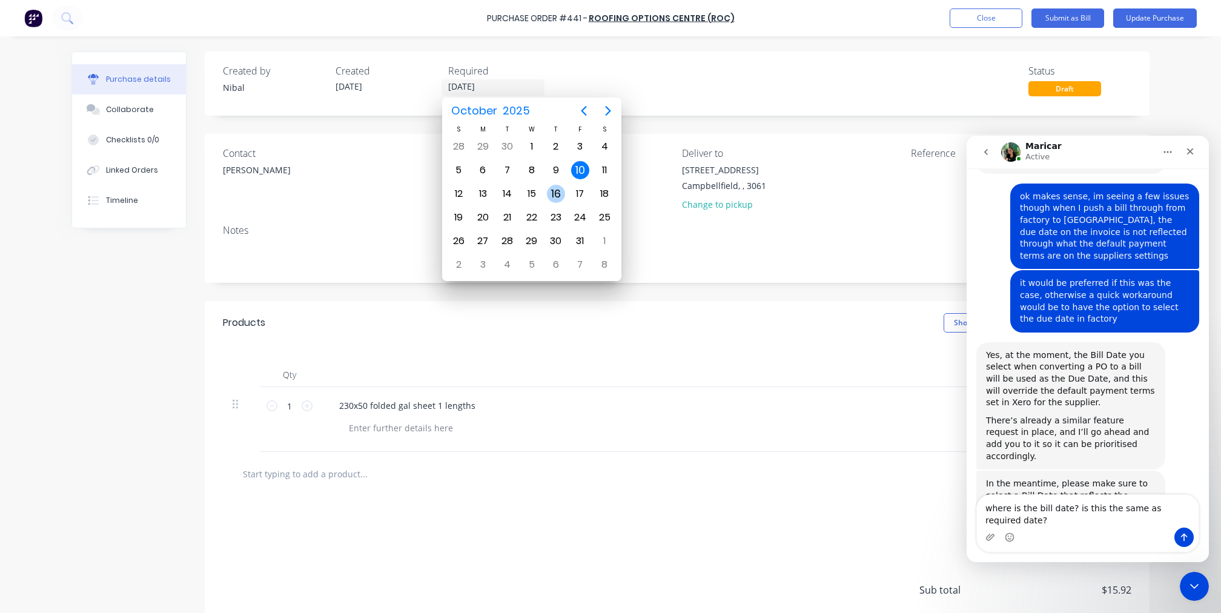
click at [556, 202] on div "16" at bounding box center [556, 194] width 18 height 18
type input "16/10/25"
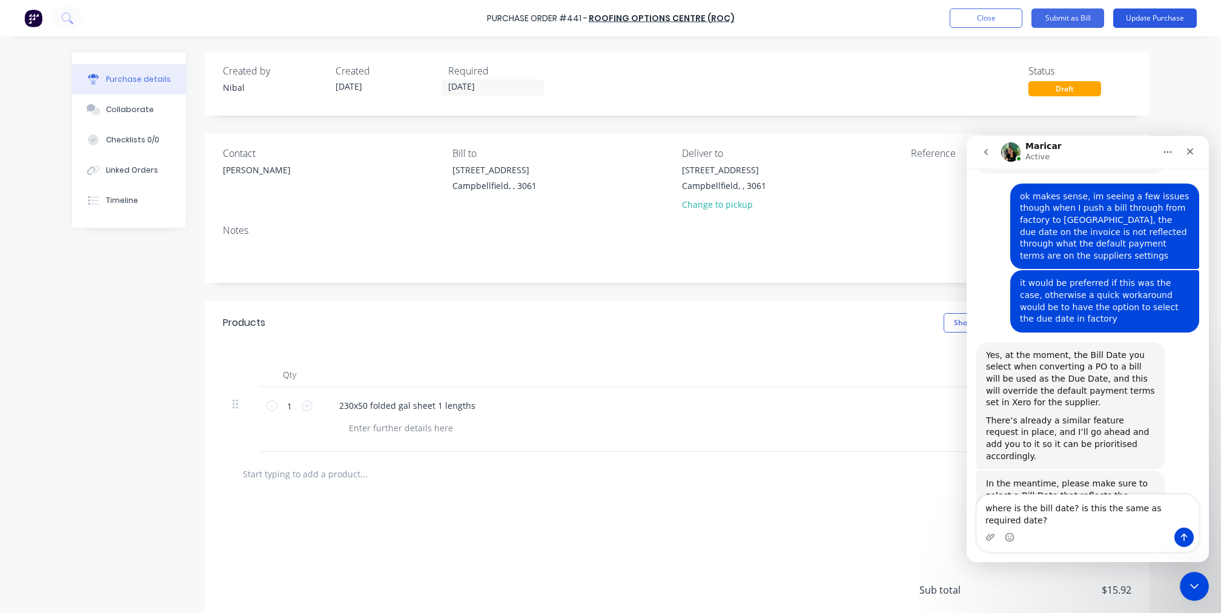
click at [1127, 20] on button "Update Purchase" at bounding box center [1155, 17] width 84 height 19
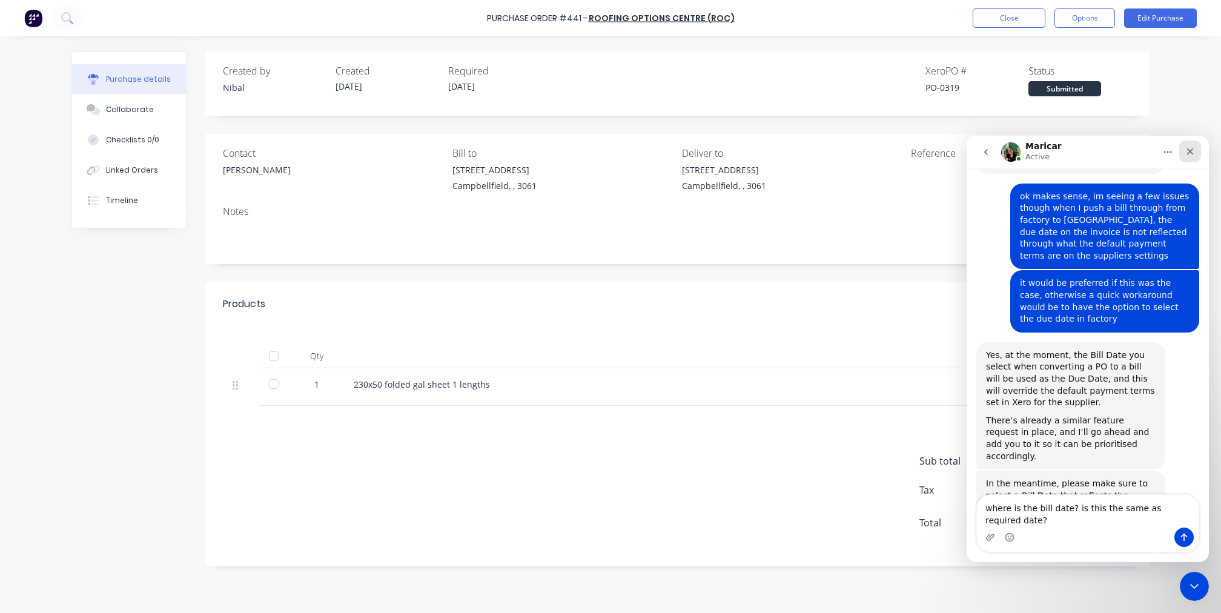
click at [1189, 158] on div "Close" at bounding box center [1190, 152] width 22 height 22
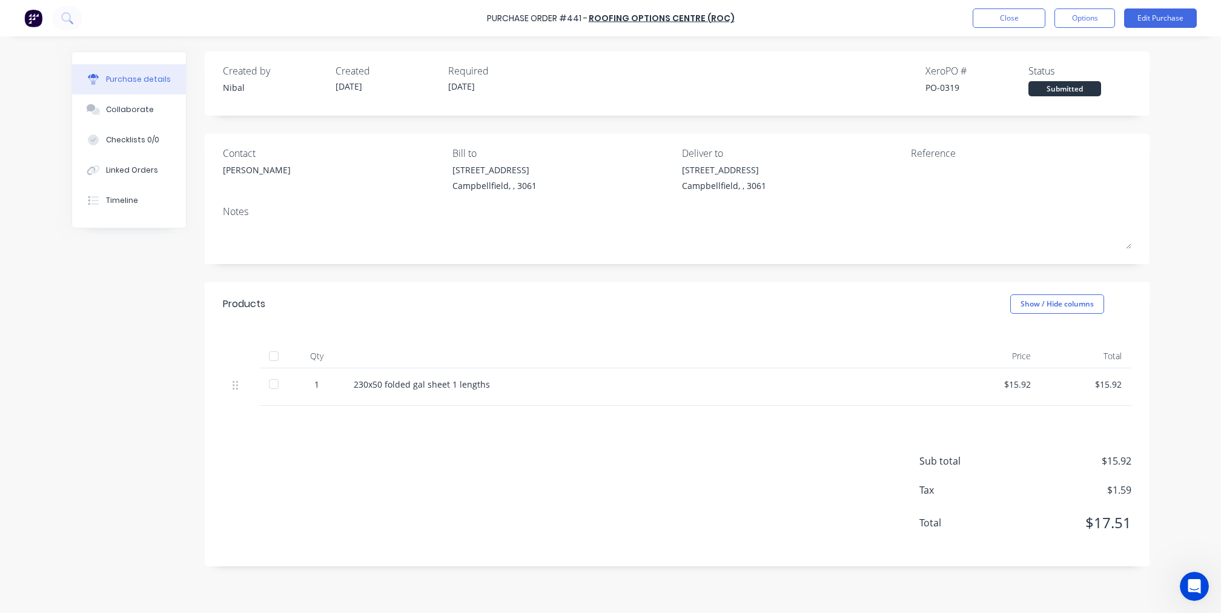
scroll to position [25, 0]
click at [1098, 18] on button "Options" at bounding box center [1085, 17] width 61 height 19
click at [1069, 70] on div "Convert to Bill" at bounding box center [1057, 74] width 93 height 18
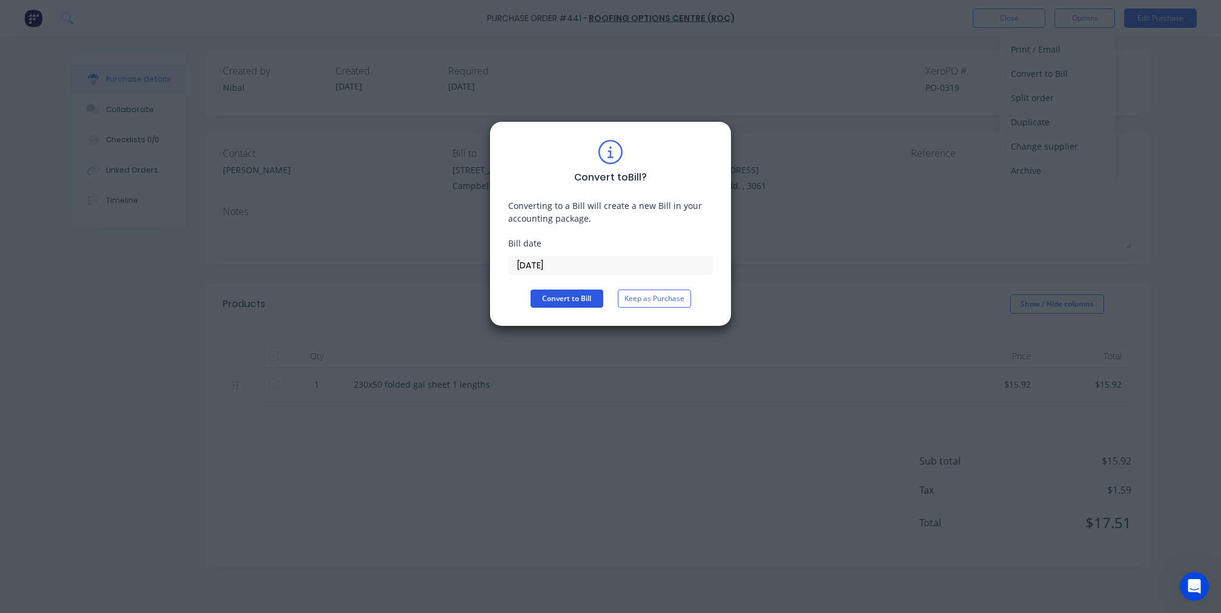
click at [589, 298] on button "Convert to Bill" at bounding box center [567, 299] width 73 height 18
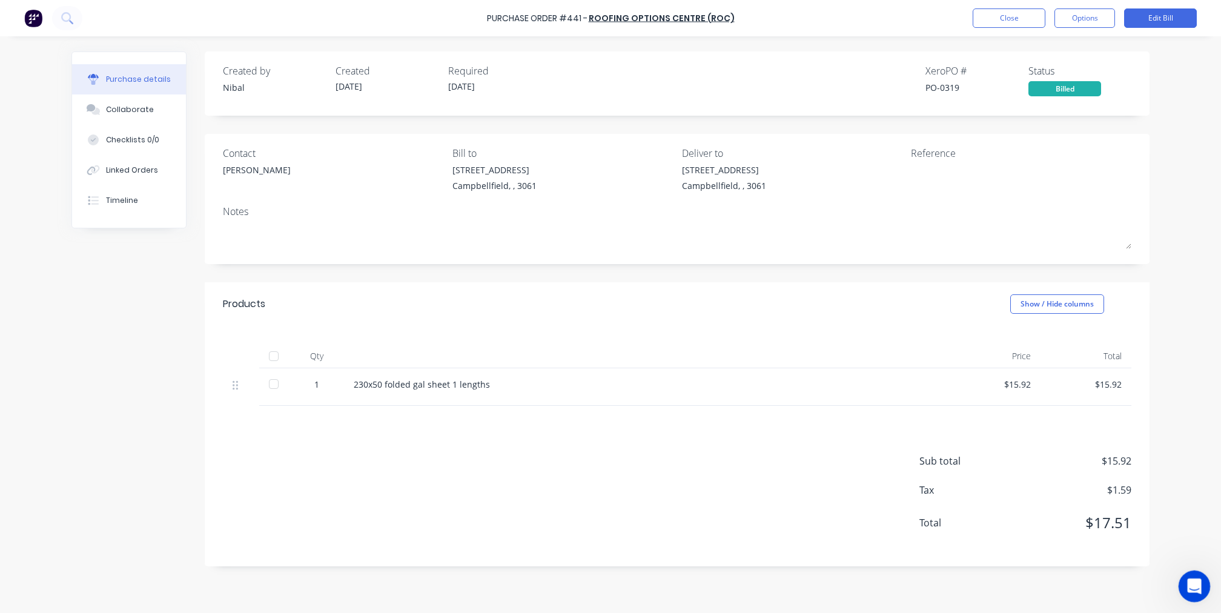
click at [1195, 588] on icon "Open Intercom Messenger" at bounding box center [1193, 585] width 20 height 20
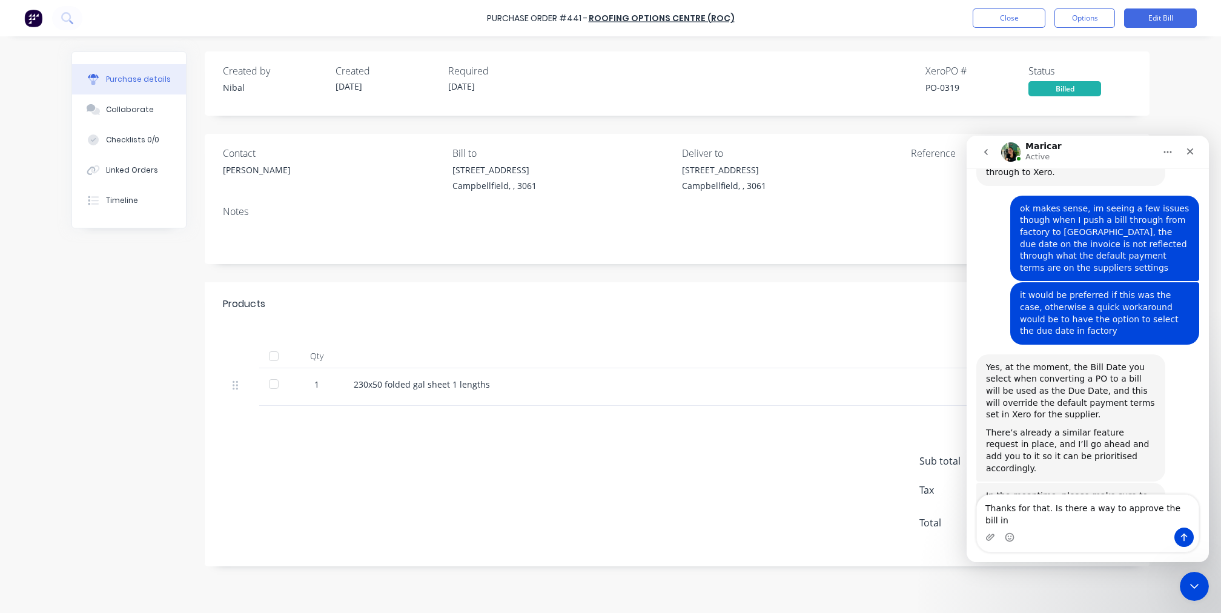
scroll to position [524, 0]
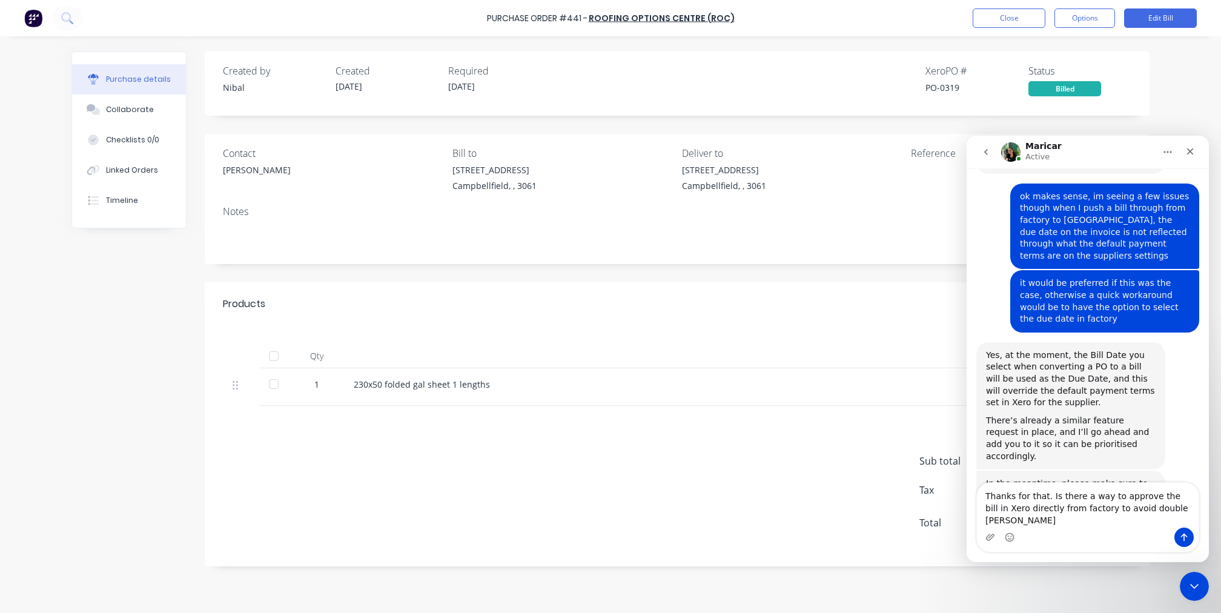
type textarea "Thanks for that. Is there a way to approve the bill in Xero directly from facto…"
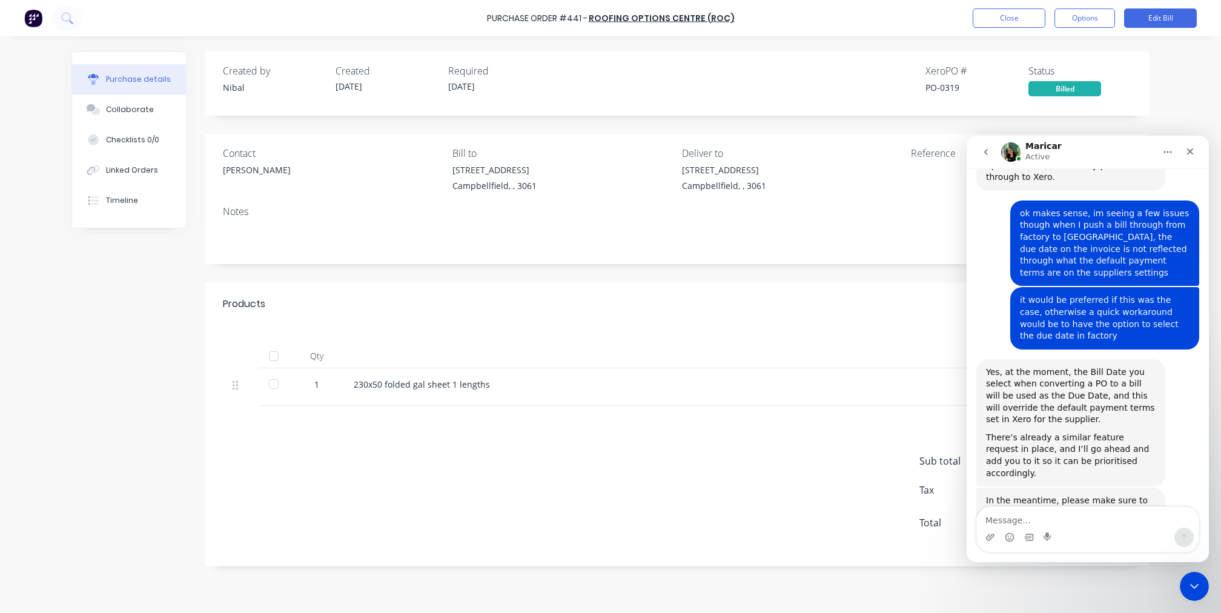
scroll to position [585, 0]
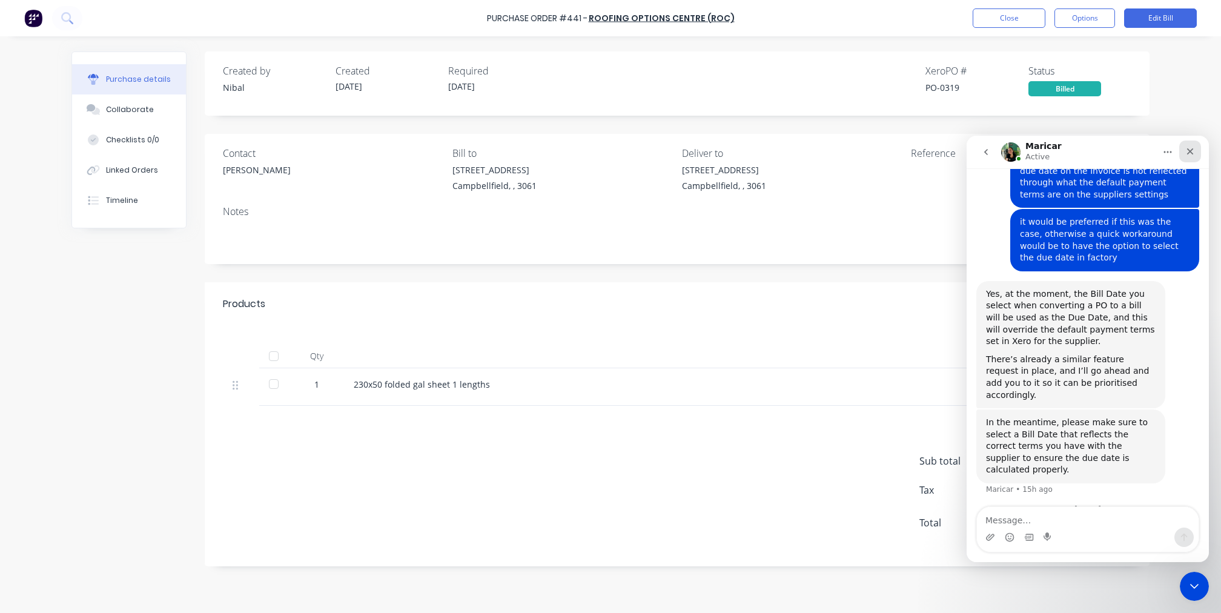
click at [1187, 150] on icon "Close" at bounding box center [1190, 152] width 10 height 10
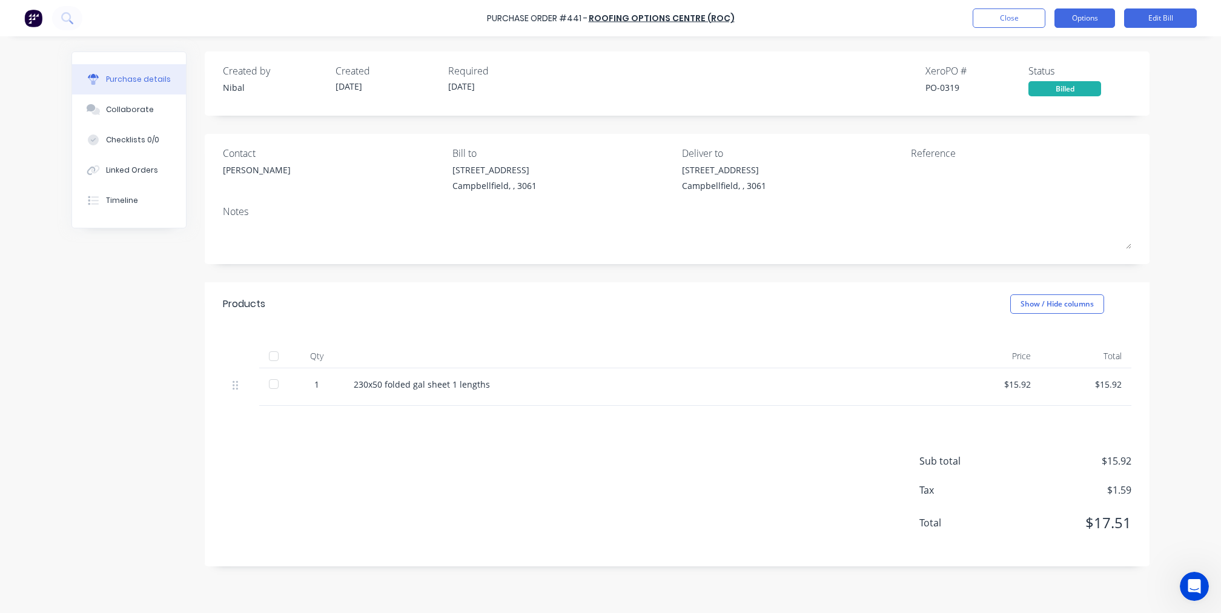
click at [1074, 13] on button "Options" at bounding box center [1085, 17] width 61 height 19
click at [1195, 579] on icon "Open Intercom Messenger" at bounding box center [1193, 585] width 20 height 20
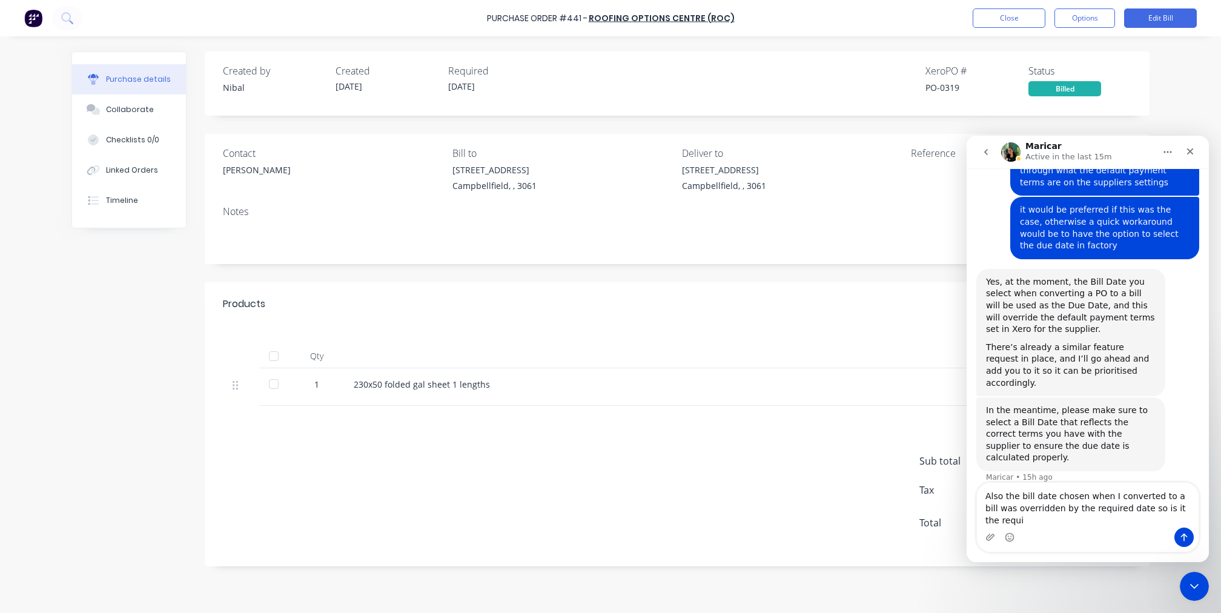
scroll to position [609, 0]
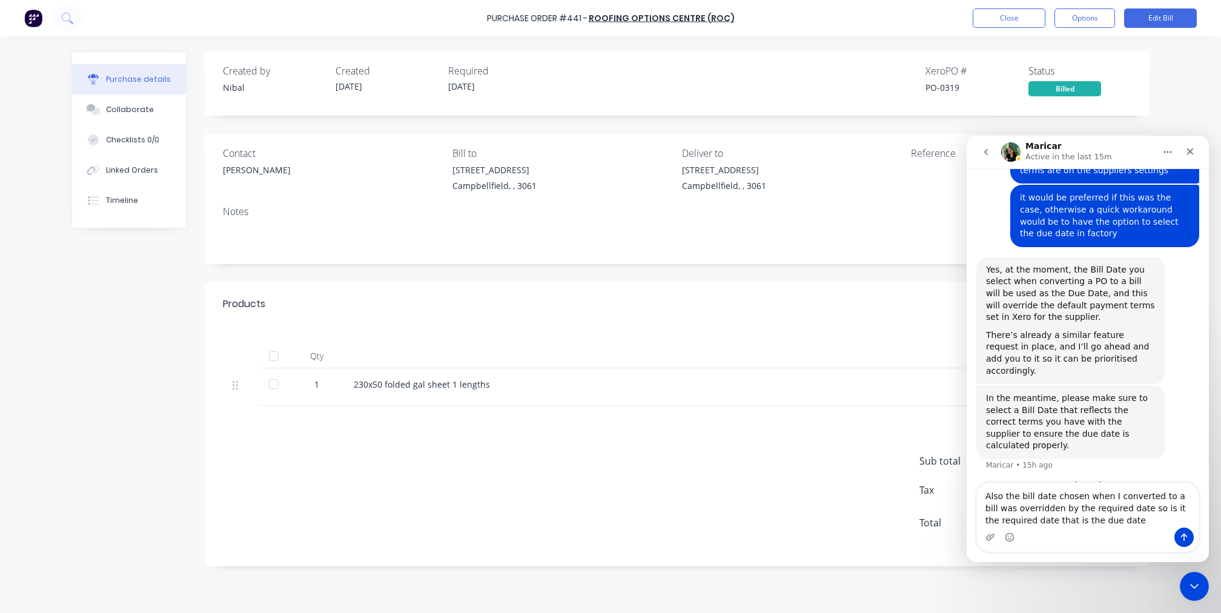
type textarea "Also the bill date chosen when I converted to a bill was overridden by the requ…"
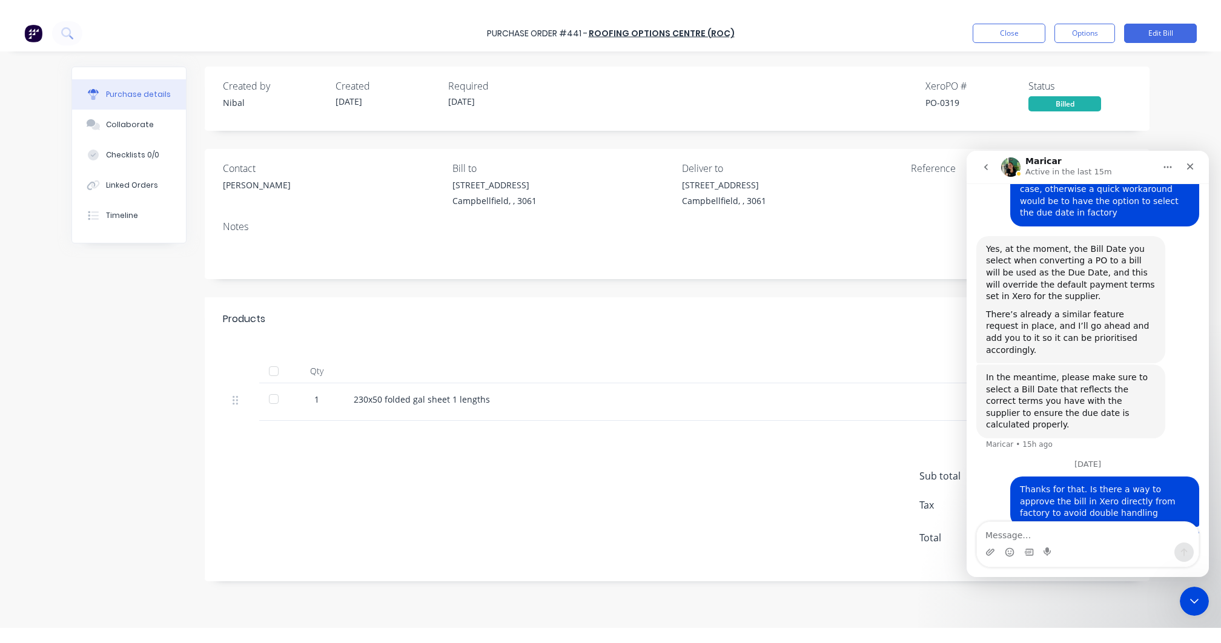
scroll to position [647, 0]
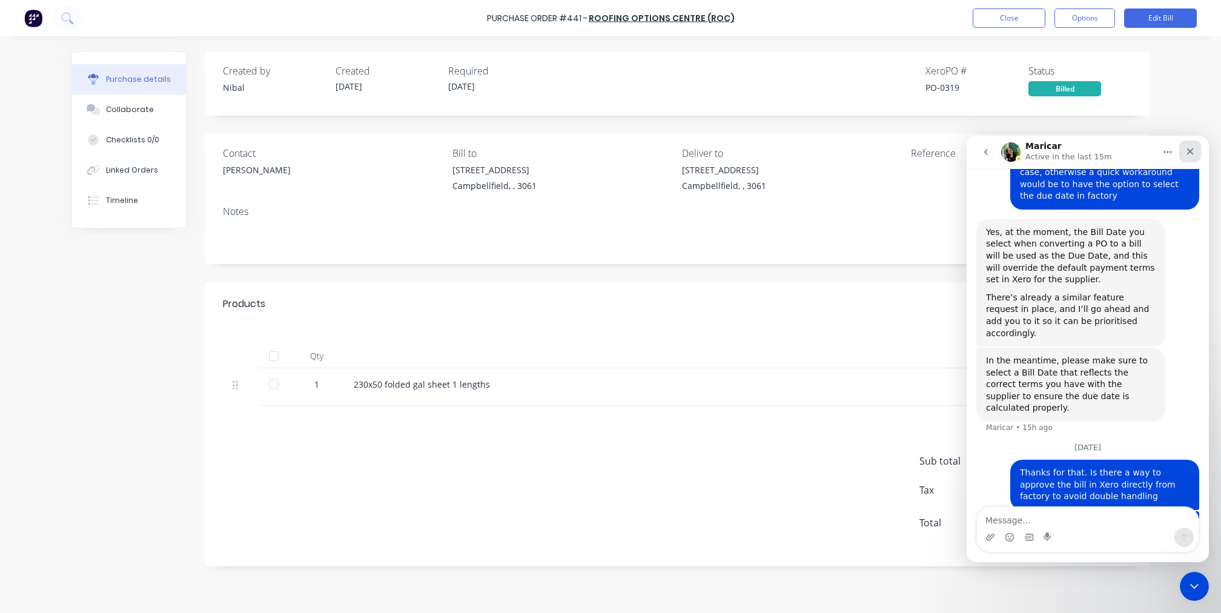
click at [1186, 153] on icon "Close" at bounding box center [1190, 152] width 10 height 10
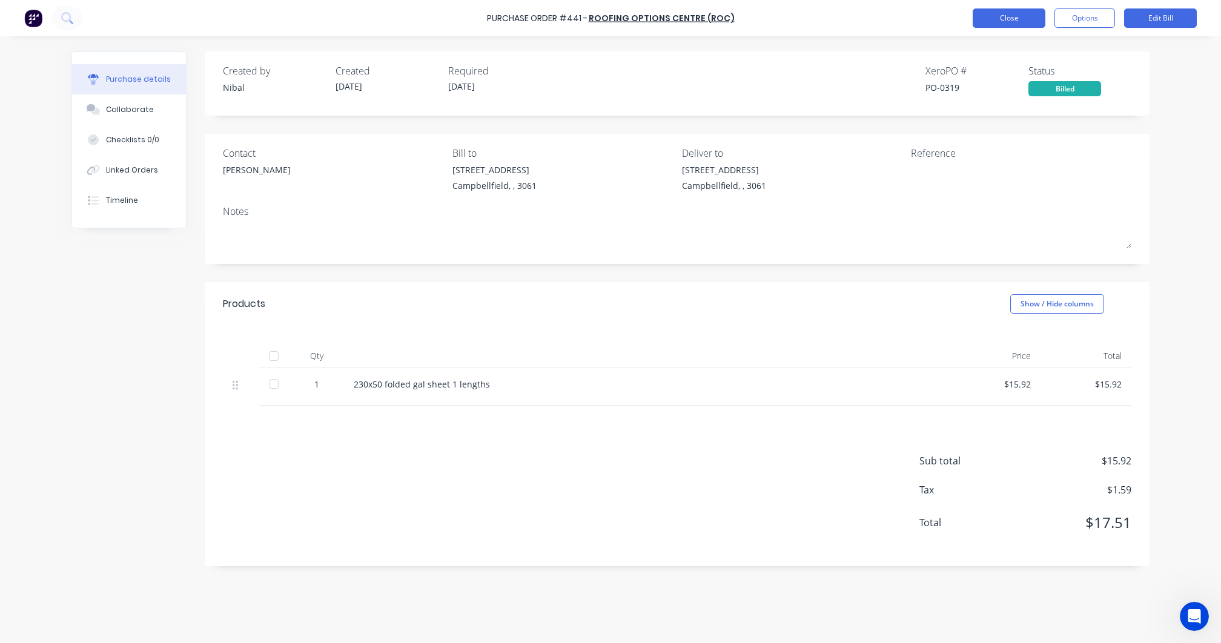
click at [1007, 22] on button "Close" at bounding box center [1009, 17] width 73 height 19
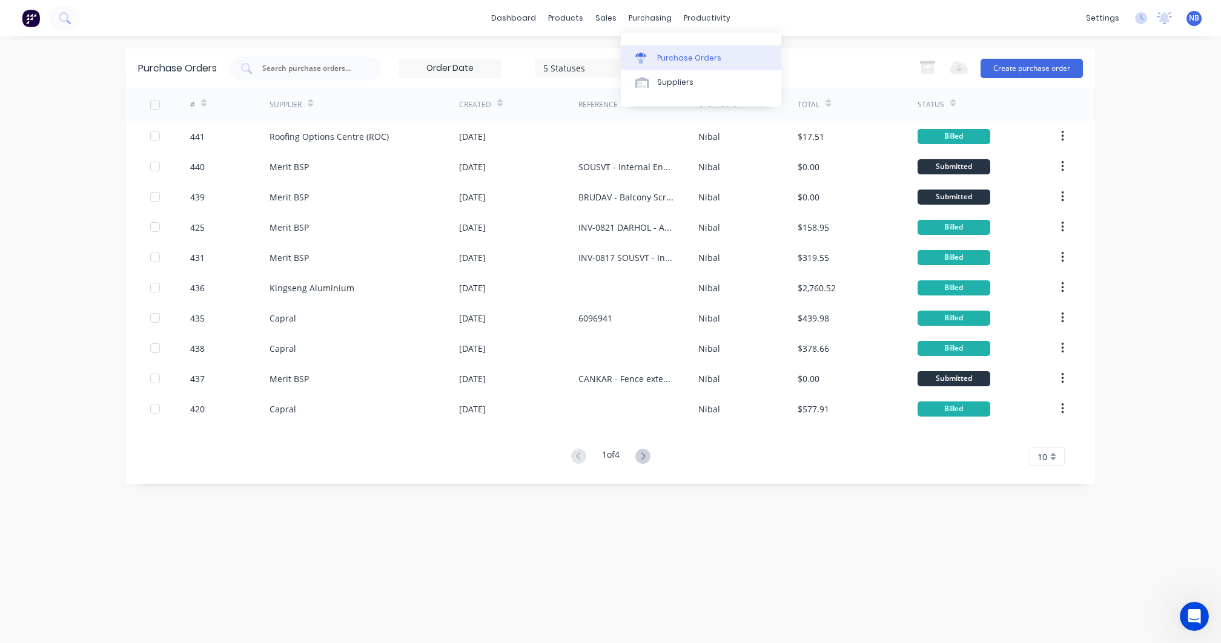
click at [657, 53] on div "Purchase Orders" at bounding box center [689, 58] width 64 height 11
click at [681, 59] on div "Purchase Orders" at bounding box center [689, 58] width 64 height 11
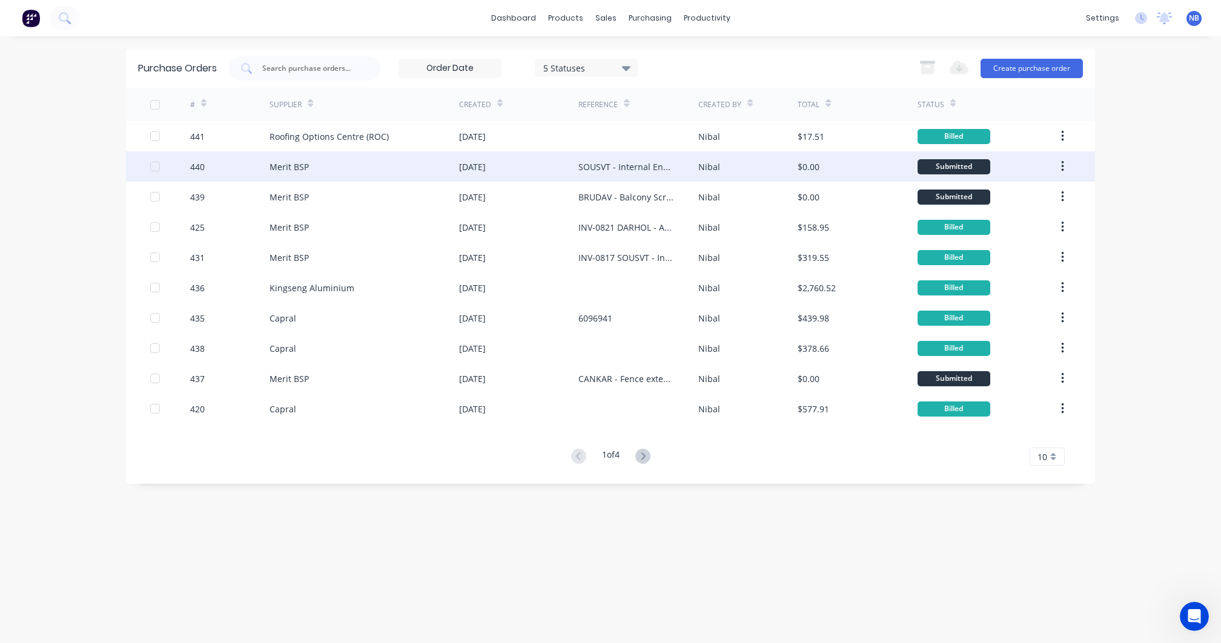
click at [348, 180] on div "Merit BSP" at bounding box center [365, 166] width 190 height 30
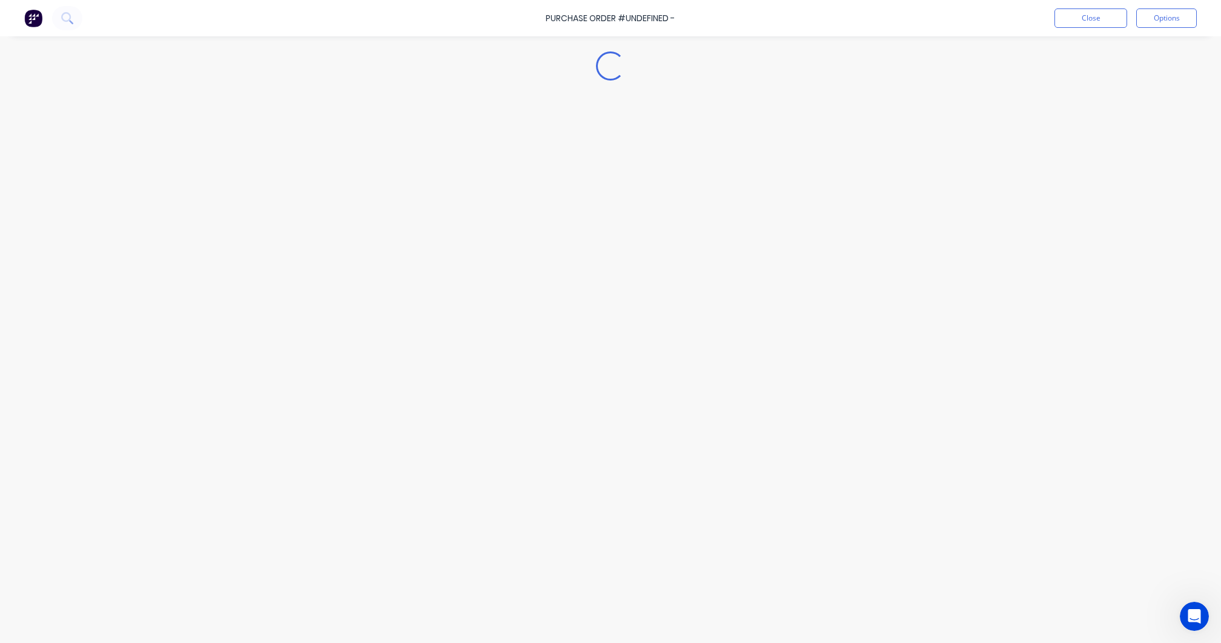
type textarea "x"
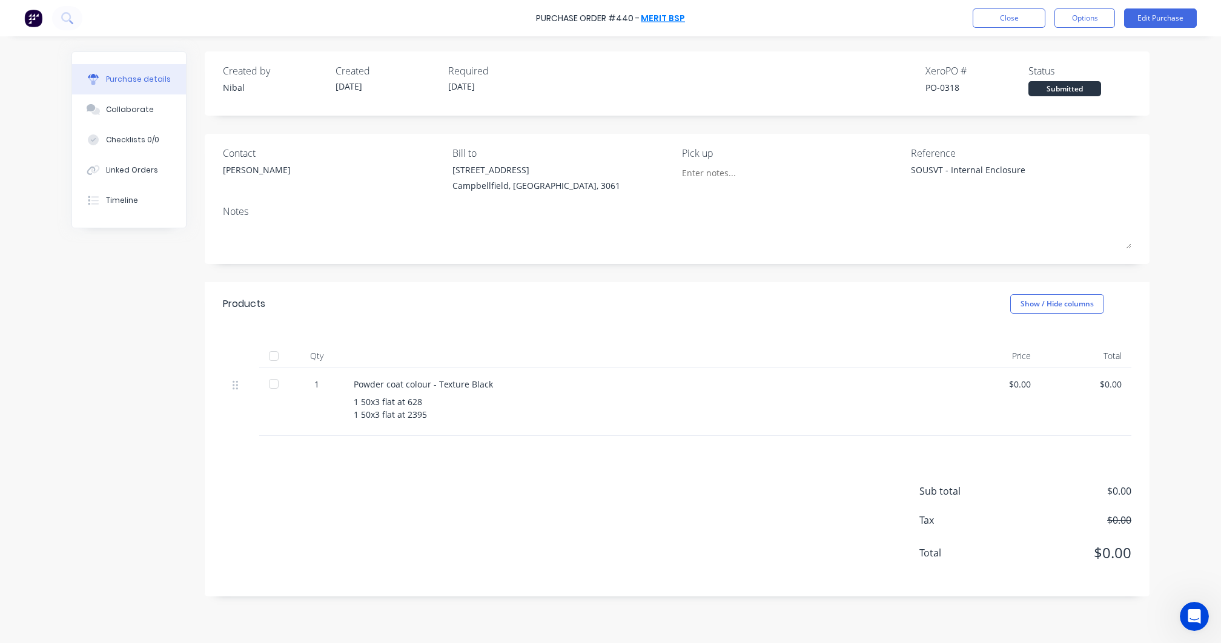
click at [664, 20] on link "Merit BSP" at bounding box center [663, 18] width 44 height 12
